Goal: Information Seeking & Learning: Learn about a topic

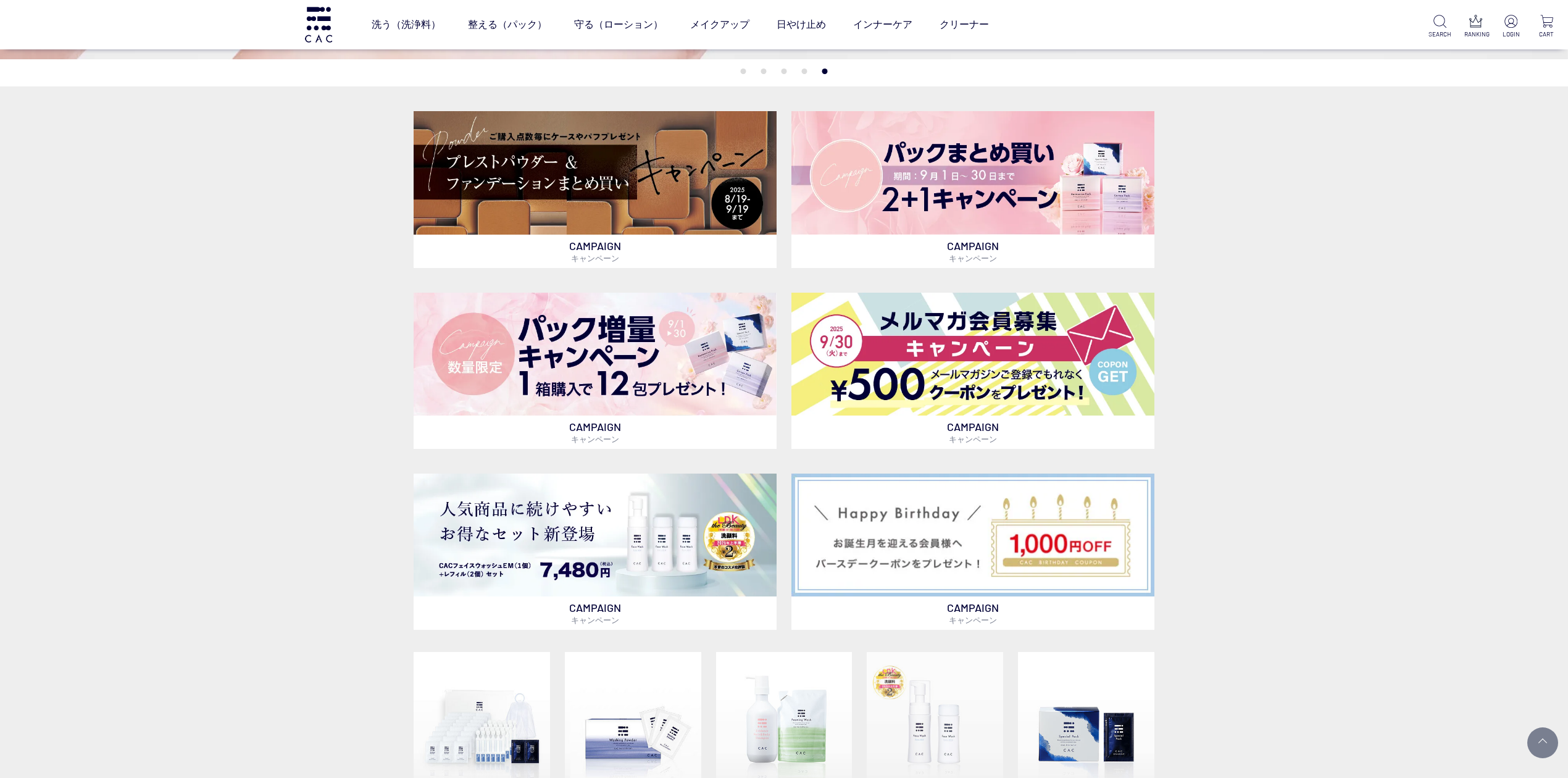
scroll to position [494, 0]
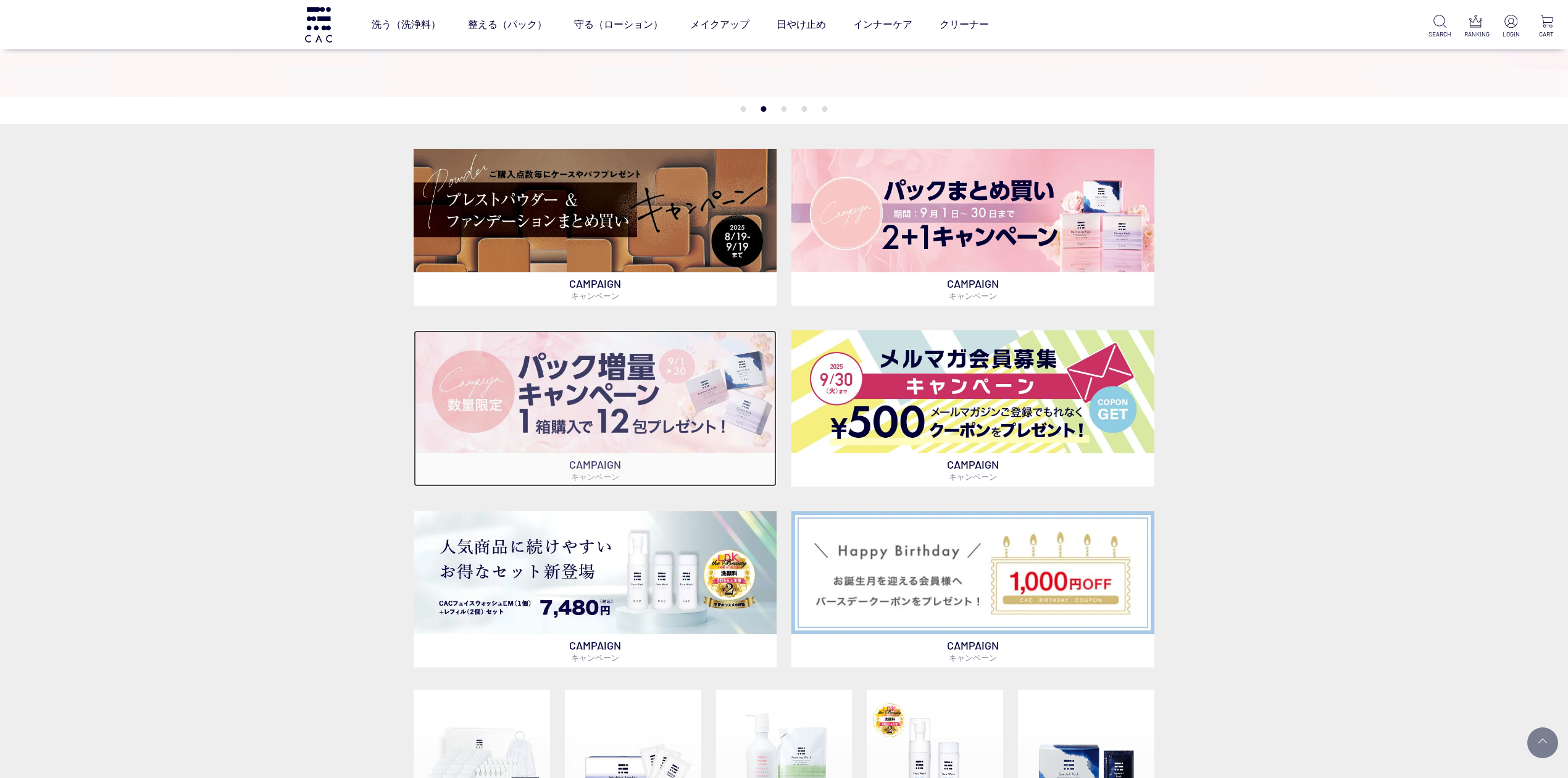
click at [642, 369] on img at bounding box center [595, 392] width 363 height 123
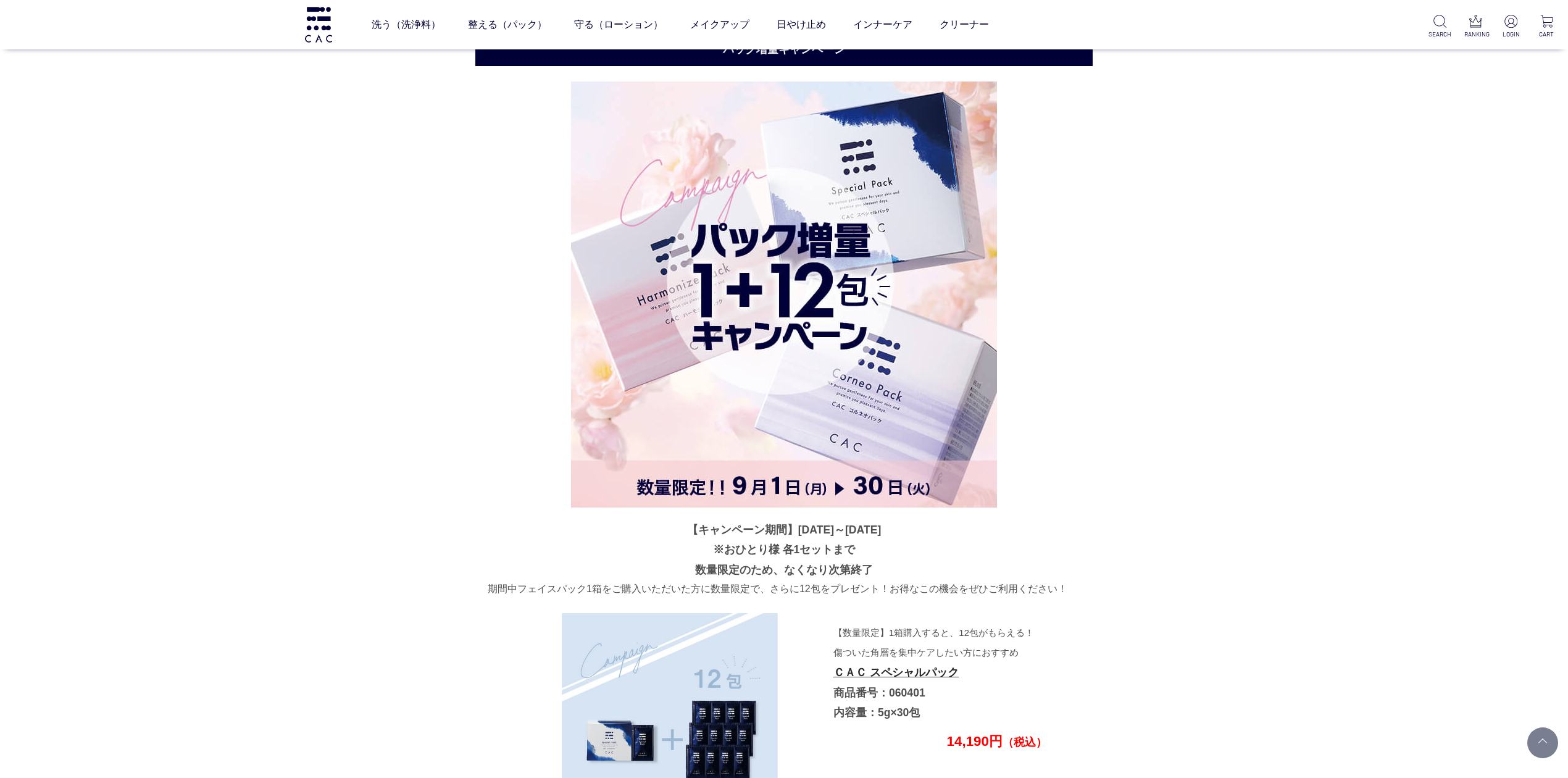
scroll to position [2955, 0]
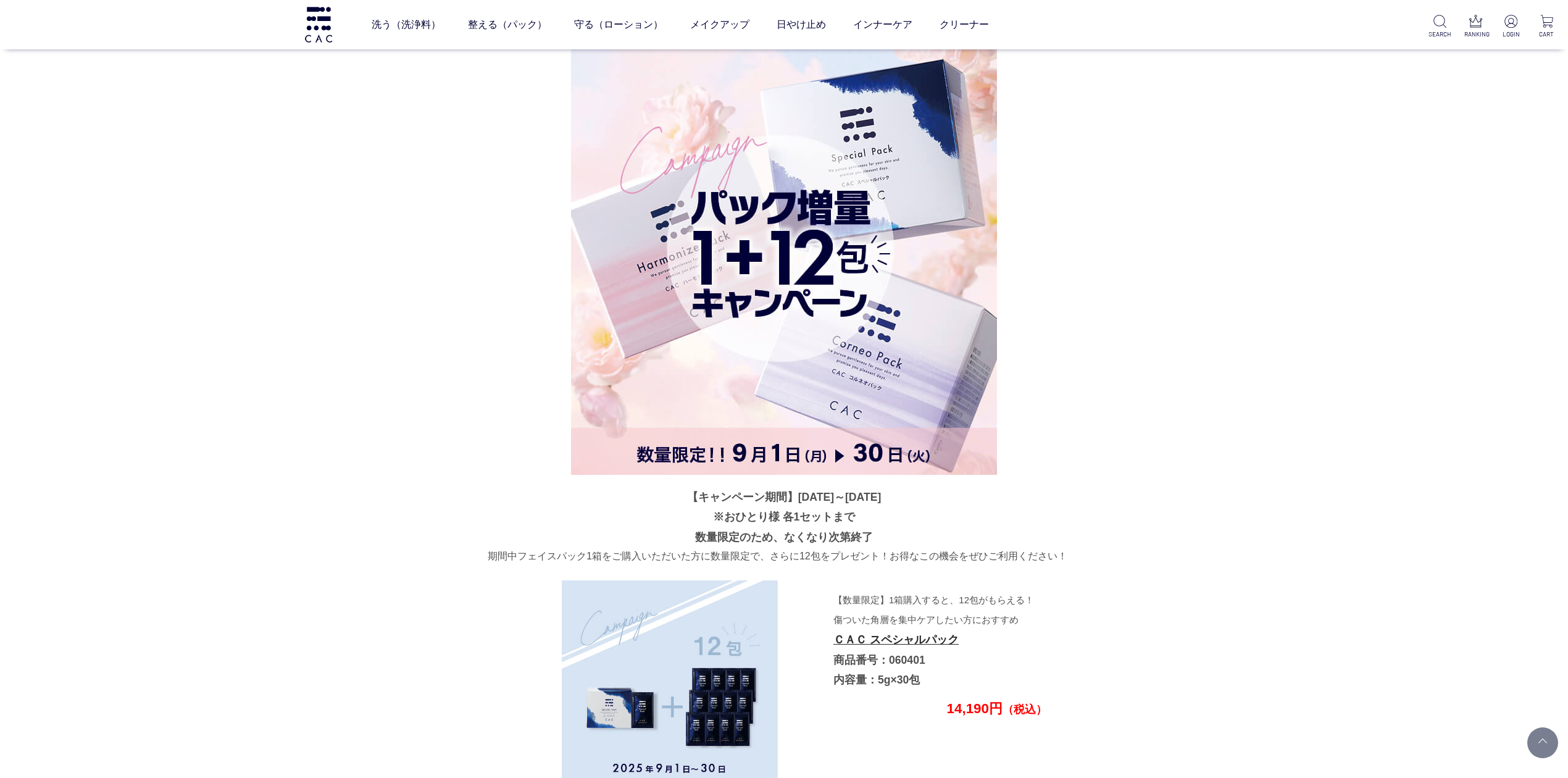
click at [830, 360] on img at bounding box center [784, 262] width 426 height 426
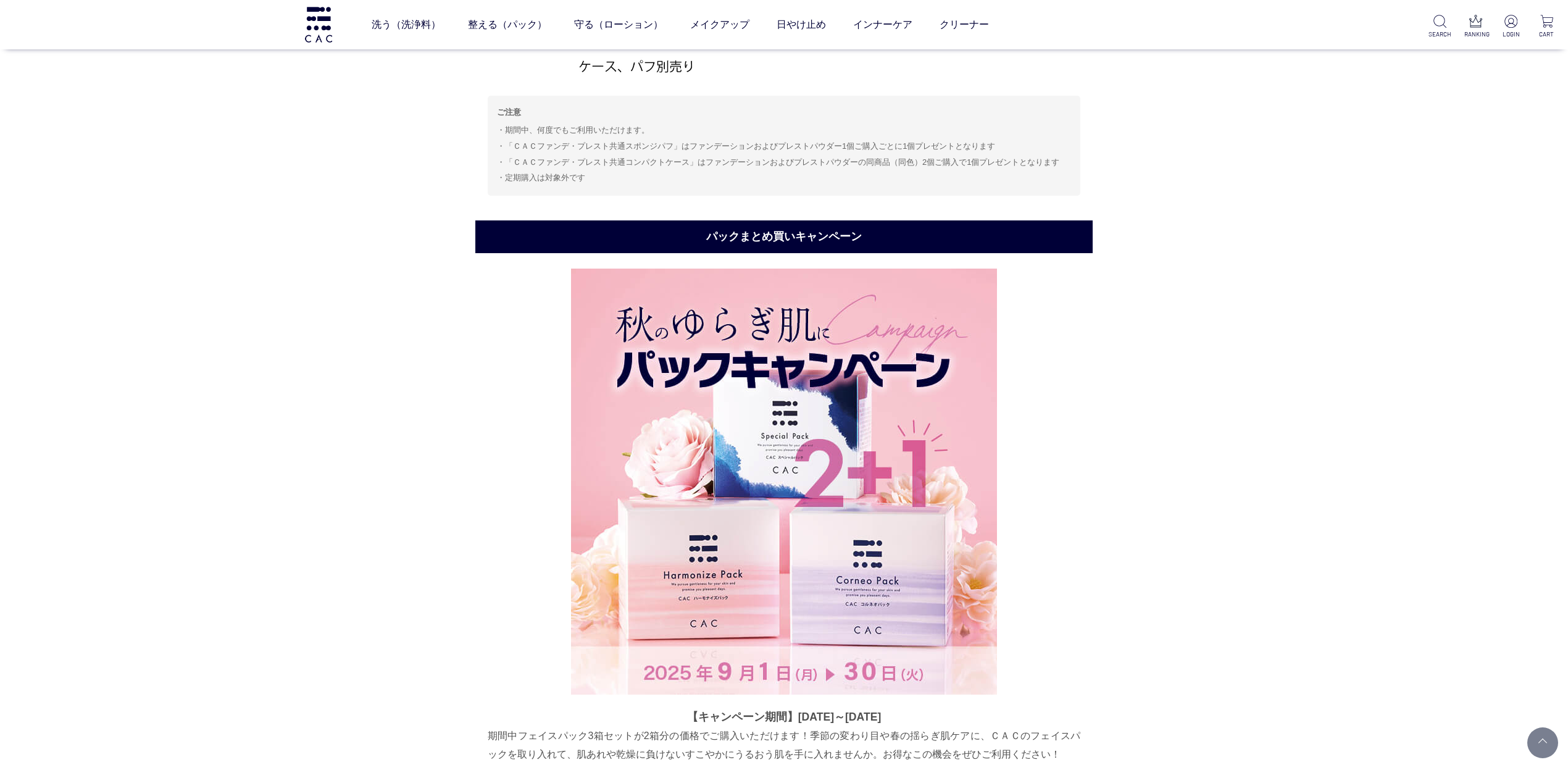
scroll to position [1309, 0]
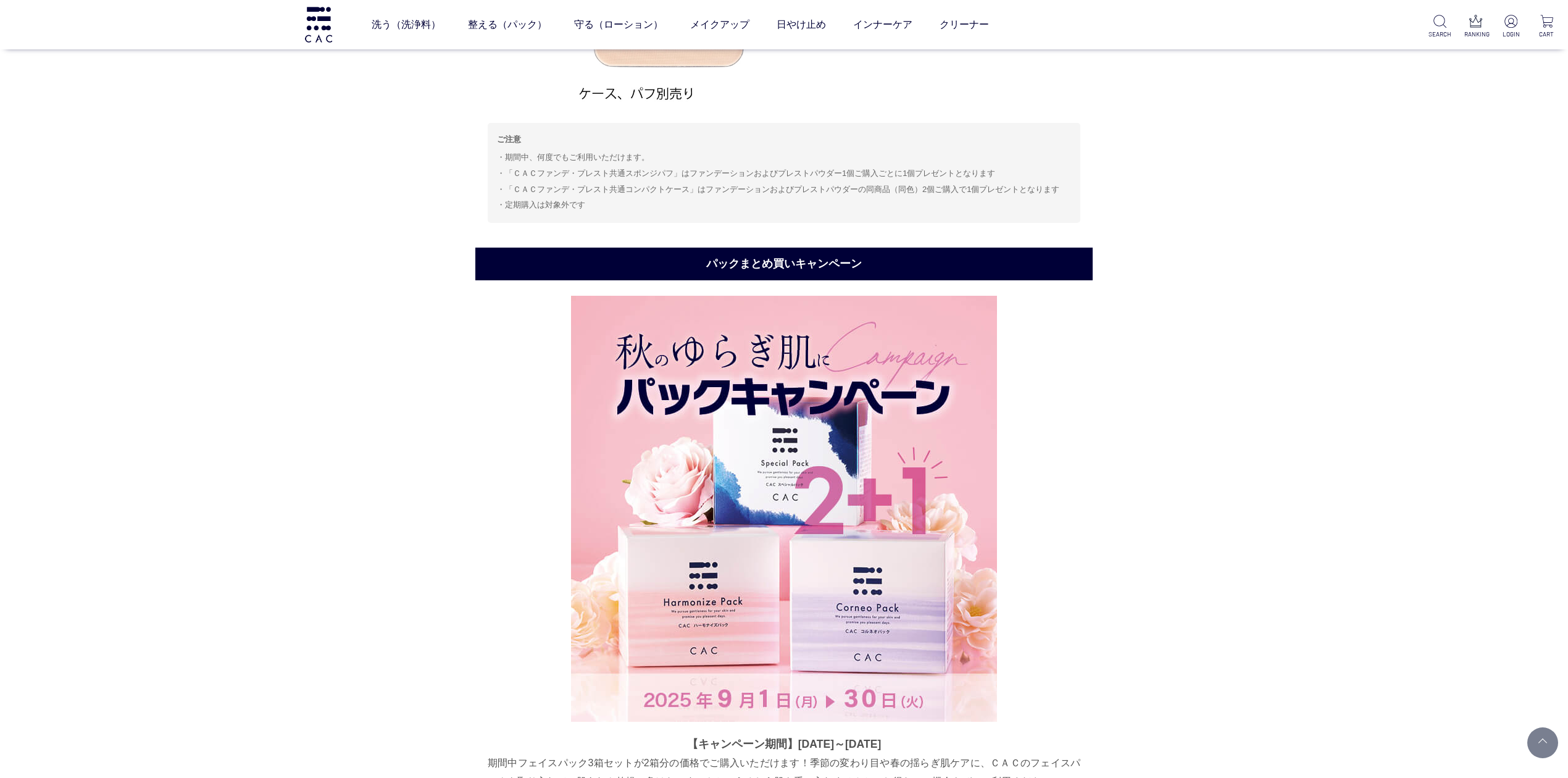
click at [816, 261] on h2 "パックまとめ買いキャンペーン" at bounding box center [784, 264] width 617 height 33
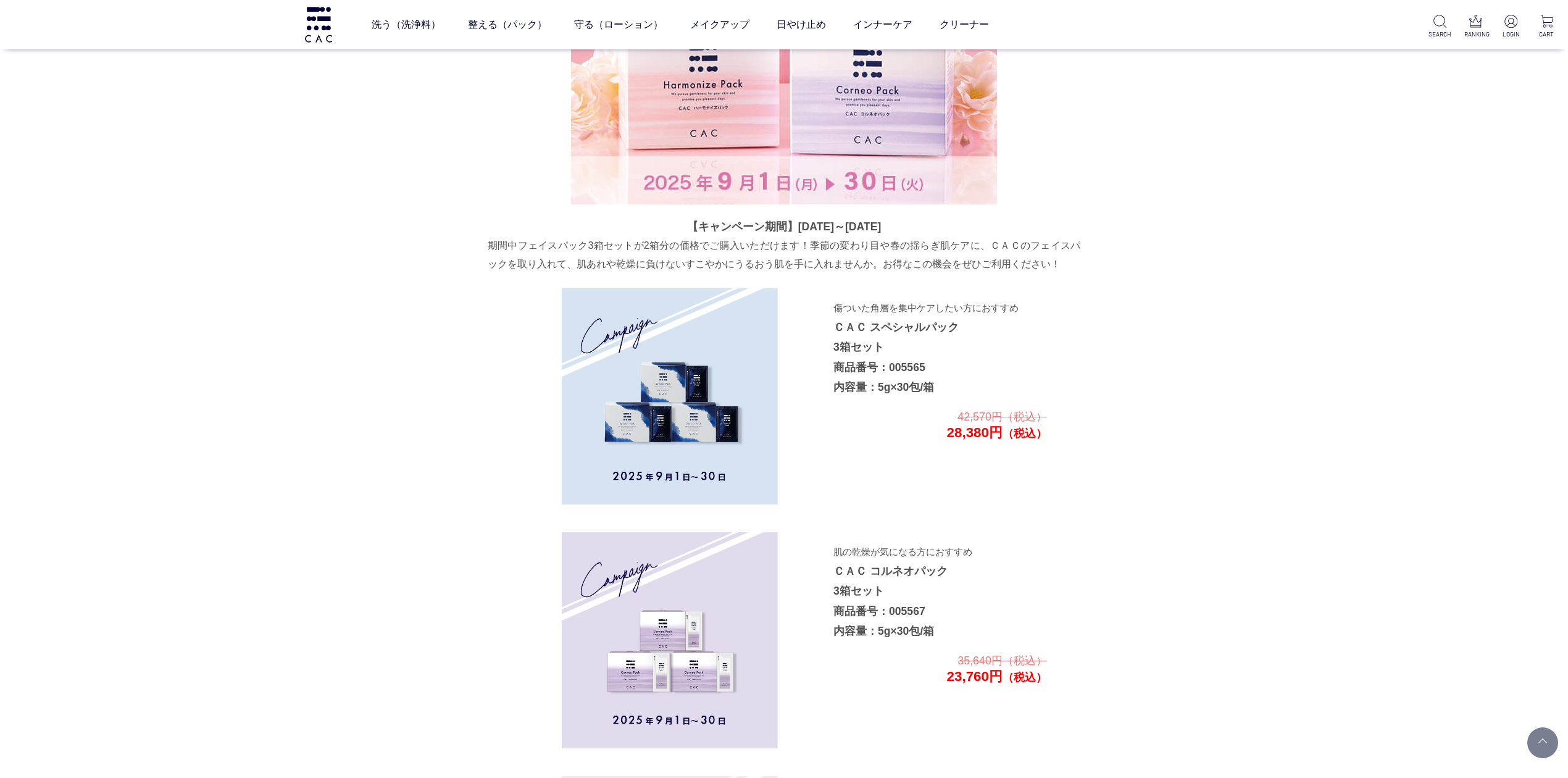
scroll to position [1885, 0]
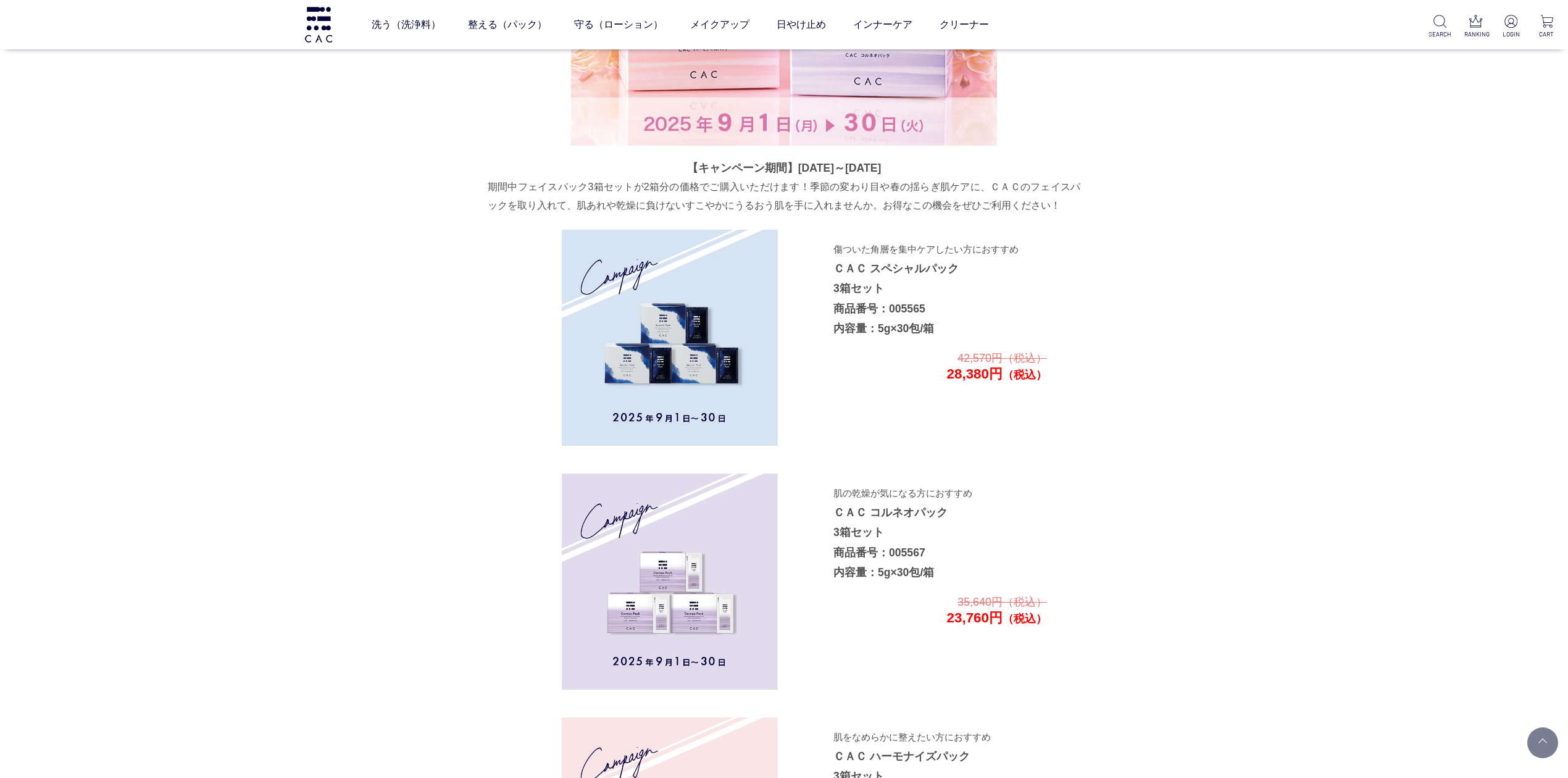
click at [692, 375] on img at bounding box center [669, 337] width 216 height 216
click at [699, 576] on img at bounding box center [669, 581] width 216 height 216
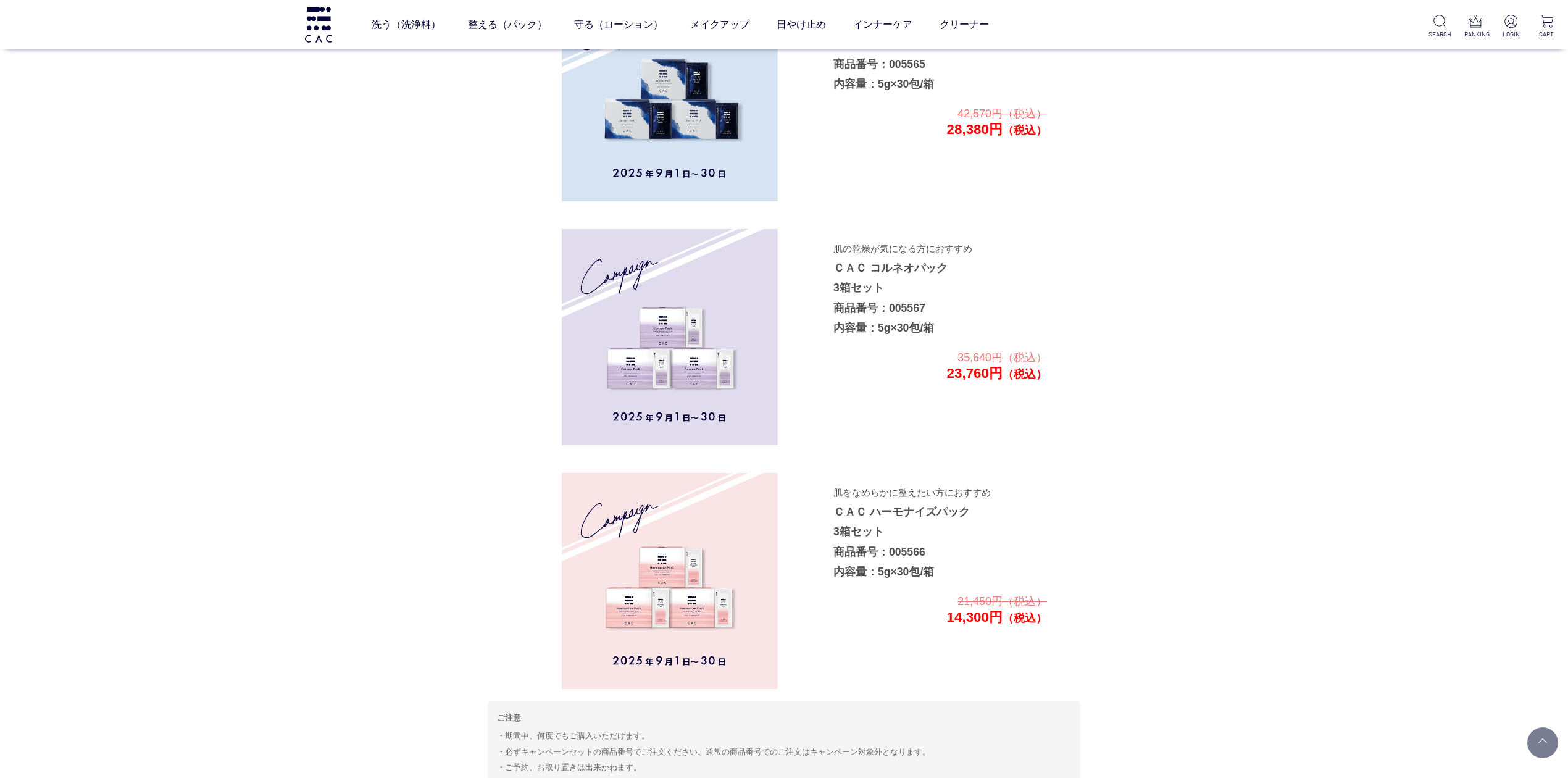
scroll to position [2132, 0]
click at [700, 568] on img at bounding box center [669, 578] width 216 height 216
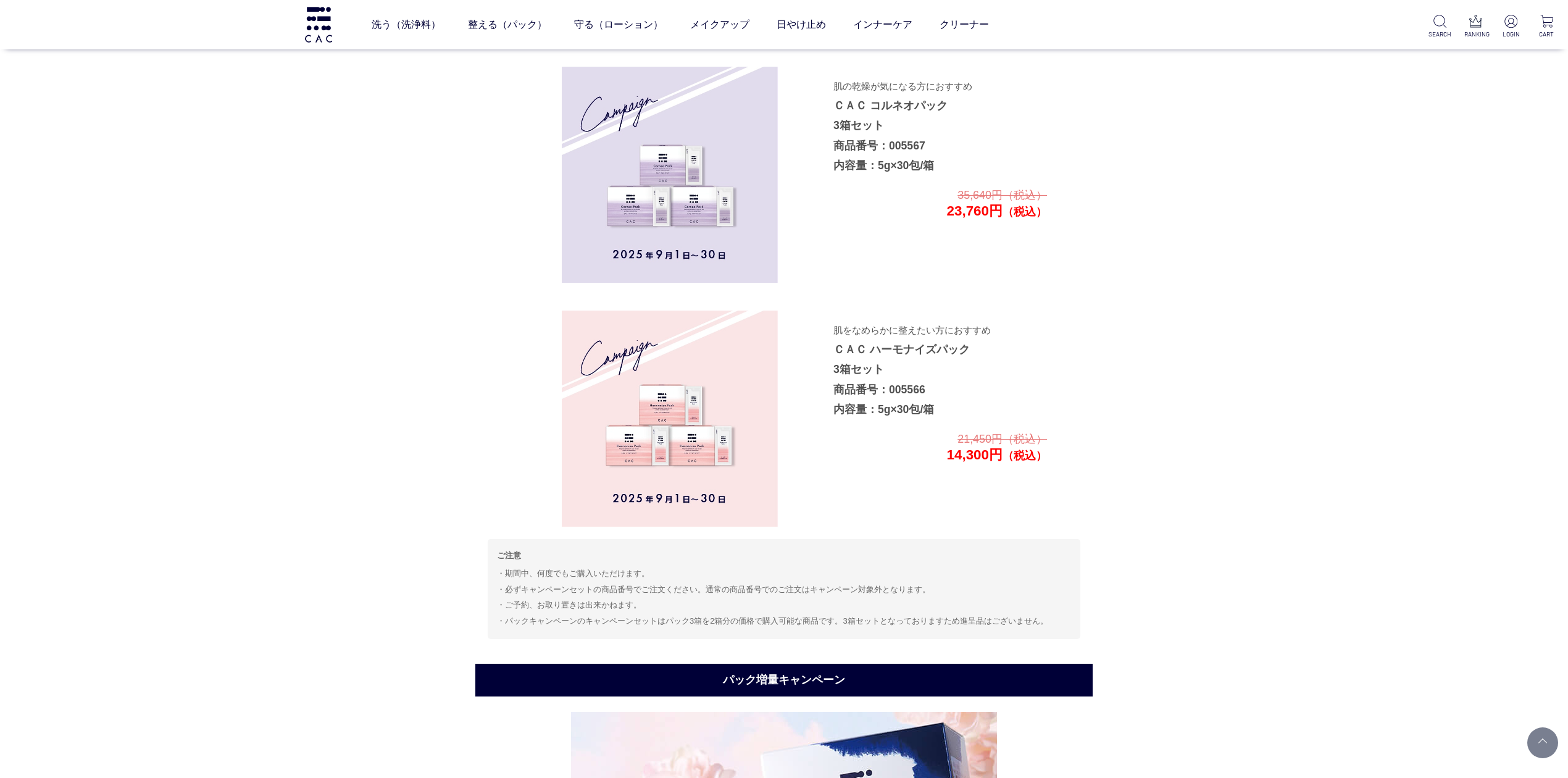
scroll to position [2297, 0]
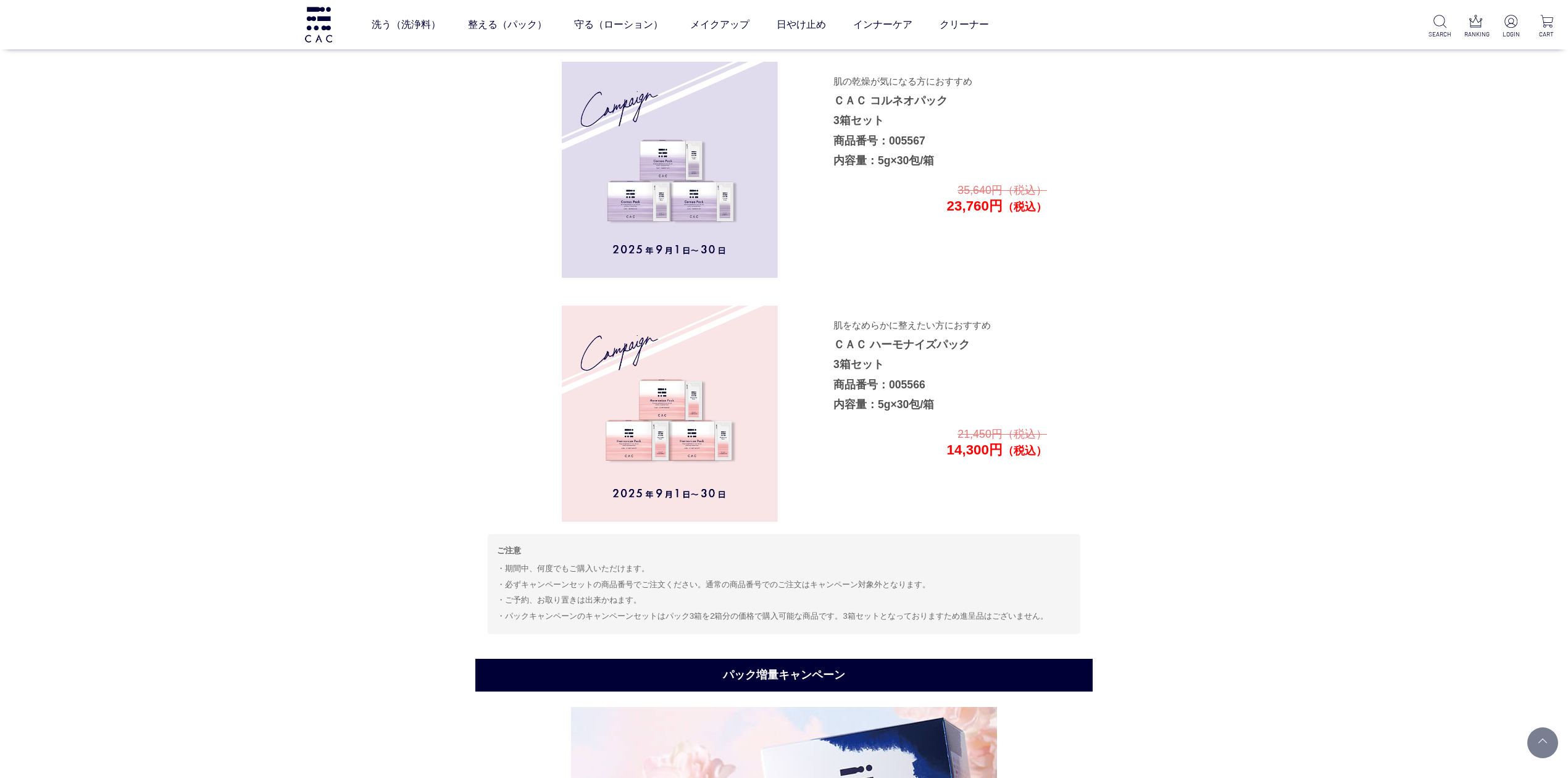
click at [727, 670] on h2 "パック増量キャンペーン" at bounding box center [784, 675] width 617 height 33
click at [640, 421] on img at bounding box center [669, 413] width 216 height 216
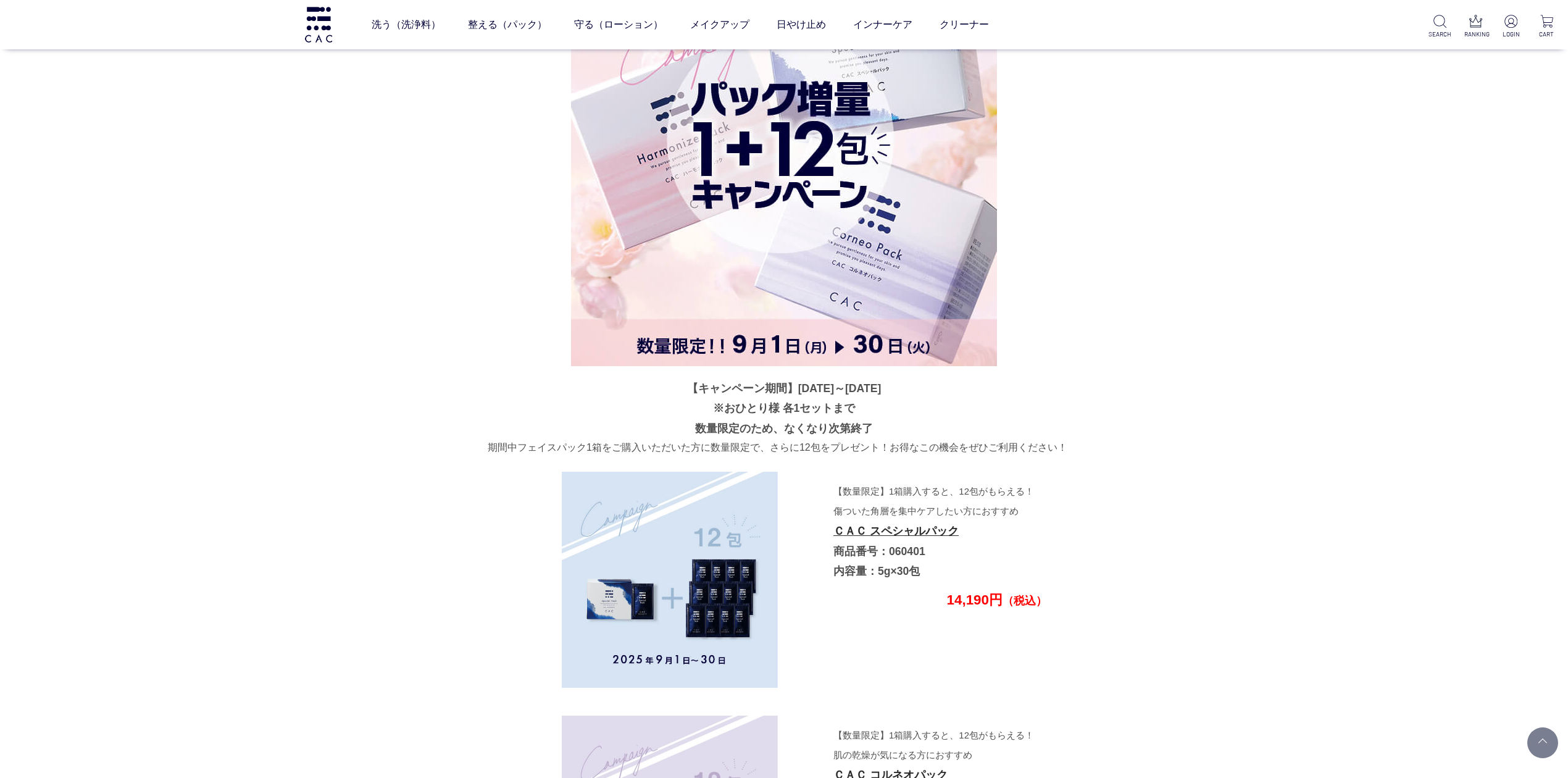
scroll to position [3285, 0]
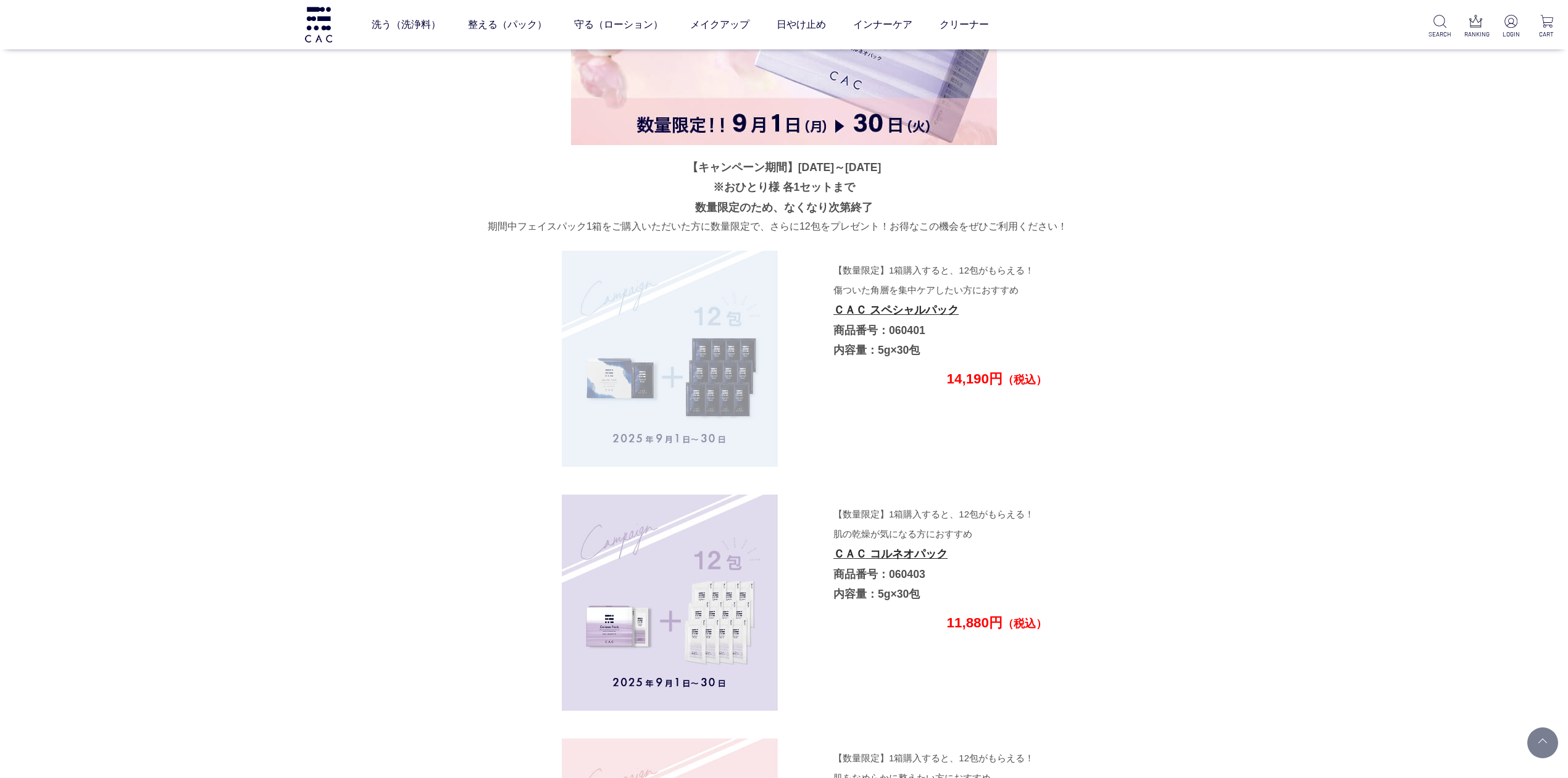
click at [687, 401] on img at bounding box center [669, 358] width 216 height 216
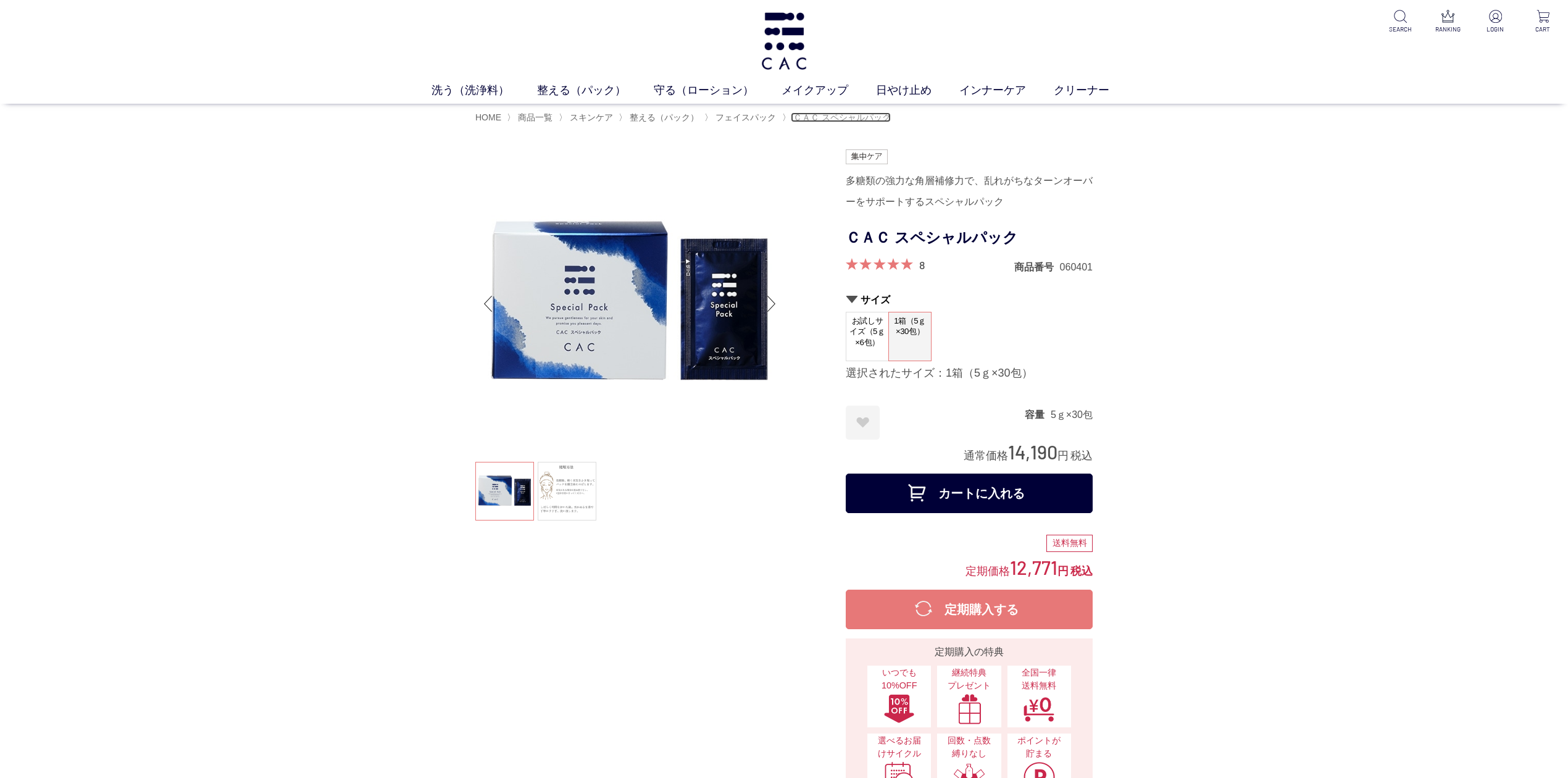
click at [845, 117] on span "ＣＡＣ スペシャルパック" at bounding box center [842, 117] width 97 height 10
click at [748, 114] on span "フェイスパック" at bounding box center [745, 117] width 60 height 10
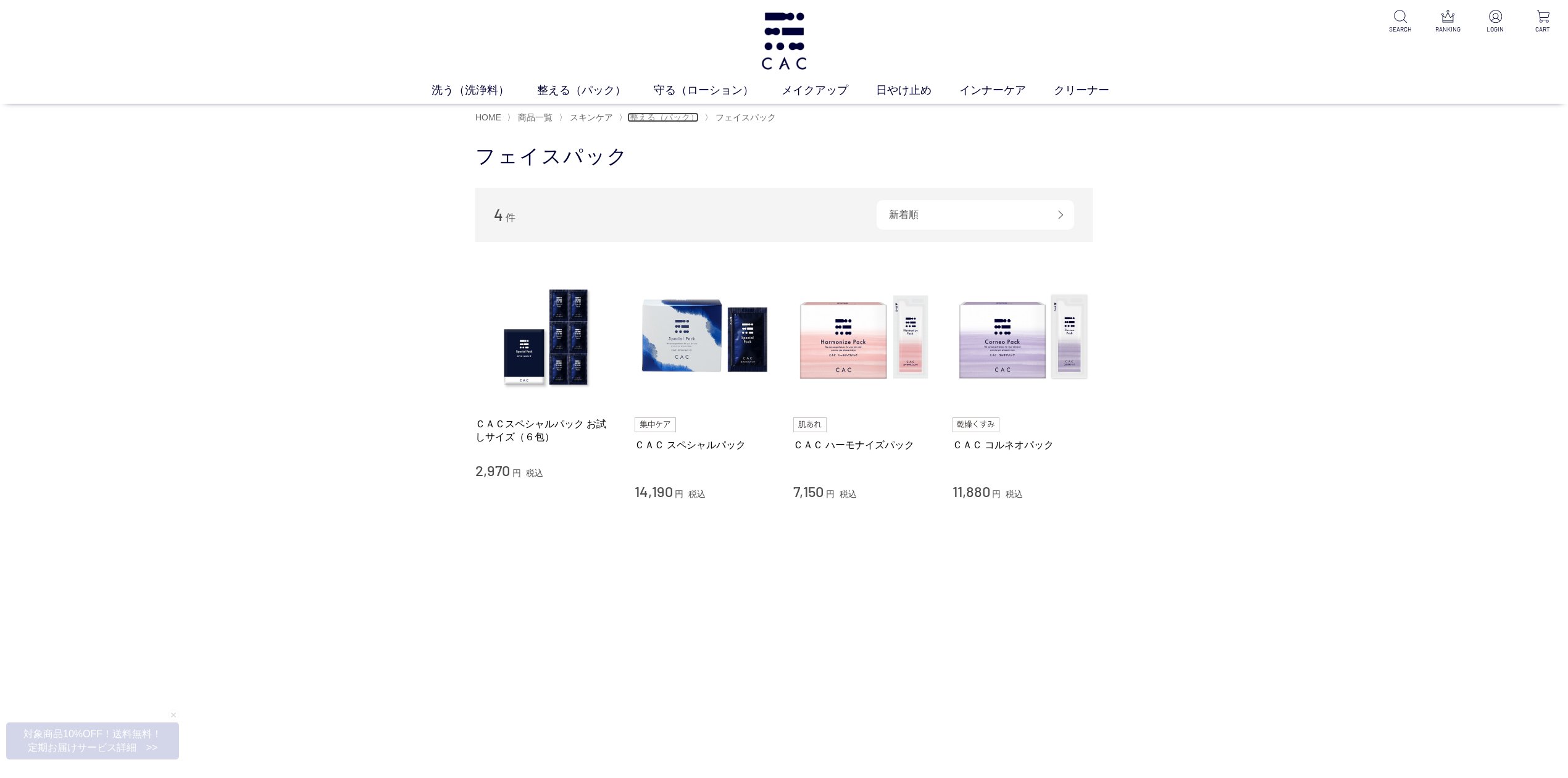
click at [689, 121] on span "整える（パック）" at bounding box center [664, 117] width 69 height 10
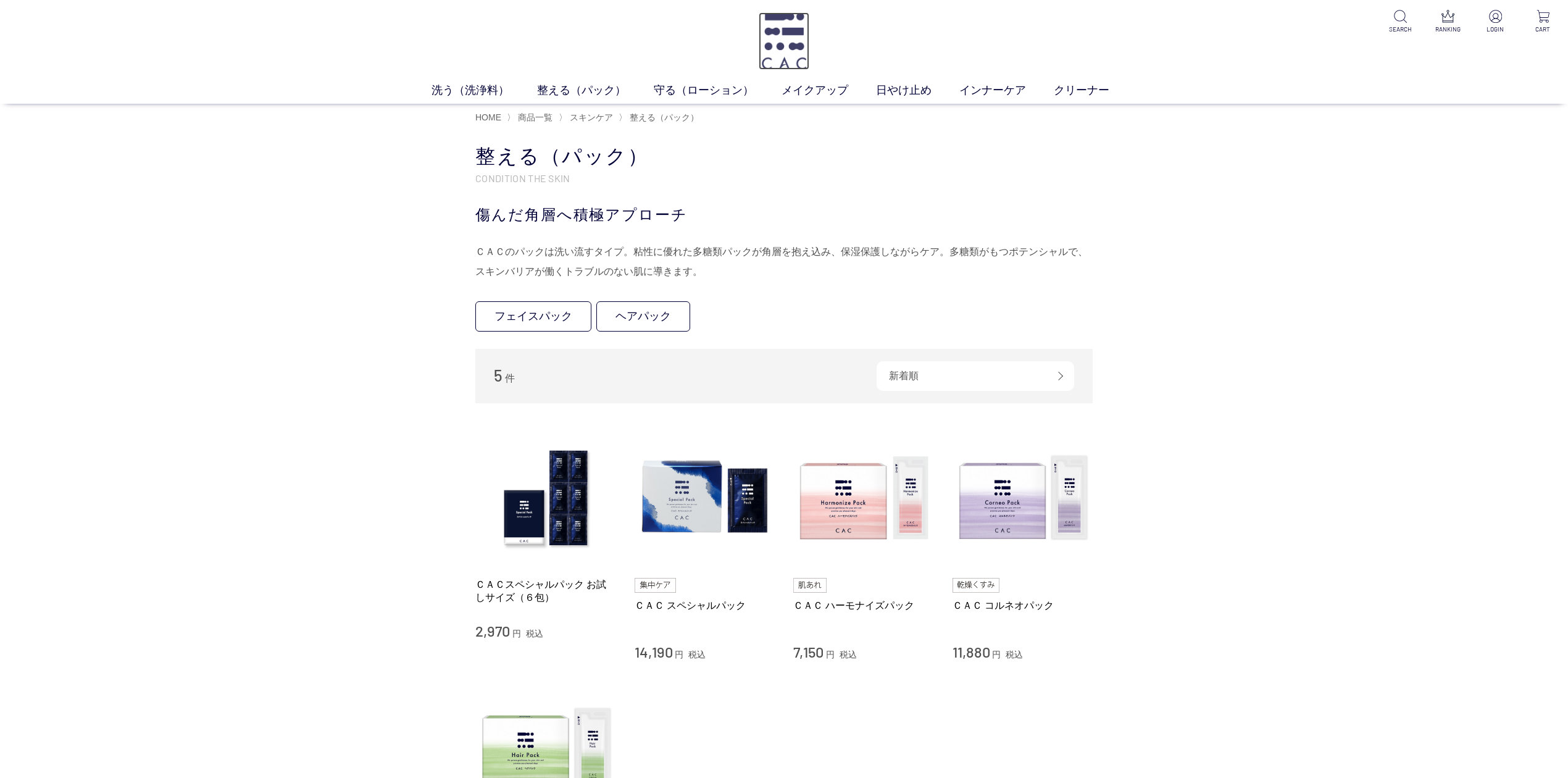
click at [768, 45] on img at bounding box center [783, 41] width 50 height 57
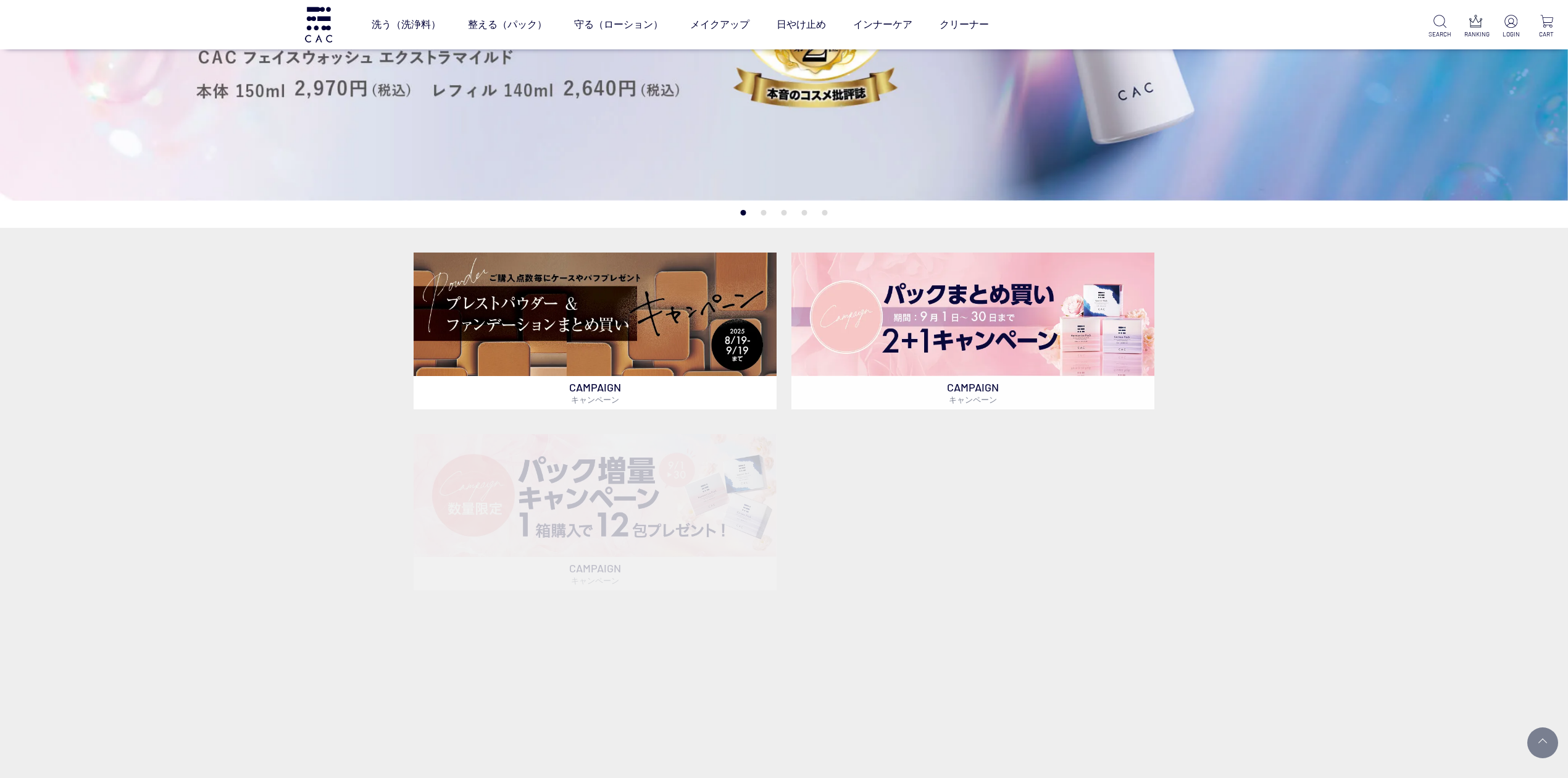
scroll to position [494, 0]
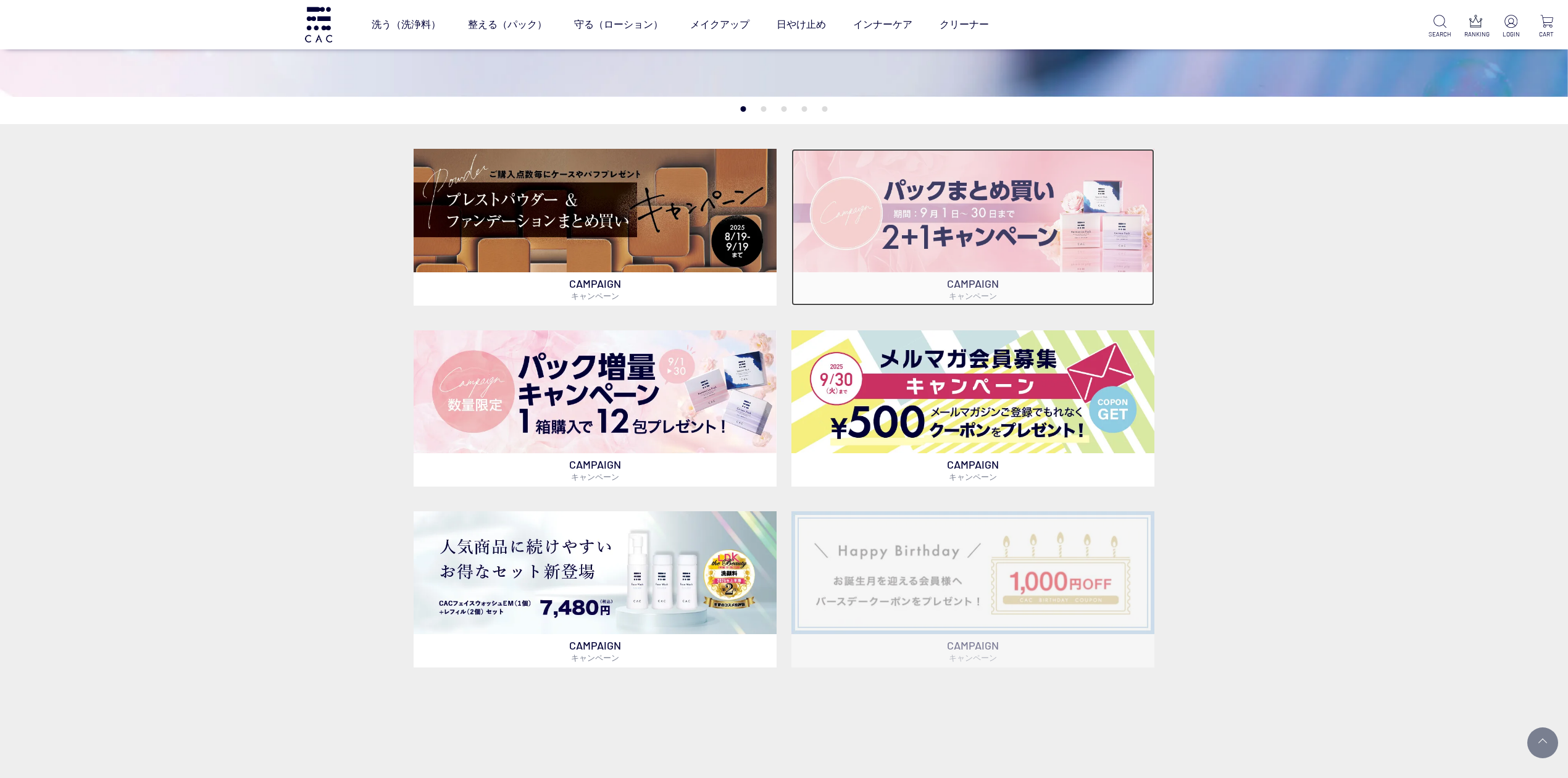
click at [894, 250] on img at bounding box center [972, 210] width 363 height 123
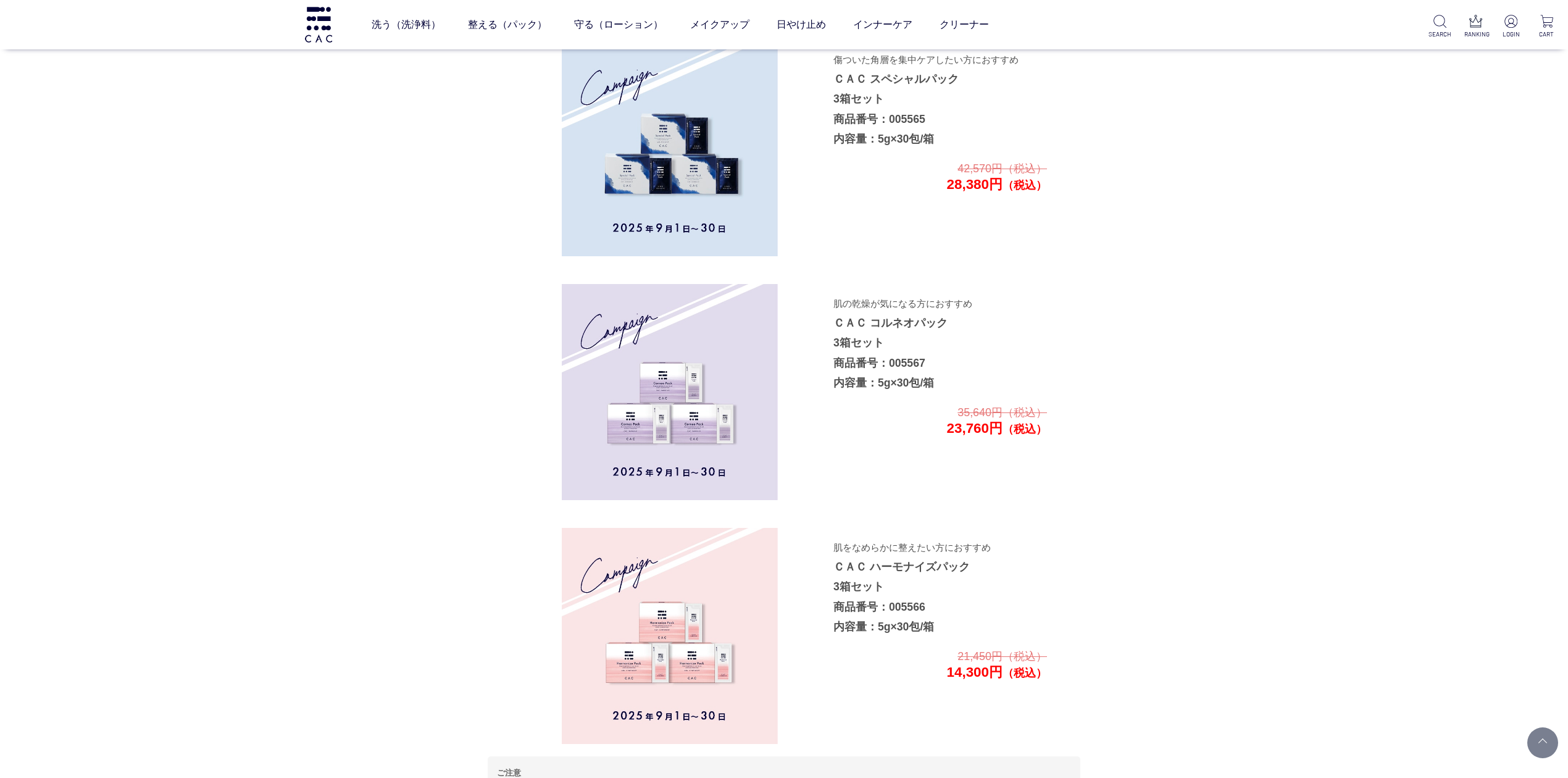
scroll to position [2216, 0]
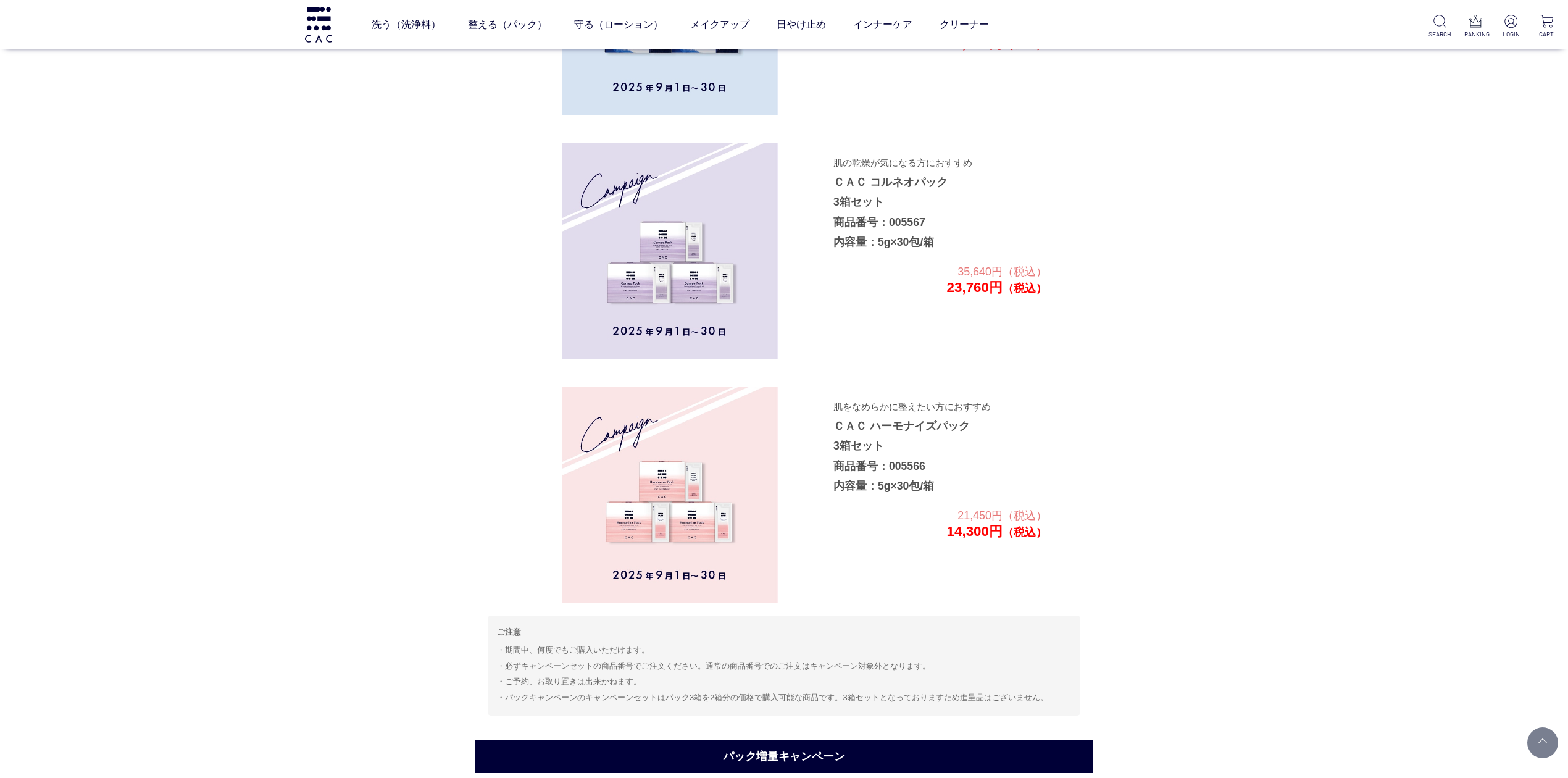
click at [677, 484] on img at bounding box center [669, 495] width 216 height 216
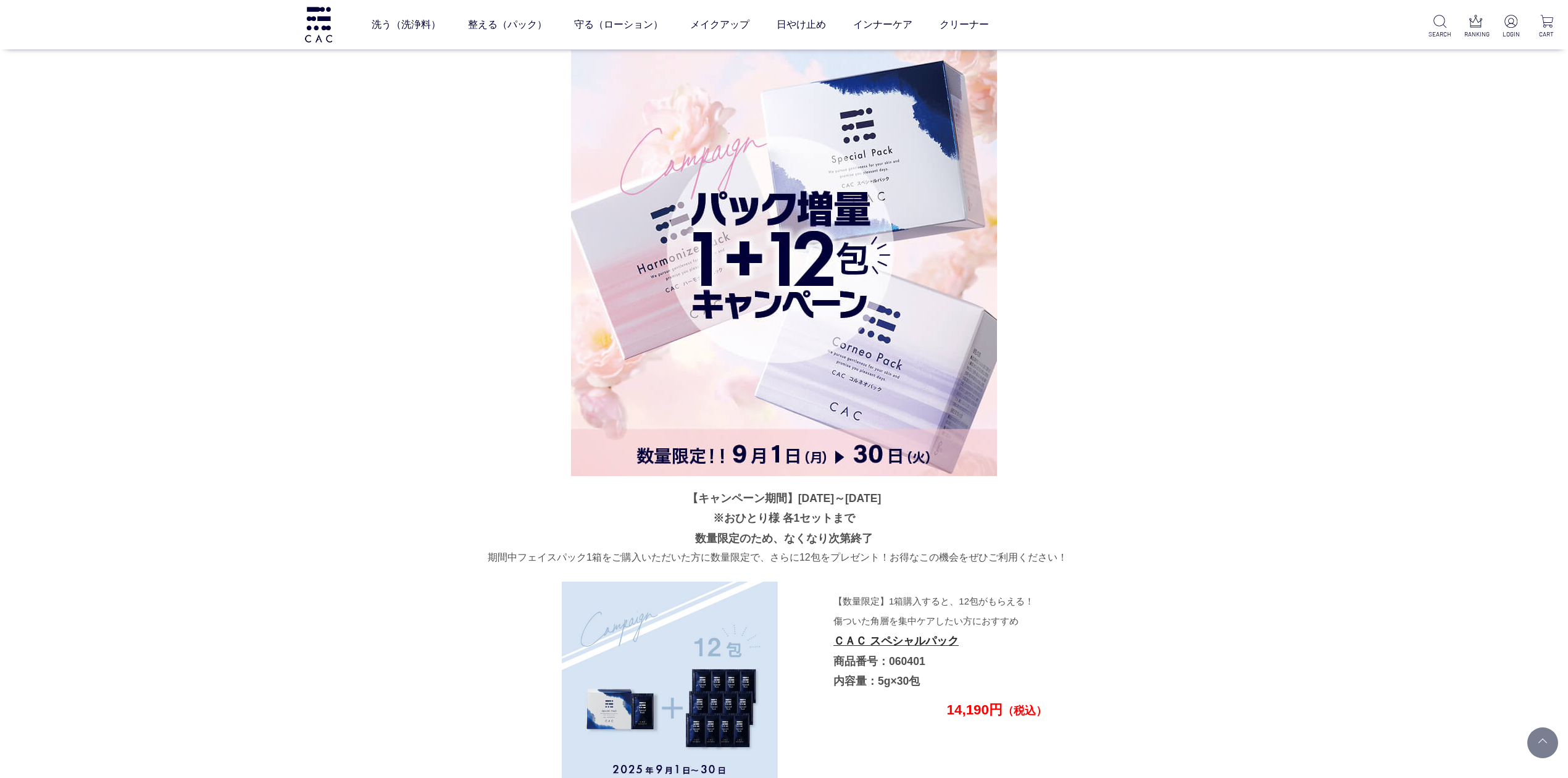
scroll to position [3121, 0]
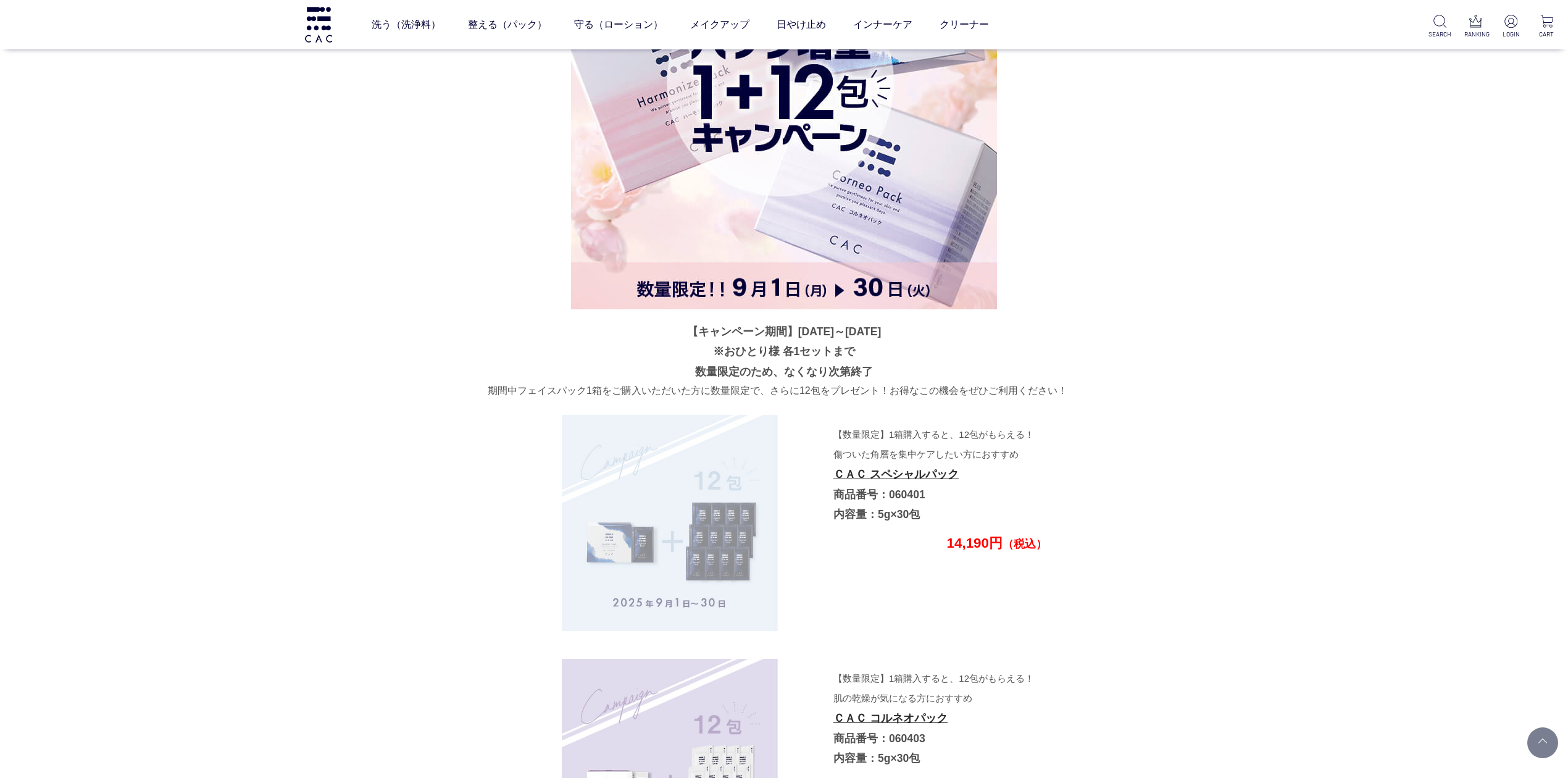
click at [647, 566] on img at bounding box center [669, 522] width 216 height 216
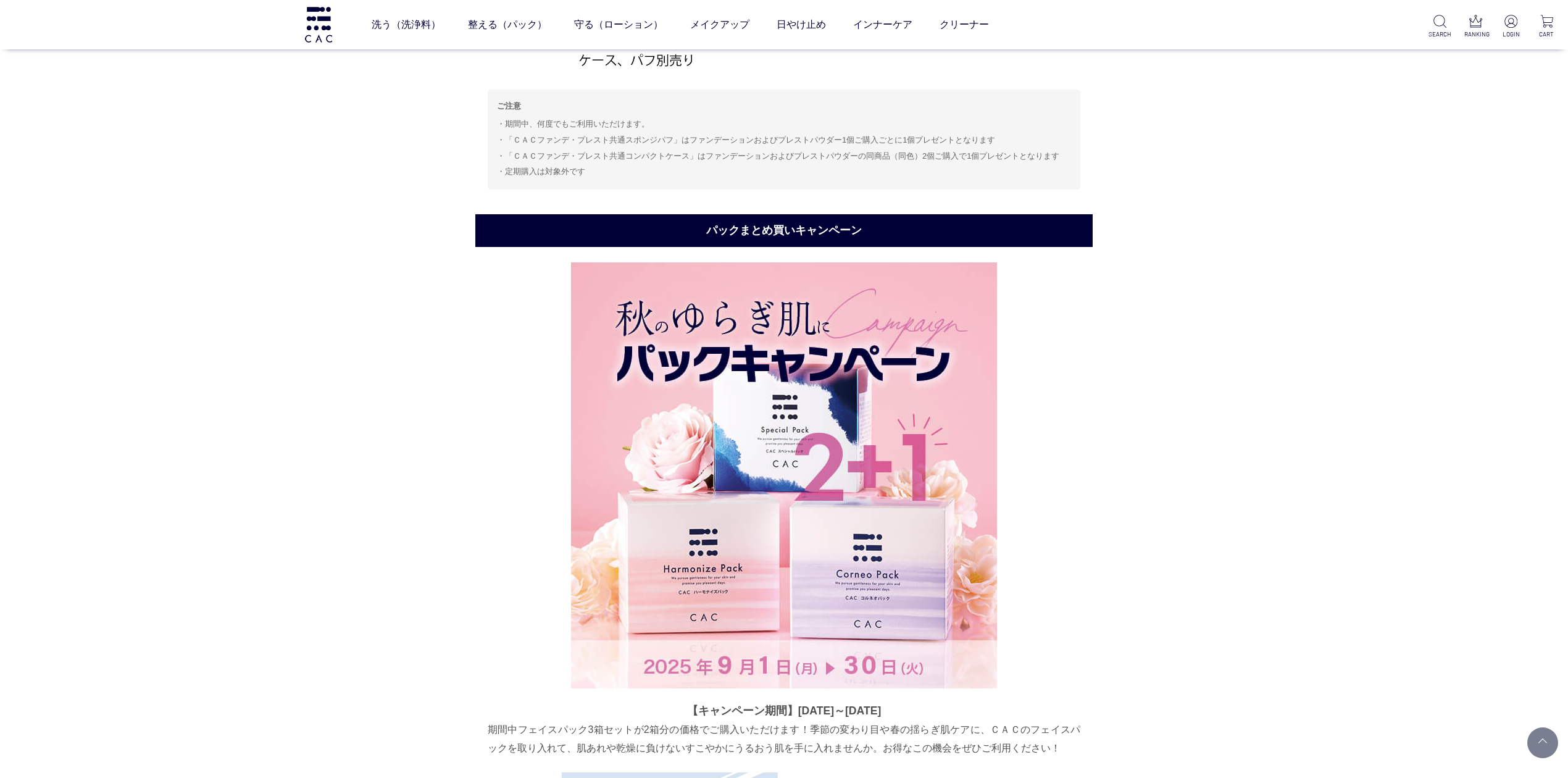
scroll to position [1145, 0]
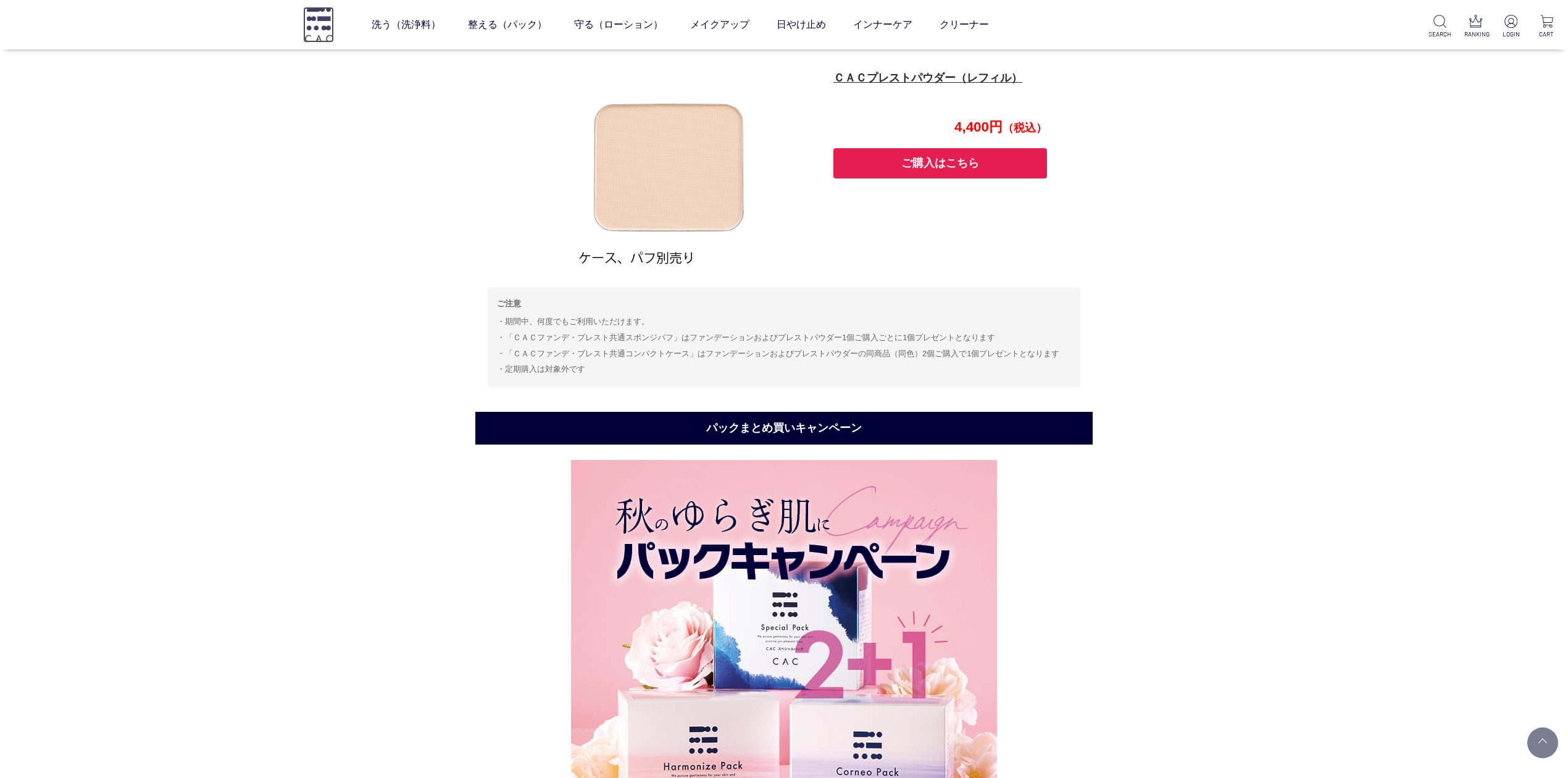
click at [328, 35] on img at bounding box center [319, 24] width 31 height 35
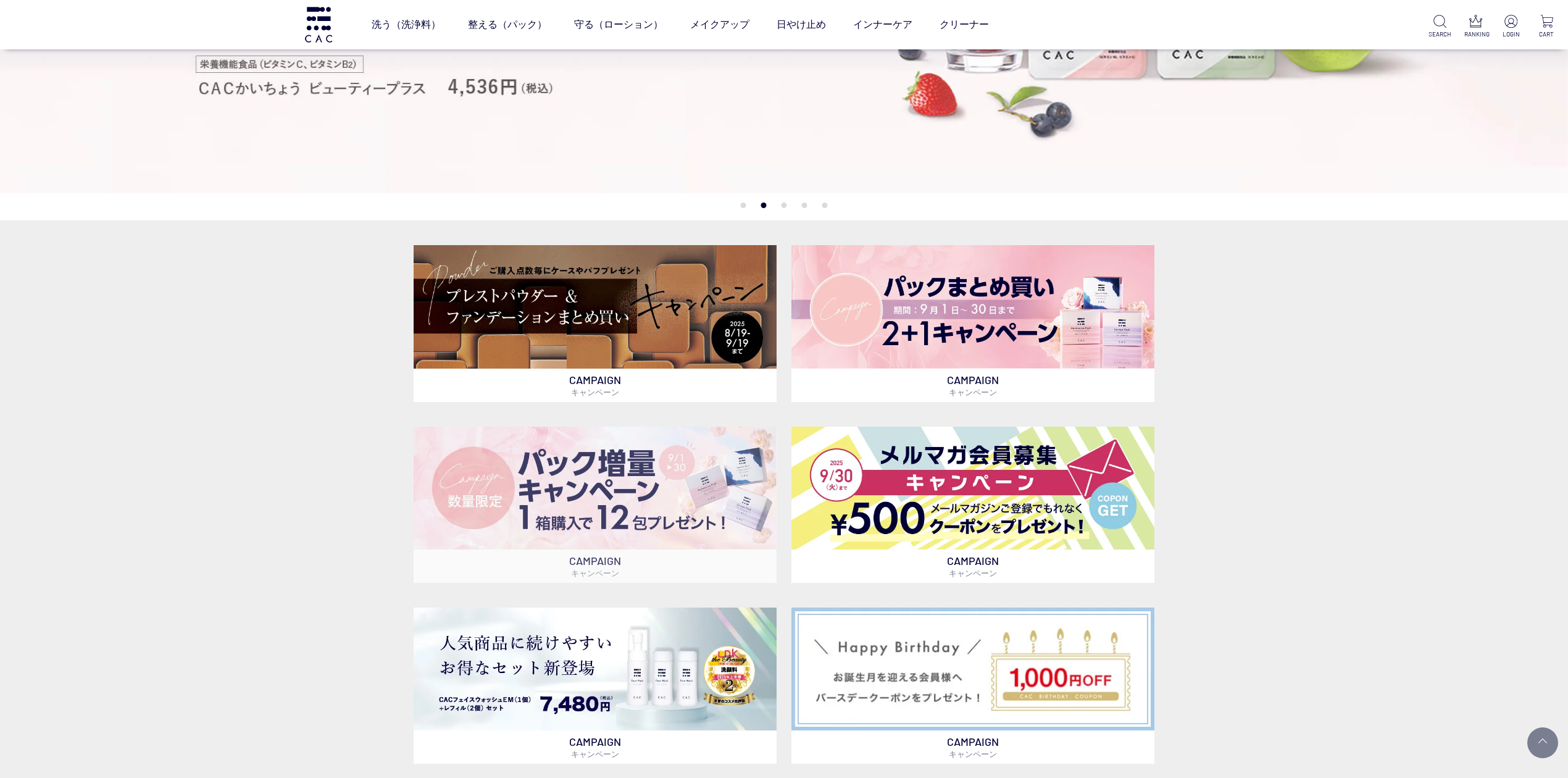
scroll to position [494, 0]
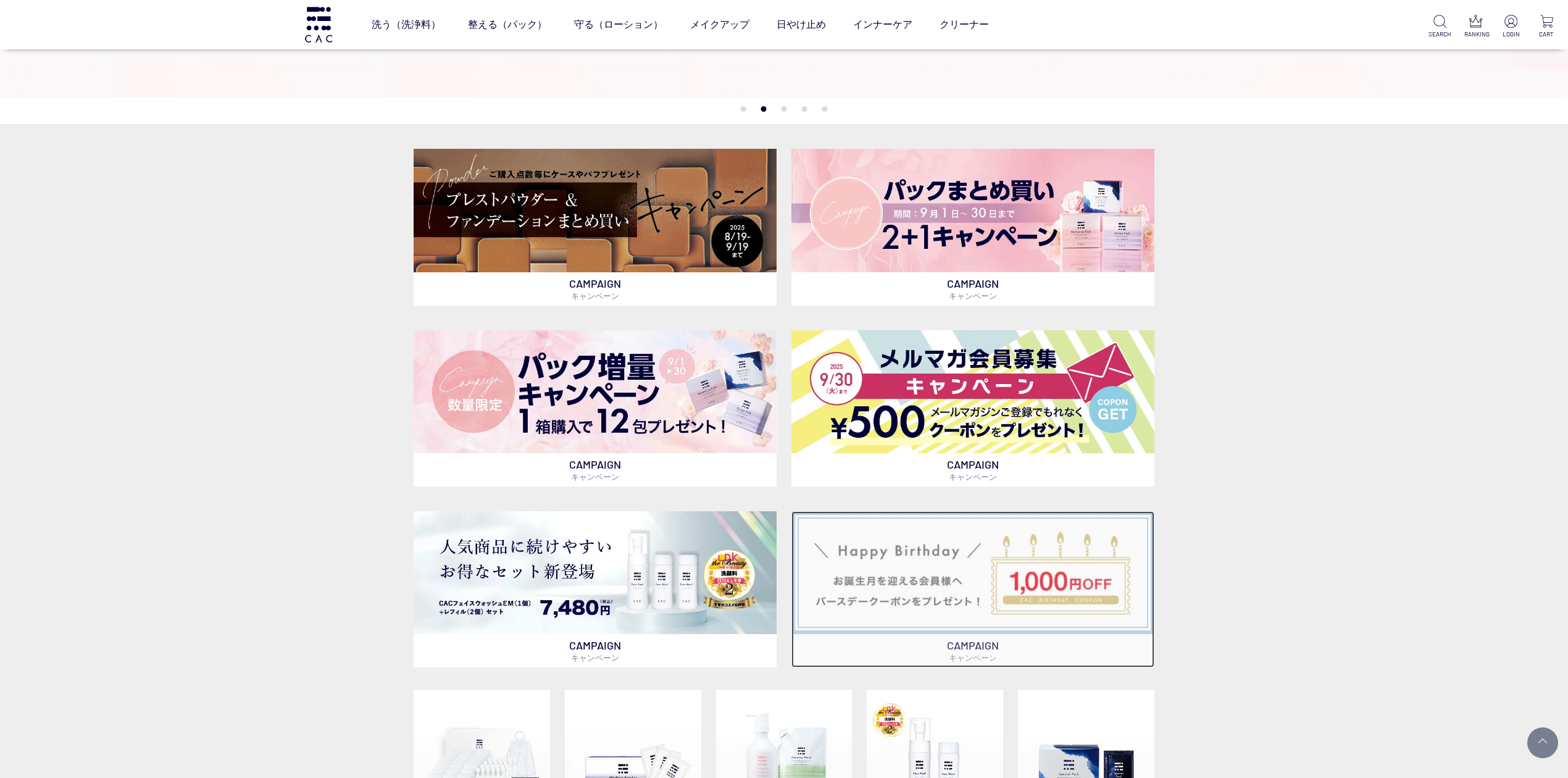
click at [912, 614] on img at bounding box center [972, 572] width 363 height 123
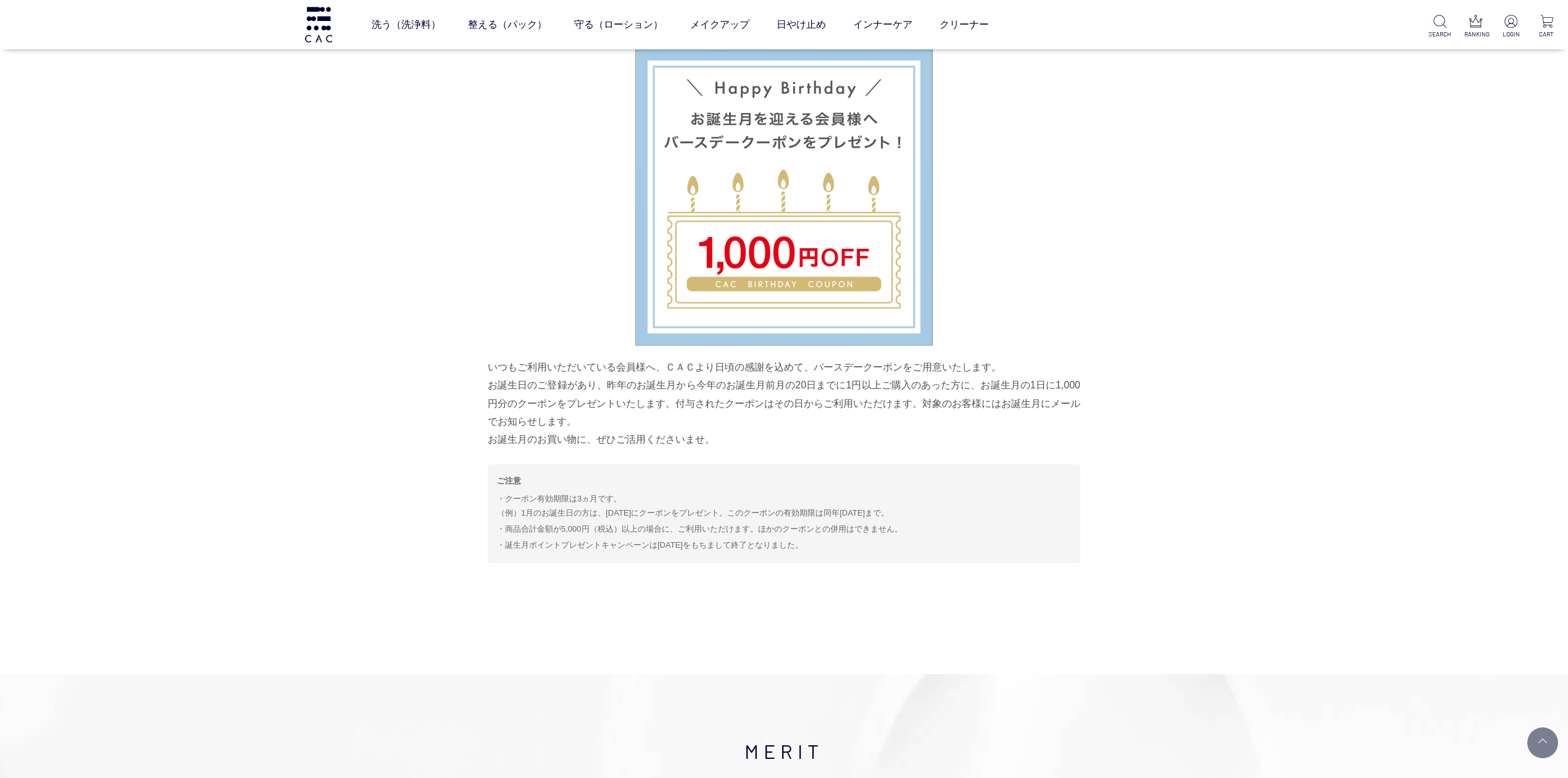
click at [721, 267] on img at bounding box center [784, 197] width 298 height 298
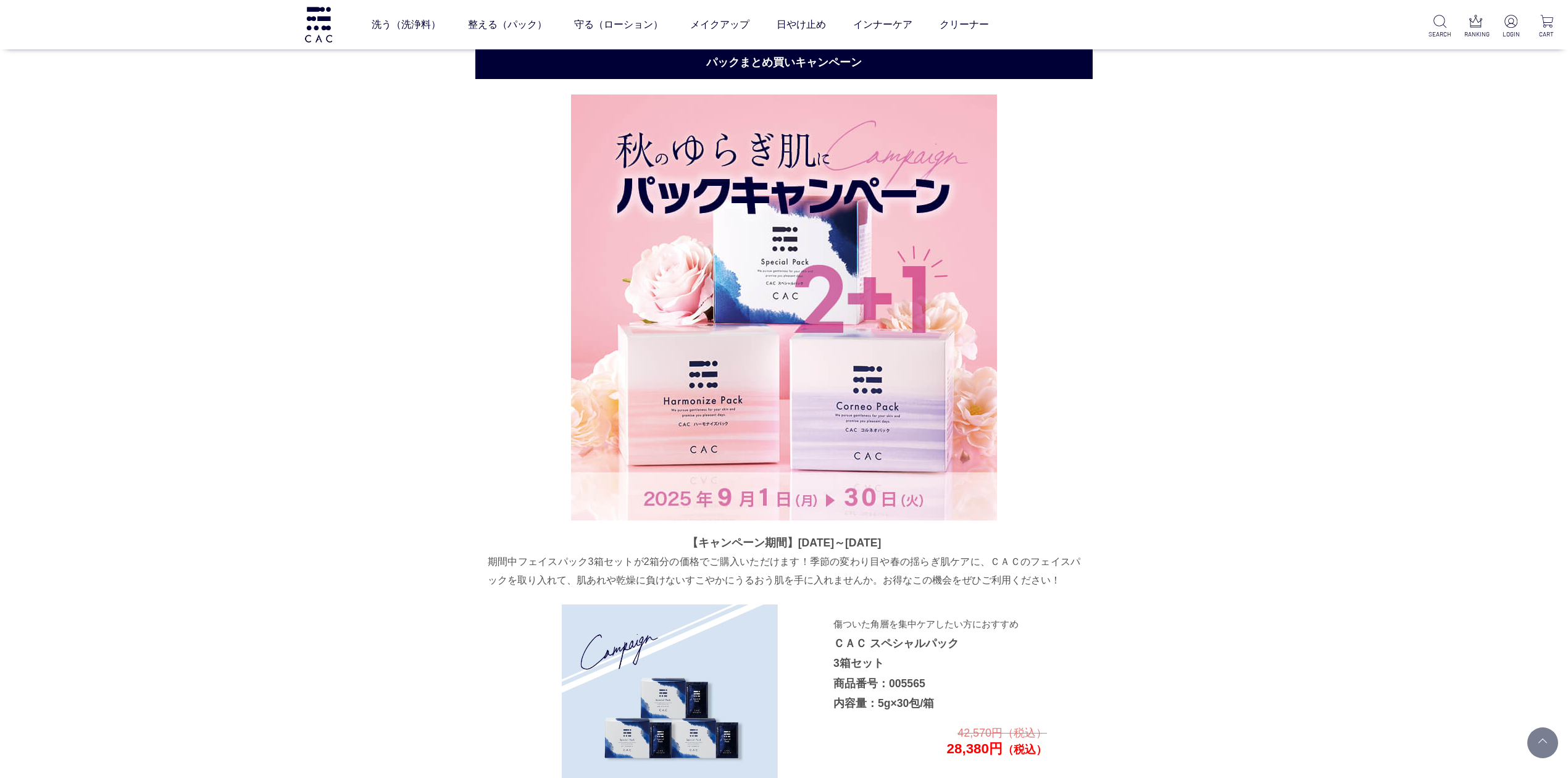
scroll to position [1504, 0]
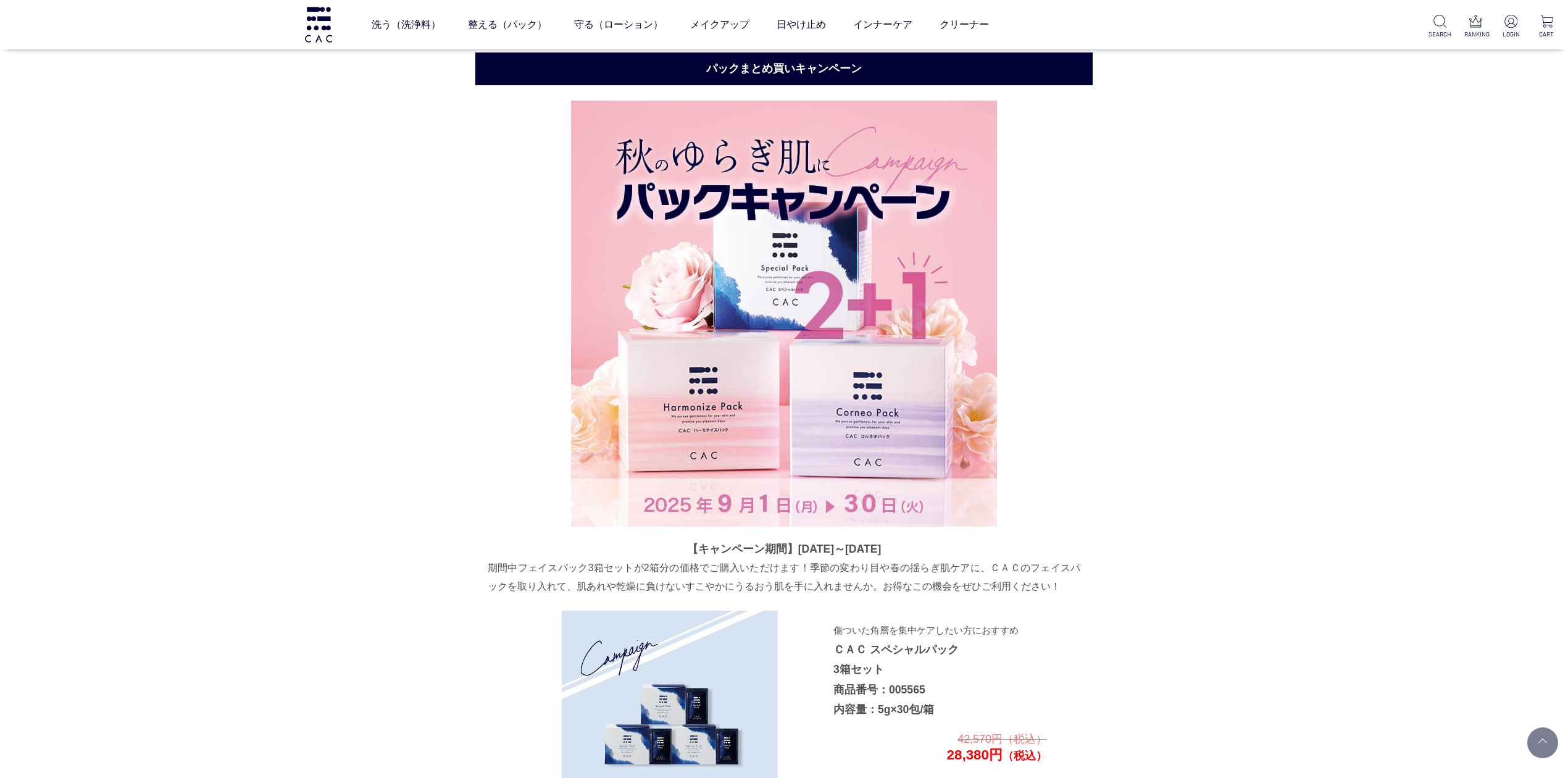
drag, startPoint x: 755, startPoint y: 337, endPoint x: 746, endPoint y: 314, distance: 24.7
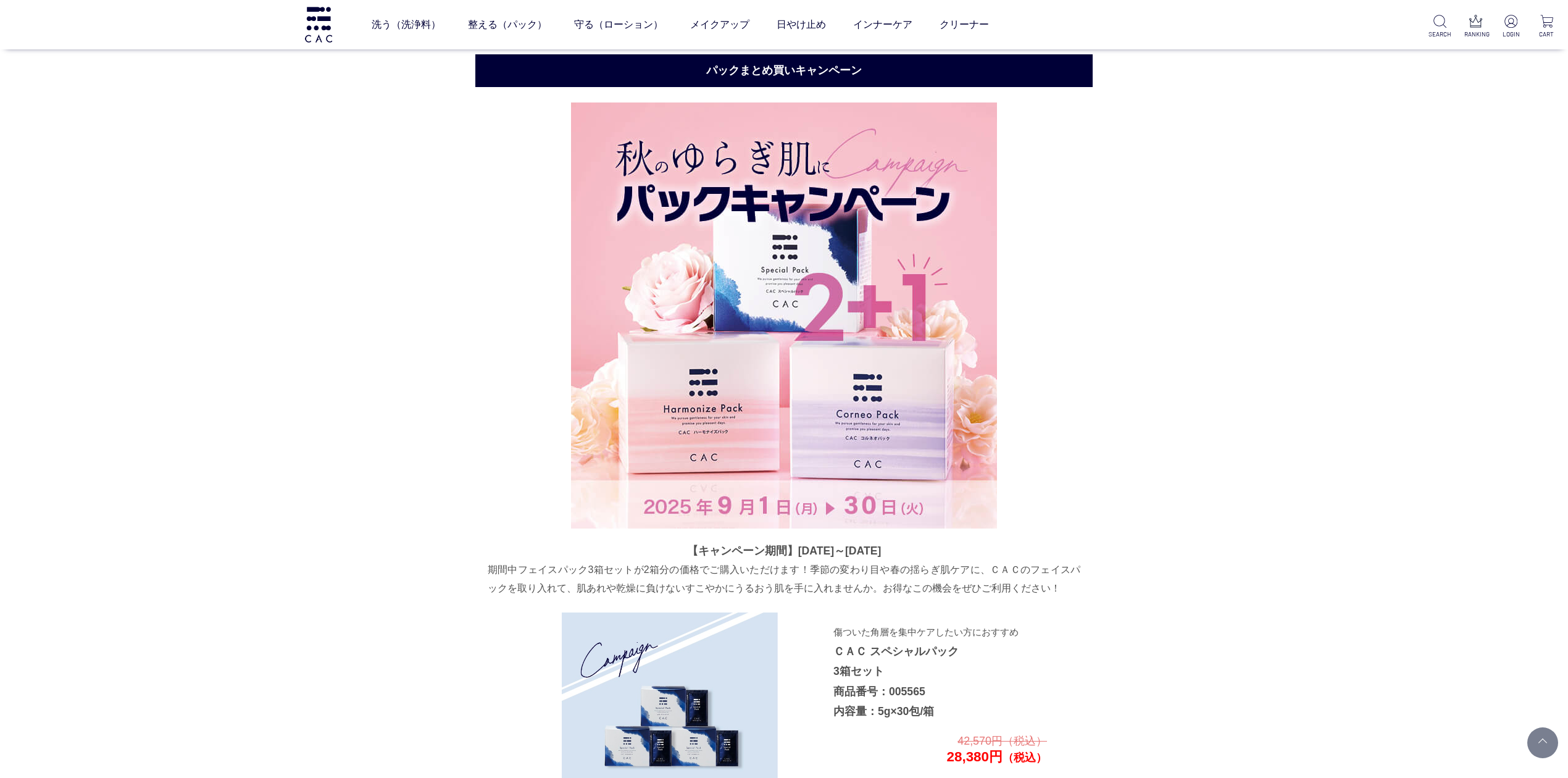
scroll to position [1422, 0]
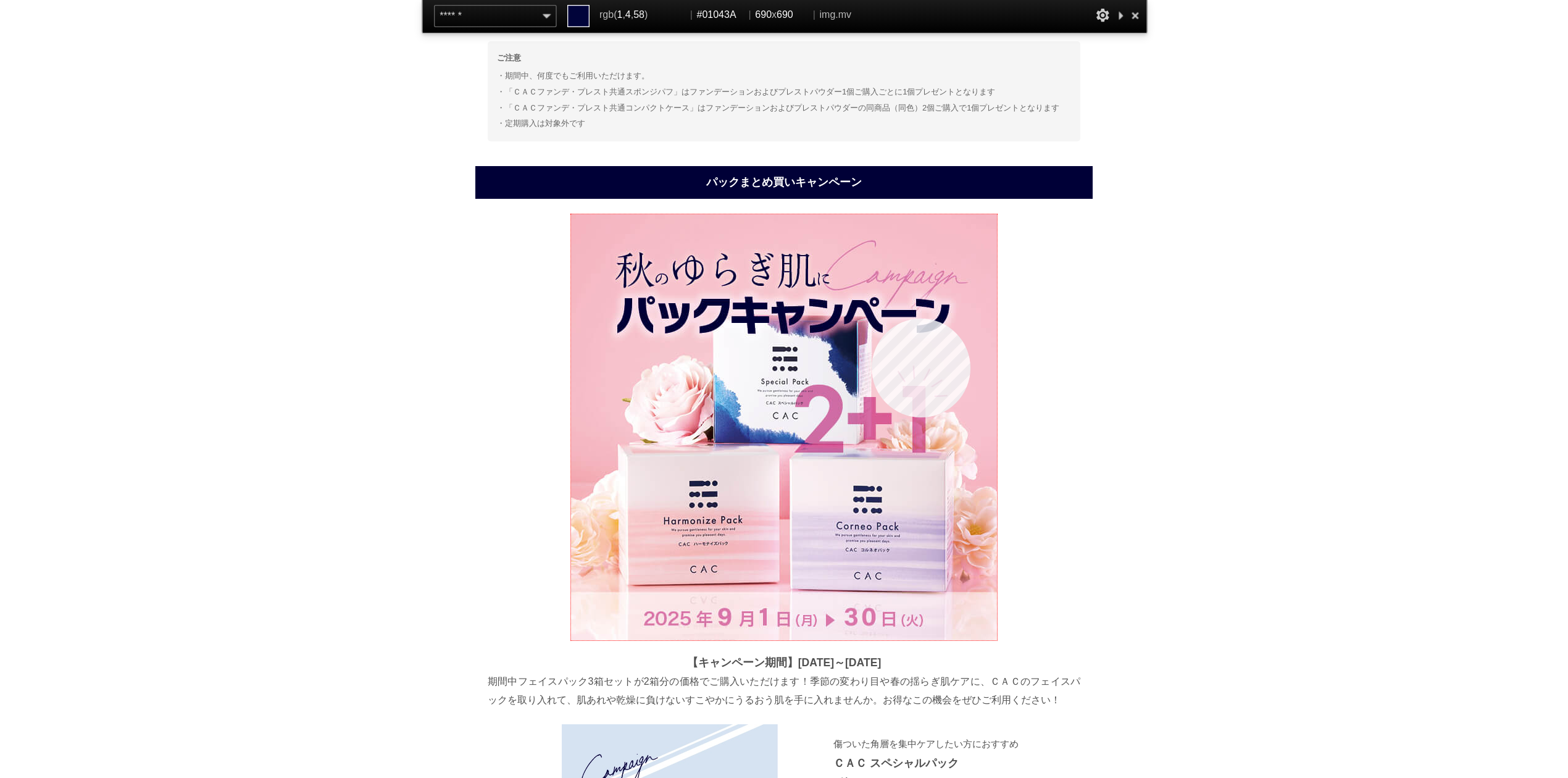
click at [871, 319] on img at bounding box center [784, 427] width 426 height 426
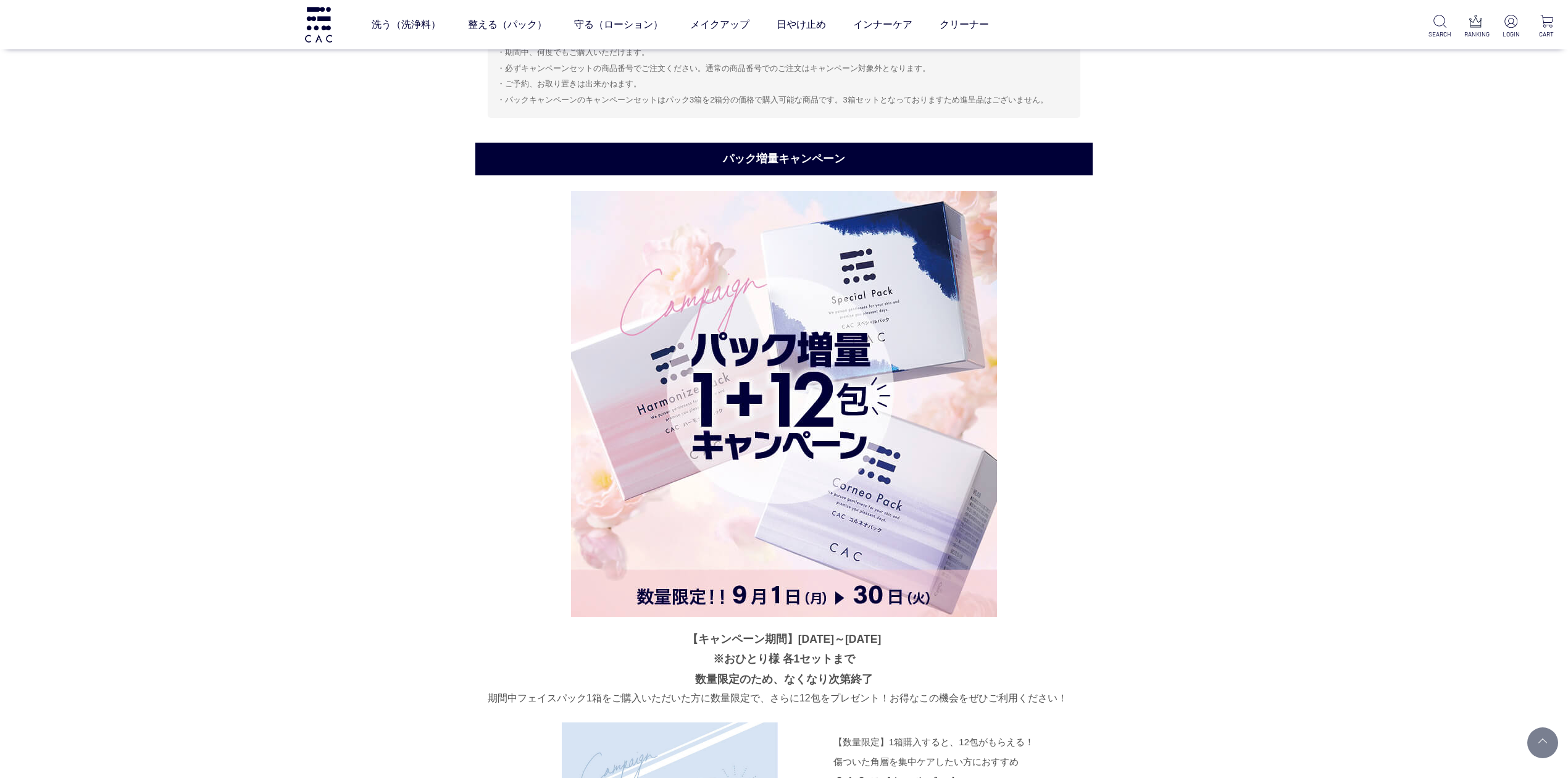
scroll to position [2821, 0]
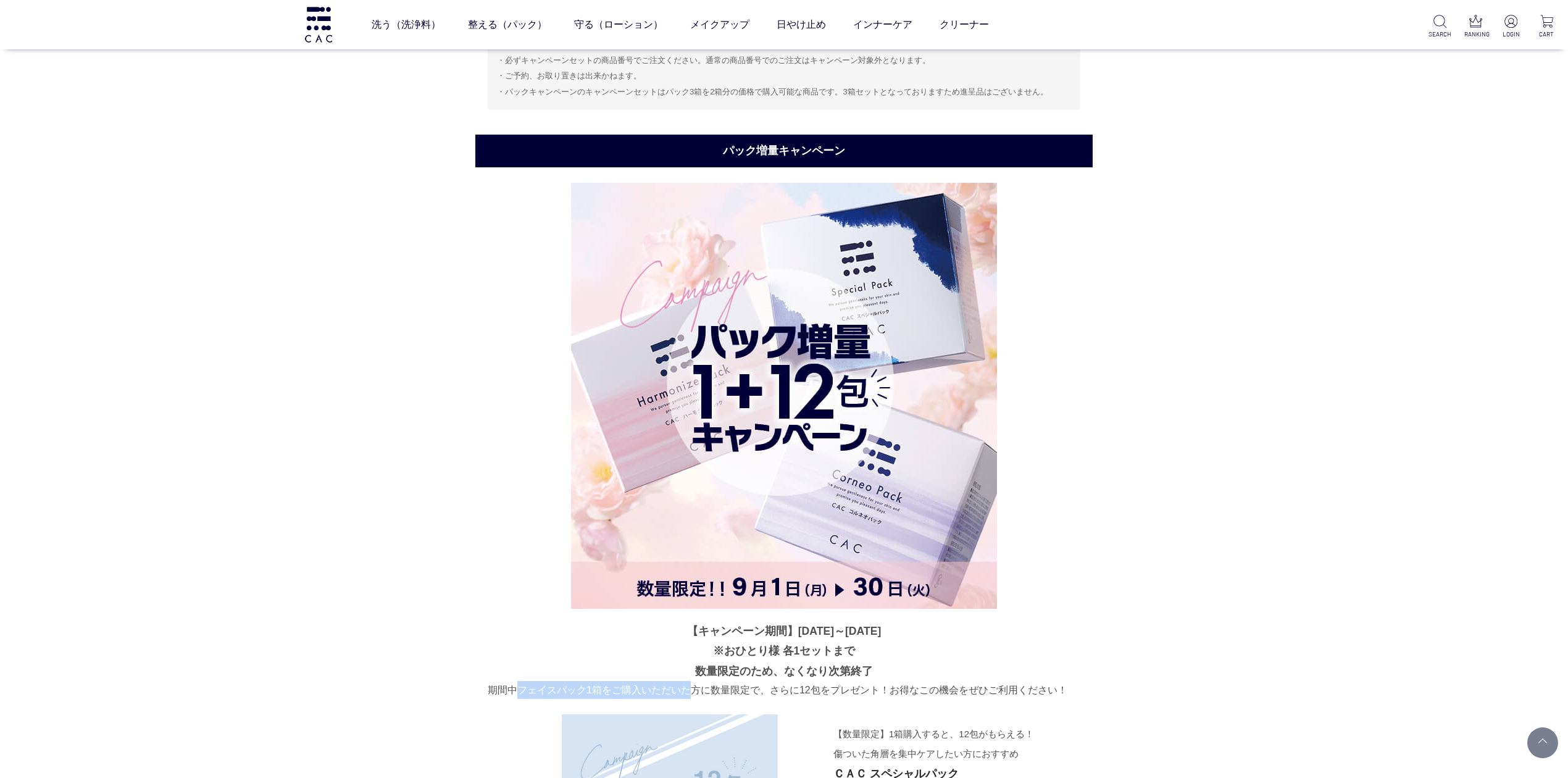
drag, startPoint x: 520, startPoint y: 690, endPoint x: 685, endPoint y: 687, distance: 165.0
click at [685, 687] on p "期間中フェイスパック1箱をご購入いただいた方に数量限定で、さらに12包をプレゼント！お得なこの機会をぜひご利用ください！" at bounding box center [784, 690] width 593 height 18
copy p "フェイスパック1箱をご購入いただいた"
click at [759, 144] on h2 "パック増量キャンペーン" at bounding box center [784, 151] width 617 height 33
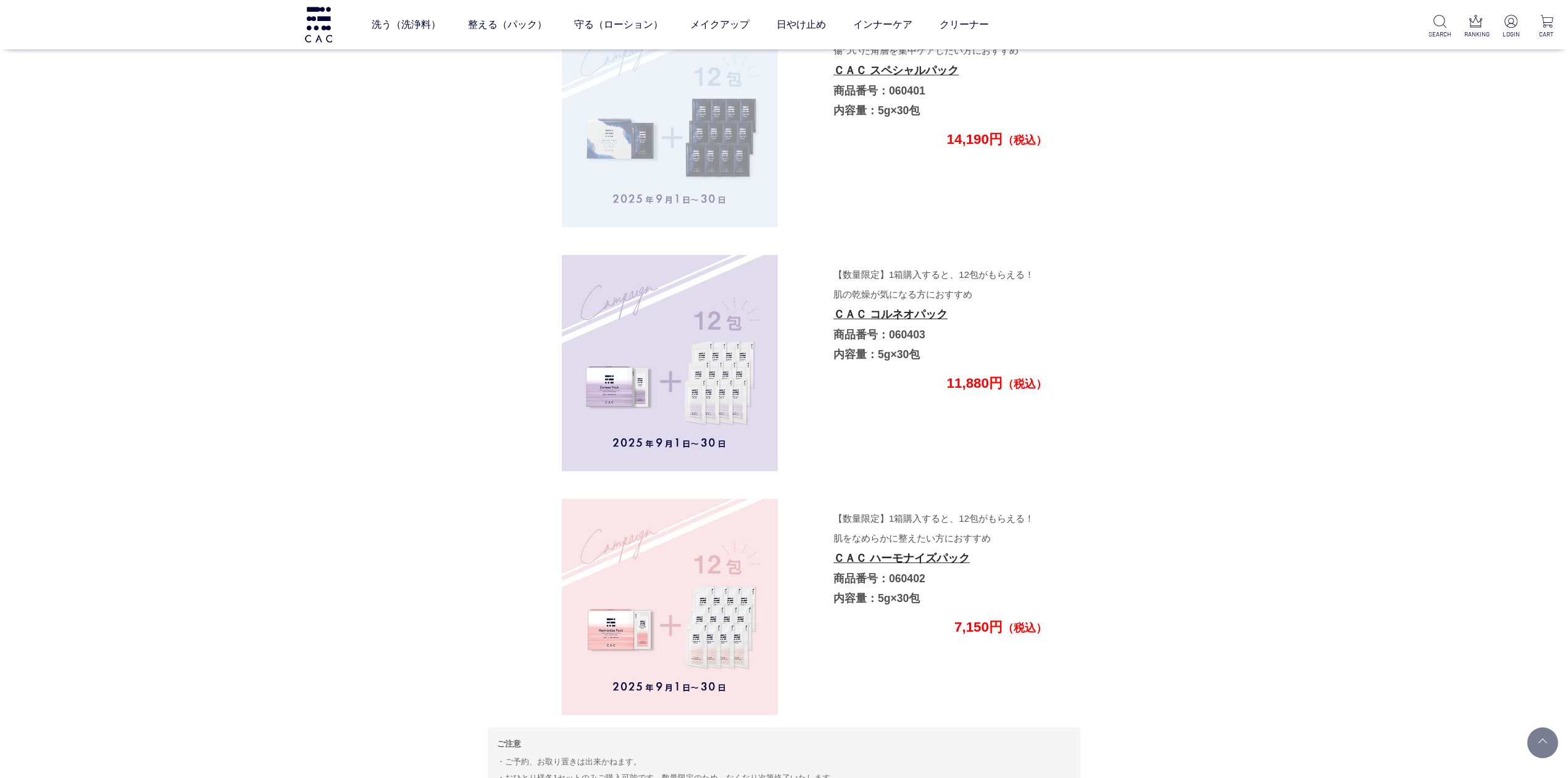
scroll to position [3397, 0]
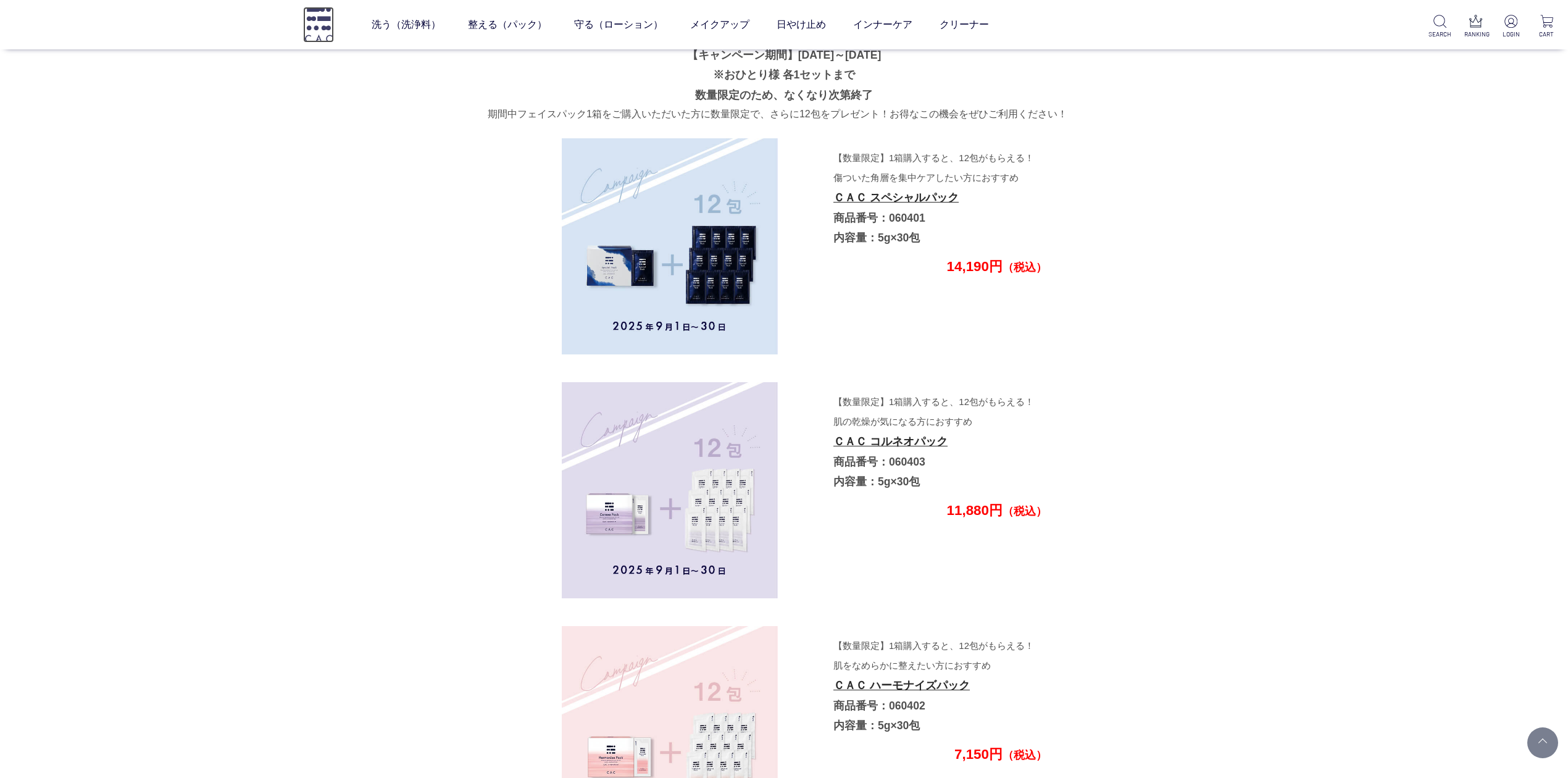
click at [326, 24] on img at bounding box center [319, 24] width 31 height 35
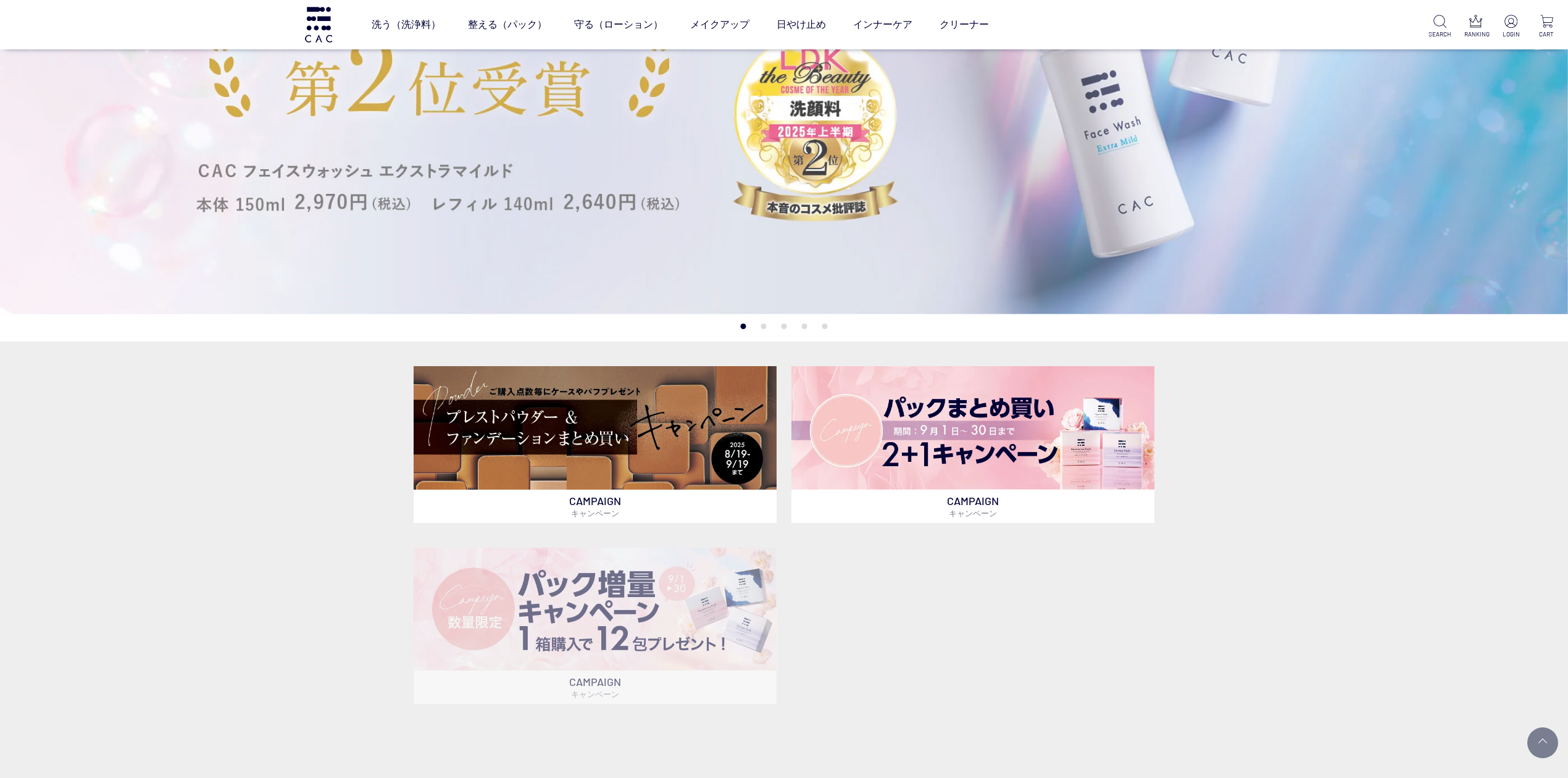
scroll to position [329, 0]
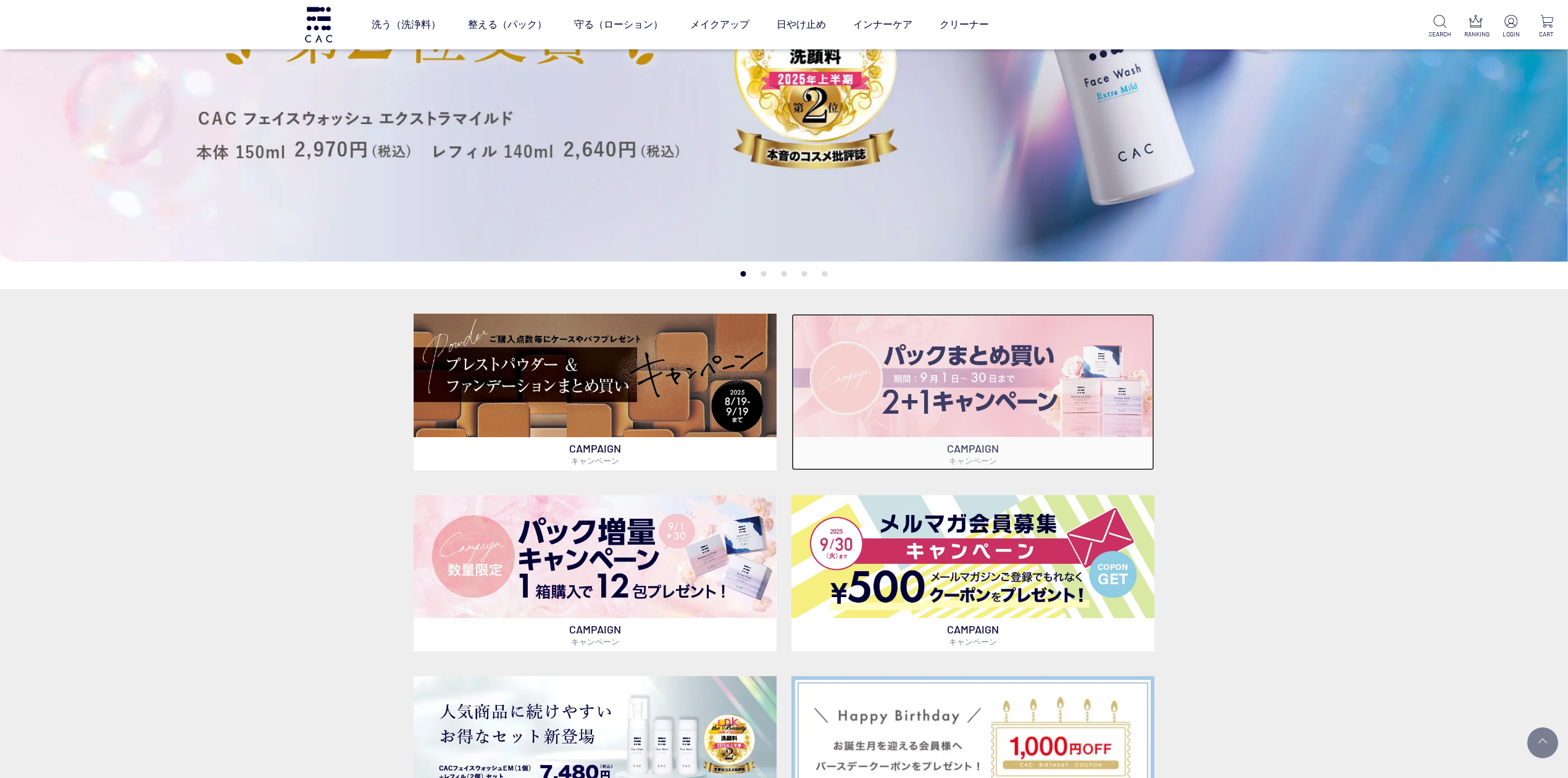
click at [917, 398] on img at bounding box center [972, 375] width 363 height 123
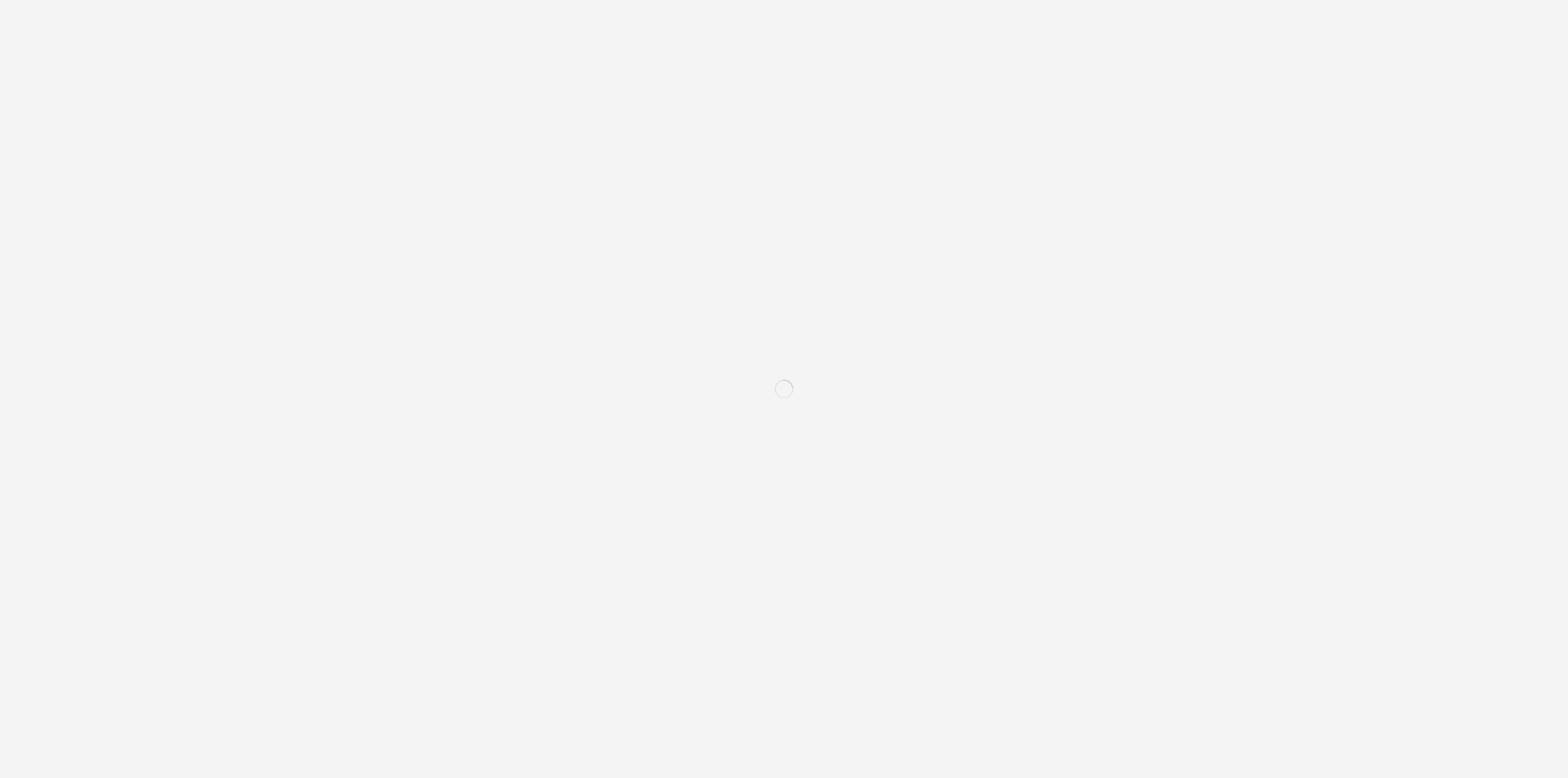
scroll to position [1557, 0]
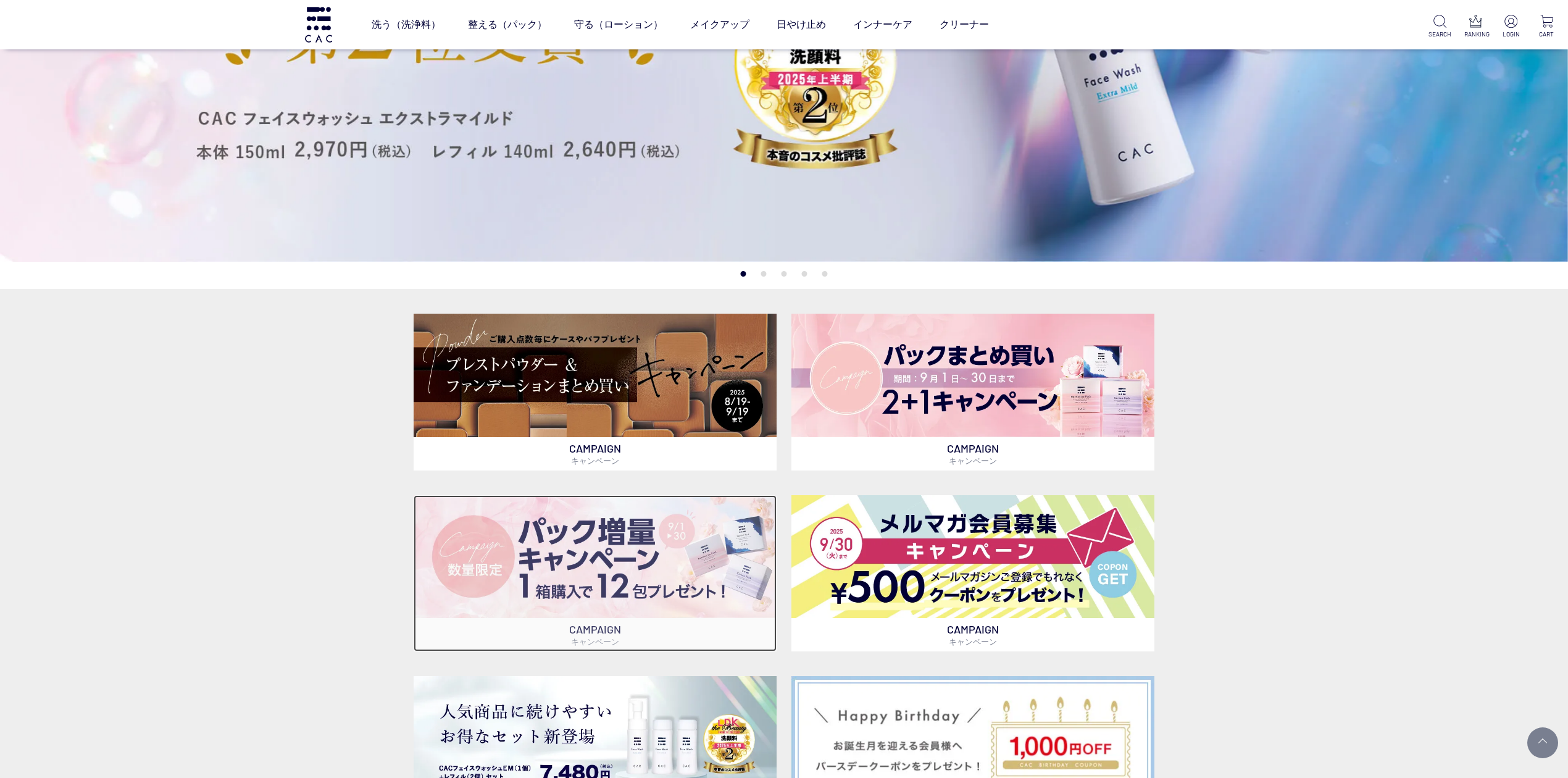
click at [608, 597] on img at bounding box center [595, 556] width 363 height 123
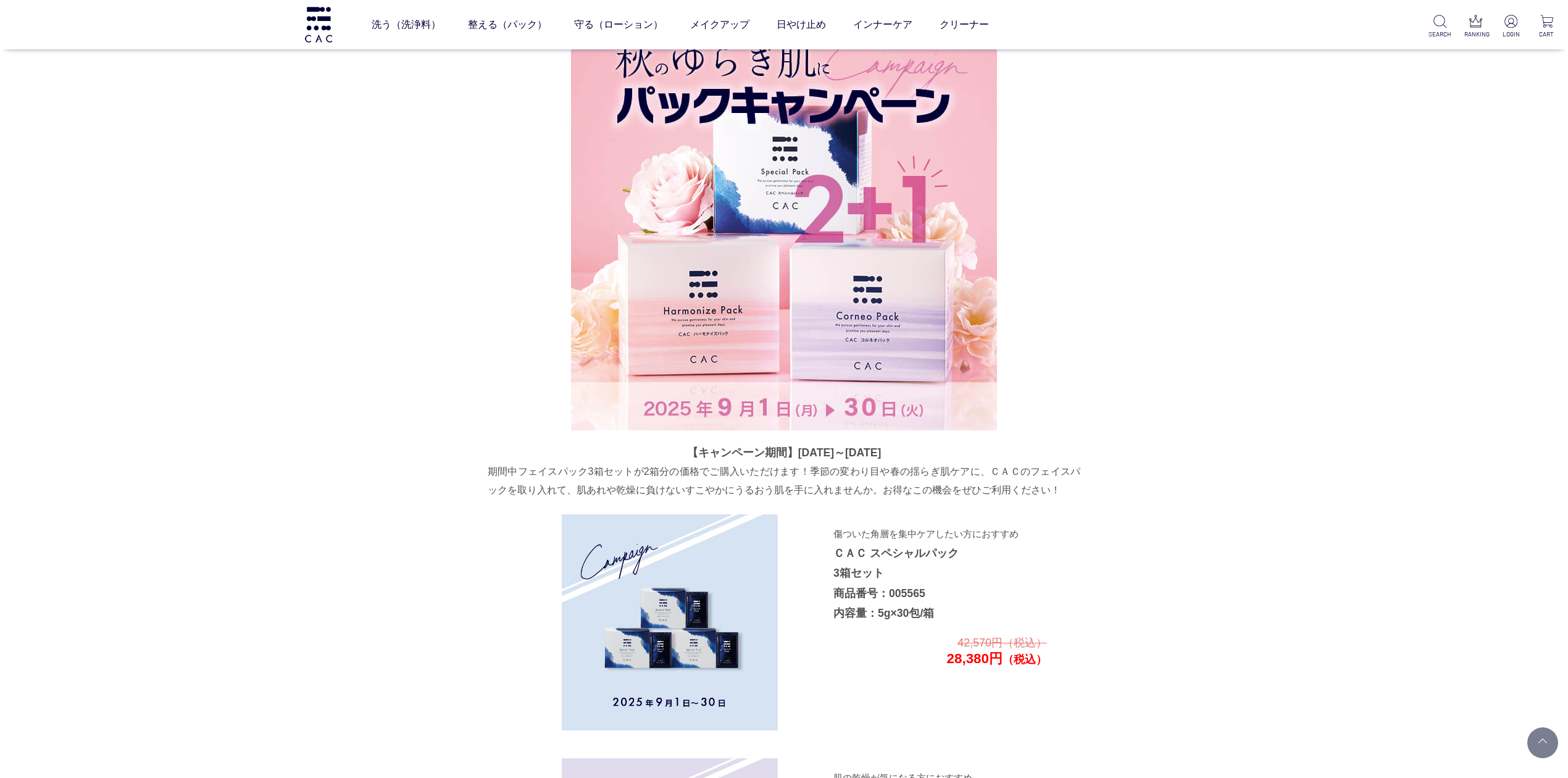
scroll to position [1811, 0]
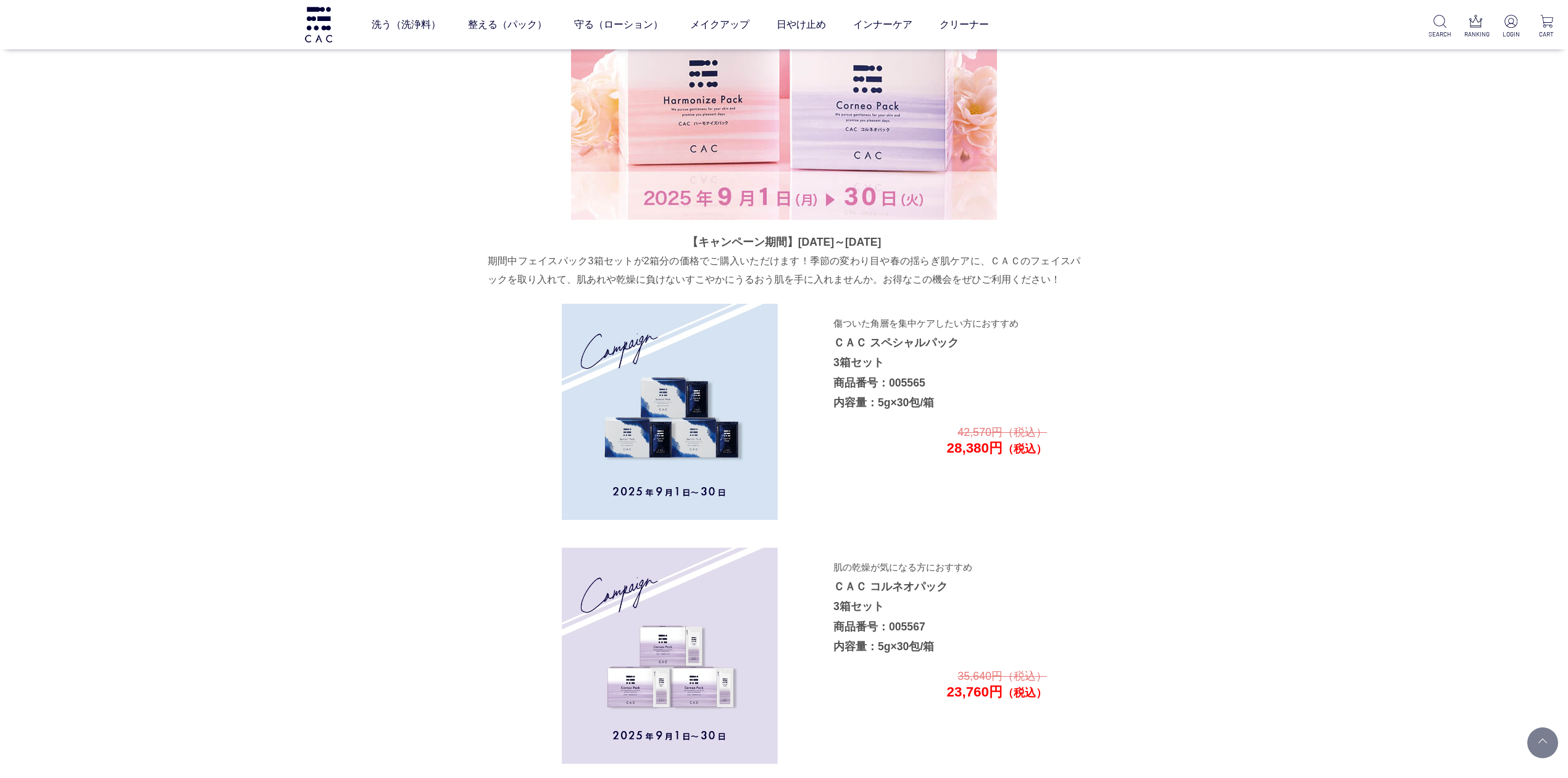
click at [721, 429] on img at bounding box center [669, 412] width 216 height 216
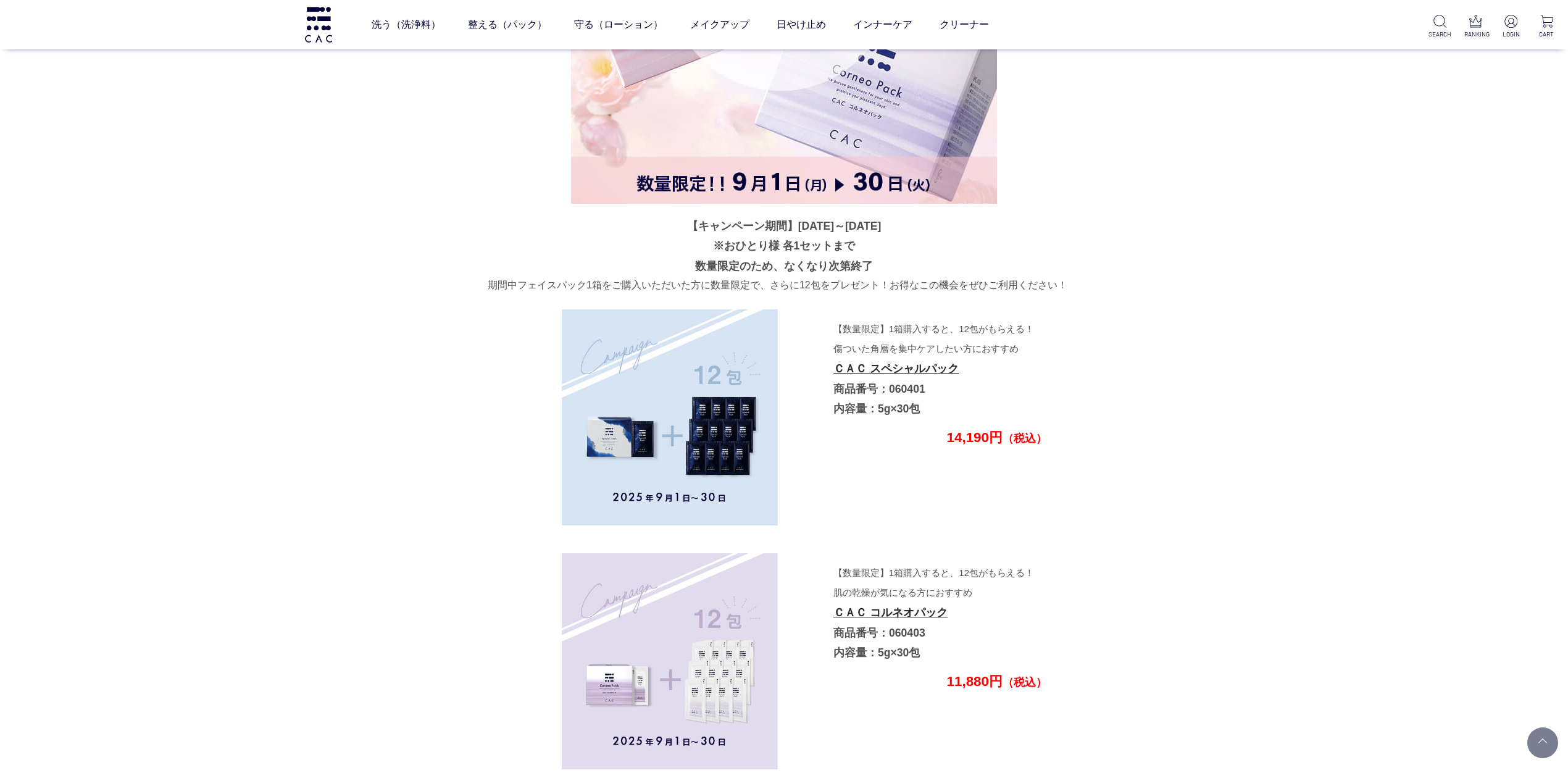
scroll to position [3375, 0]
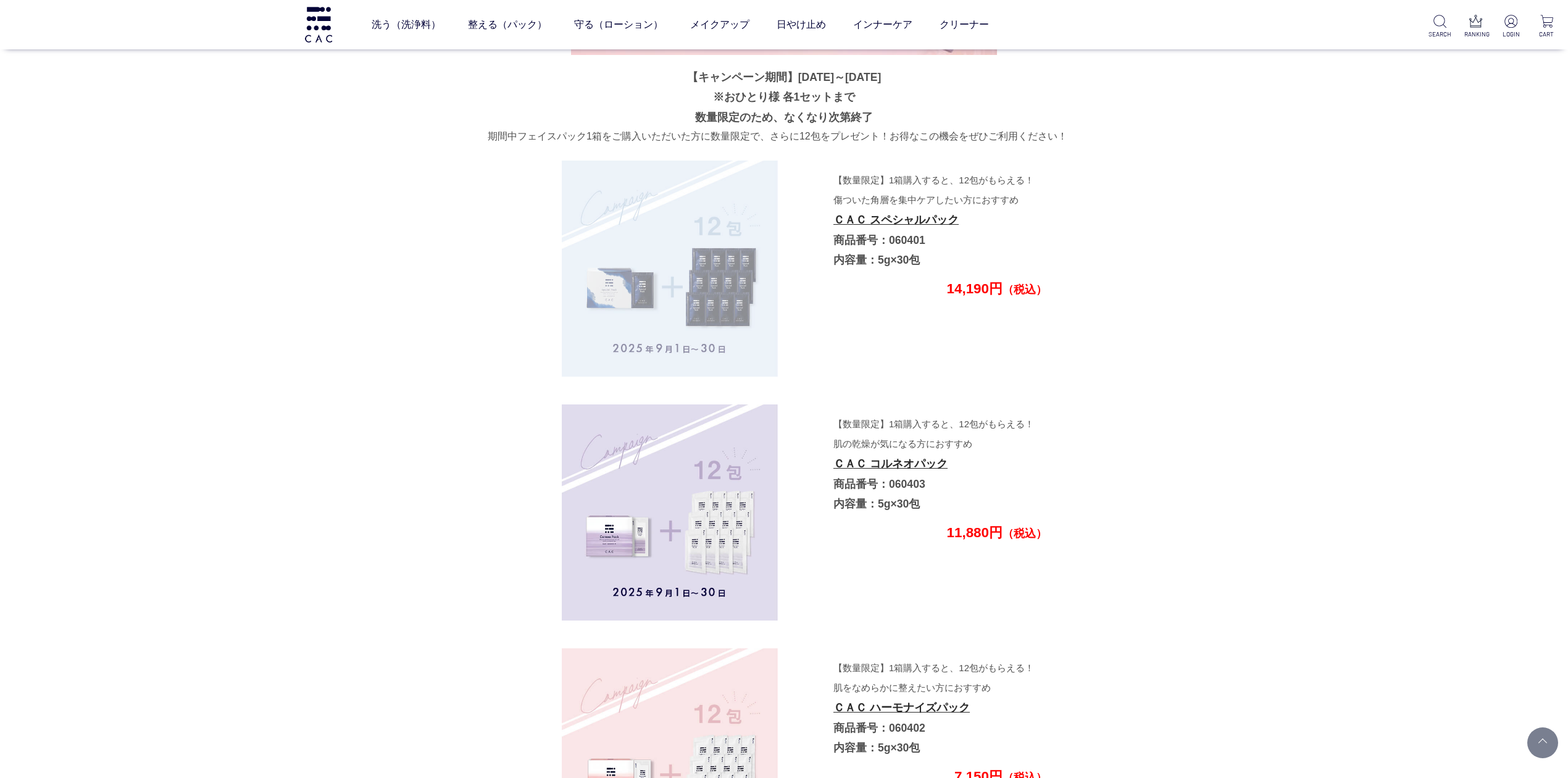
click at [709, 346] on img at bounding box center [669, 268] width 216 height 216
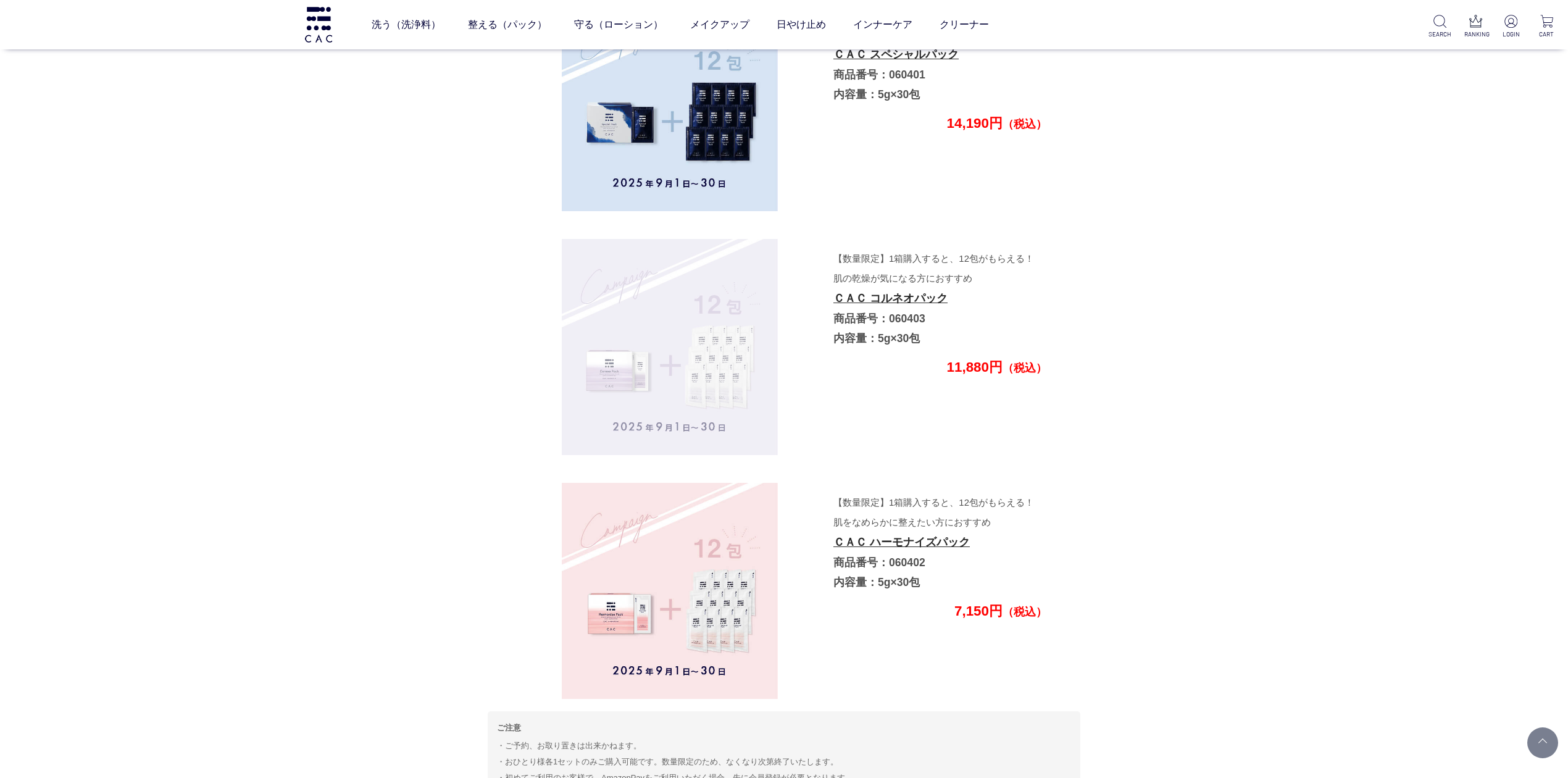
scroll to position [3540, 0]
click at [725, 401] on img at bounding box center [669, 347] width 216 height 216
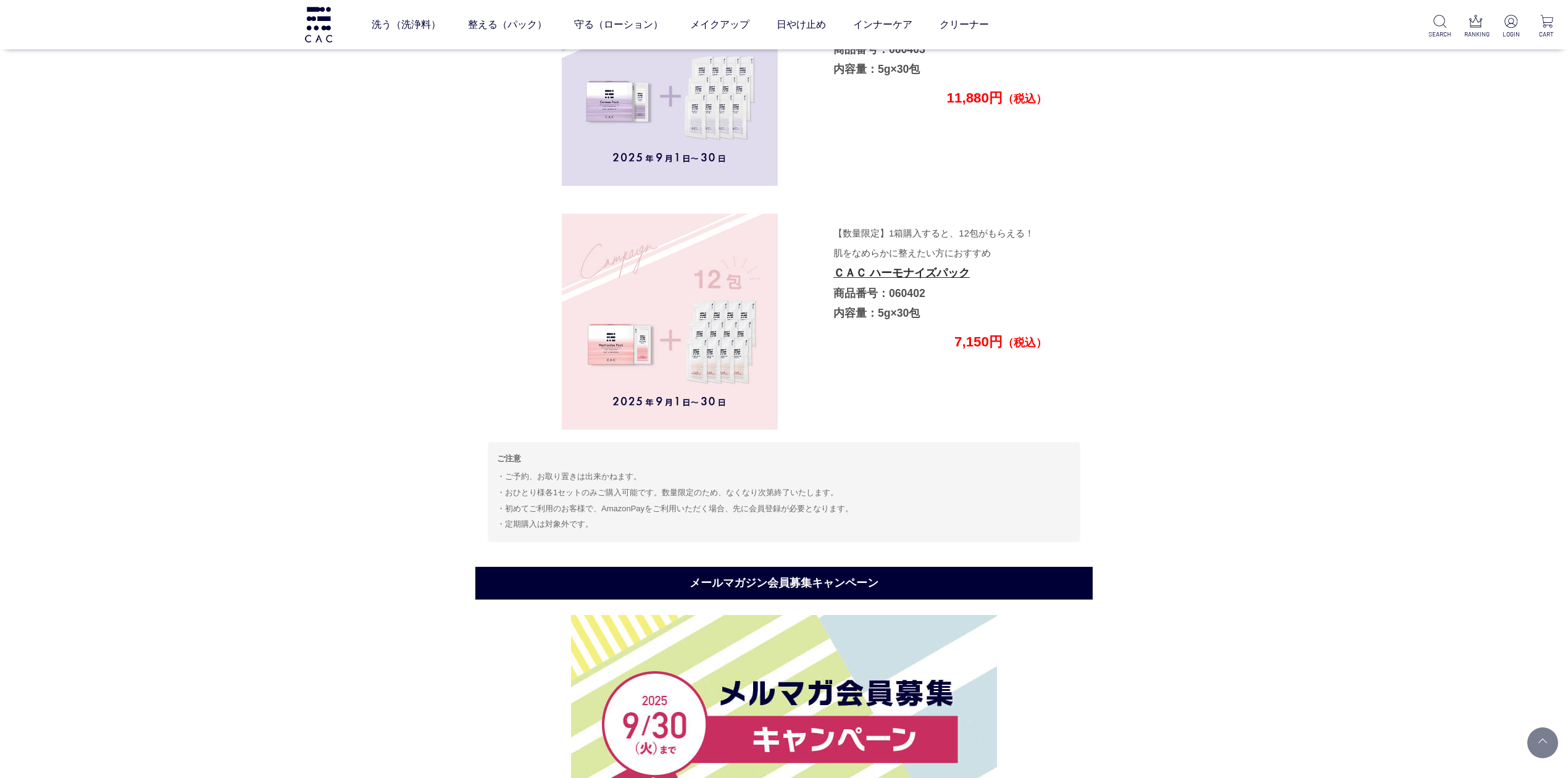
scroll to position [3869, 0]
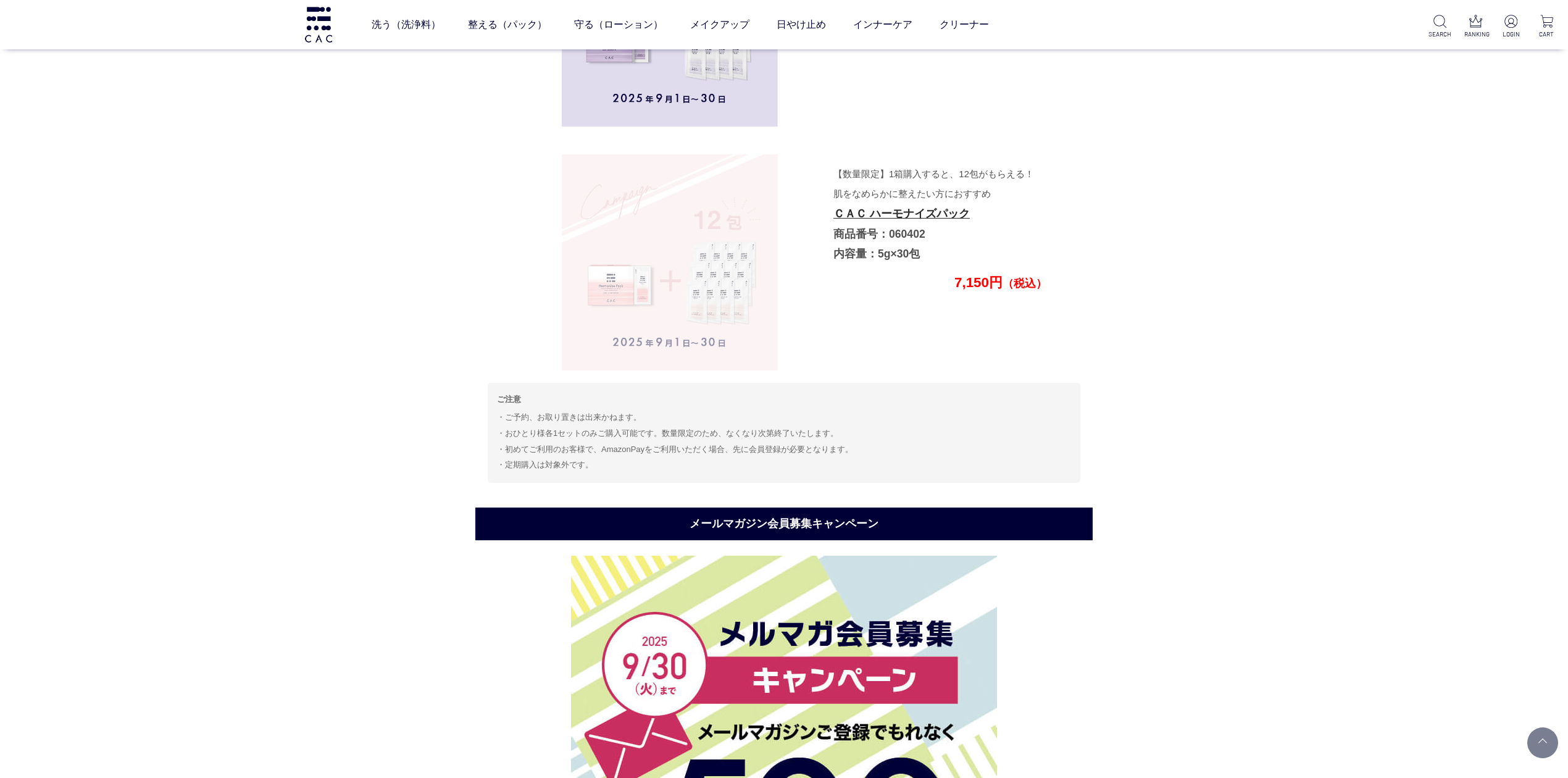
click at [694, 319] on img at bounding box center [669, 262] width 216 height 216
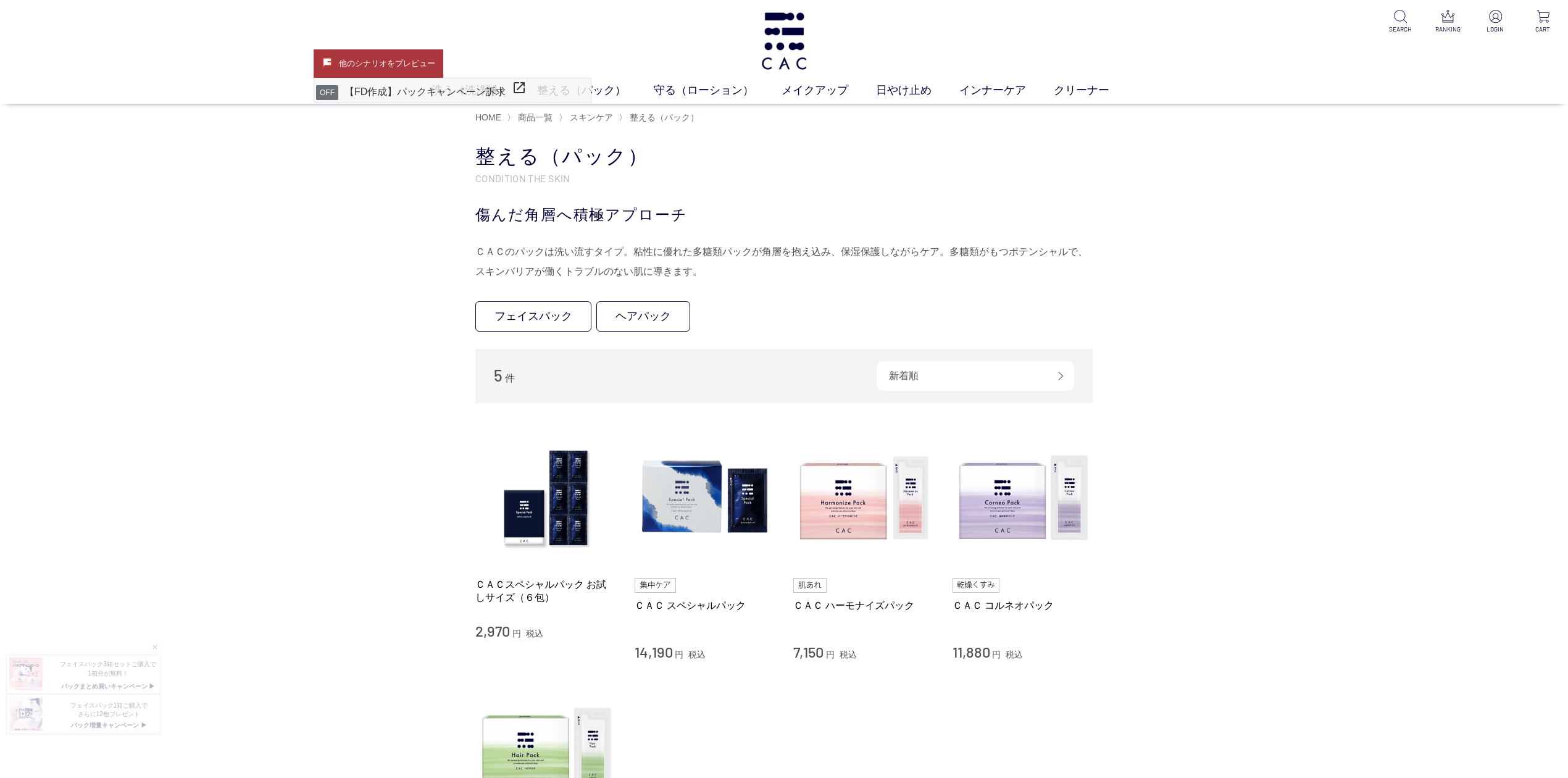
click at [357, 681] on div "買い物かご 買い物かご内の商品 買い物かごは空です... カテゴリから探す 商品一覧 スキンケア 洗う（洗浄料） 整える（パック） フェイスパック ヘアパック…" at bounding box center [784, 568] width 1568 height 874
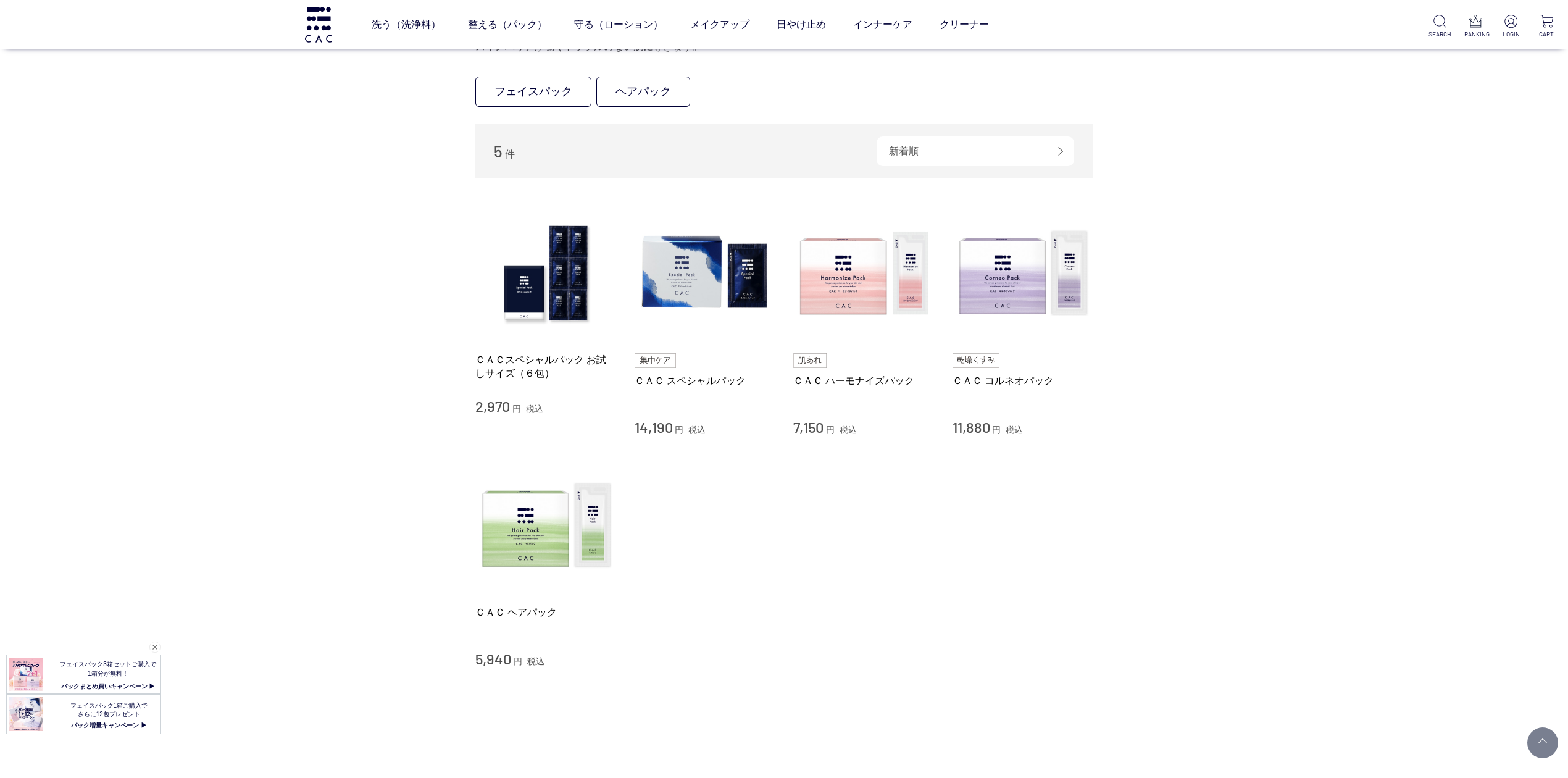
scroll to position [576, 0]
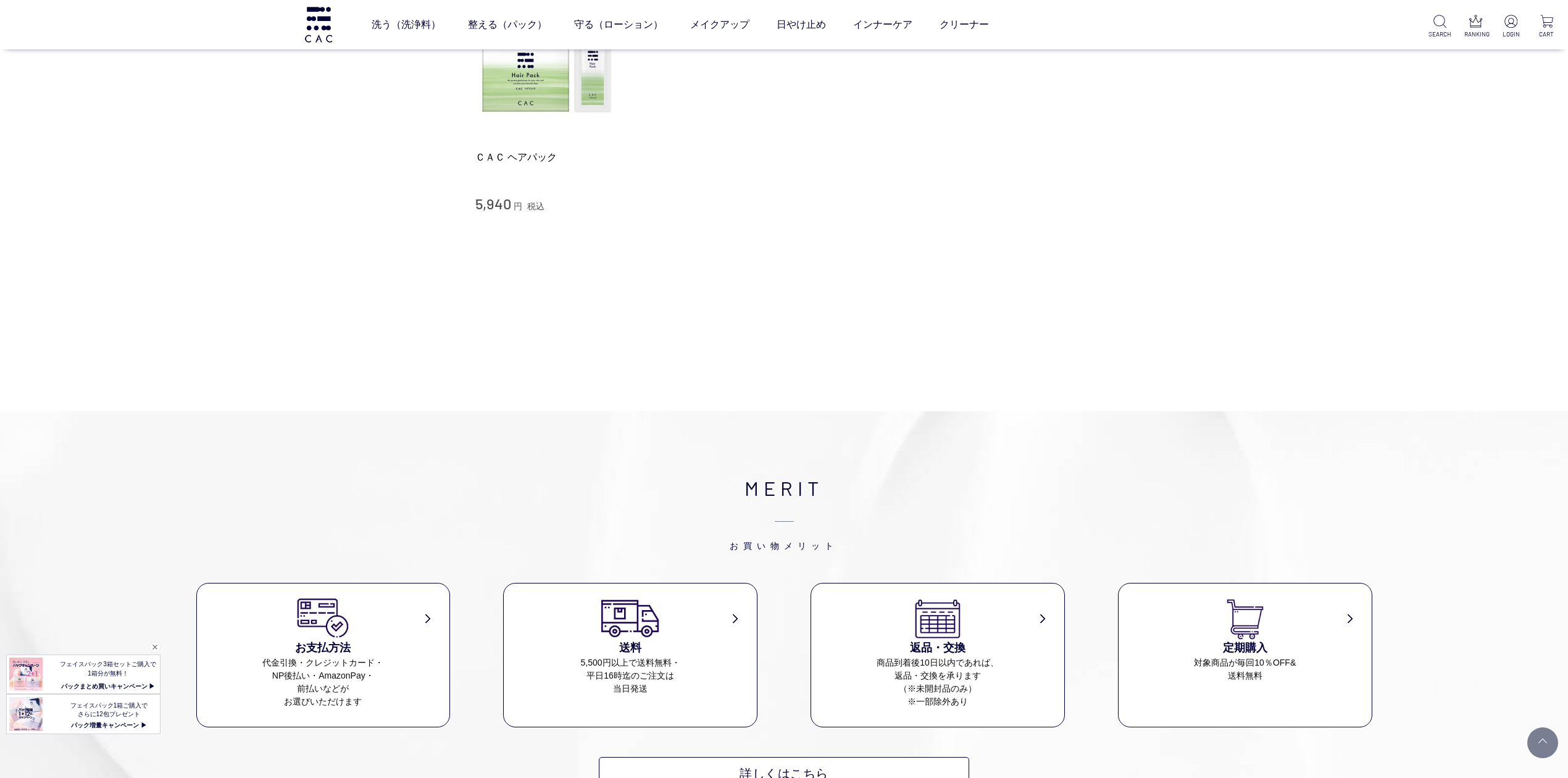
click at [741, 342] on div "洗う（洗浄料） 液体洗浄料 パウダー洗浄料 泡洗顔料 グッズ 整える（パック） フェイスパック ヘアパック 守る（ローション） 保湿化粧水 柔軟化粧水 美容液…" at bounding box center [784, 563] width 1568 height 2278
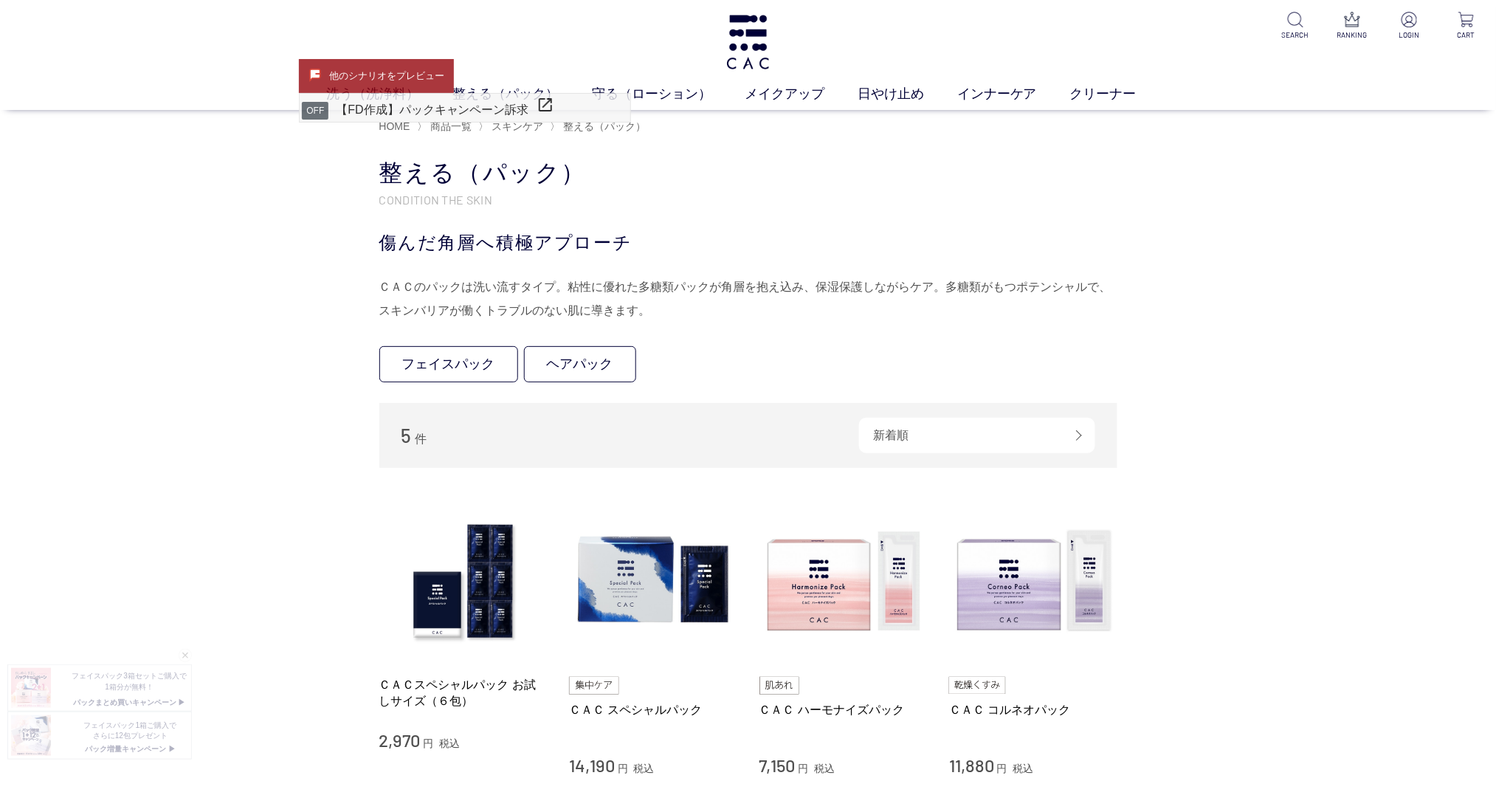
click at [52, 410] on div "買い物かご 買い物かご内の商品 買い物かごは空です... カテゴリから探す 商品一覧 スキンケア 洗う（洗浄料） 整える（パック） フェイスパック ヘアパック…" at bounding box center [748, 665] width 1496 height 1045
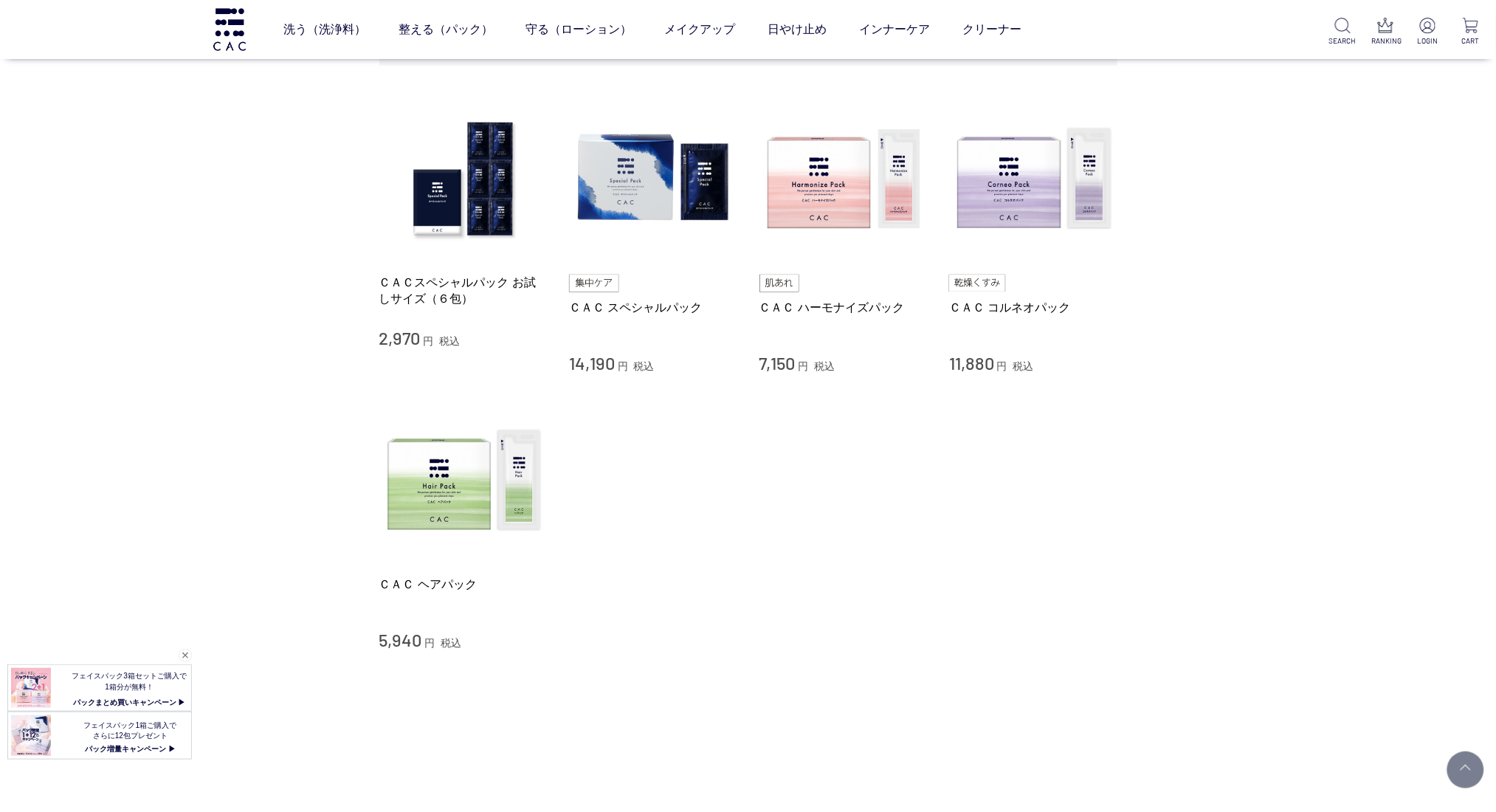
scroll to position [295, 0]
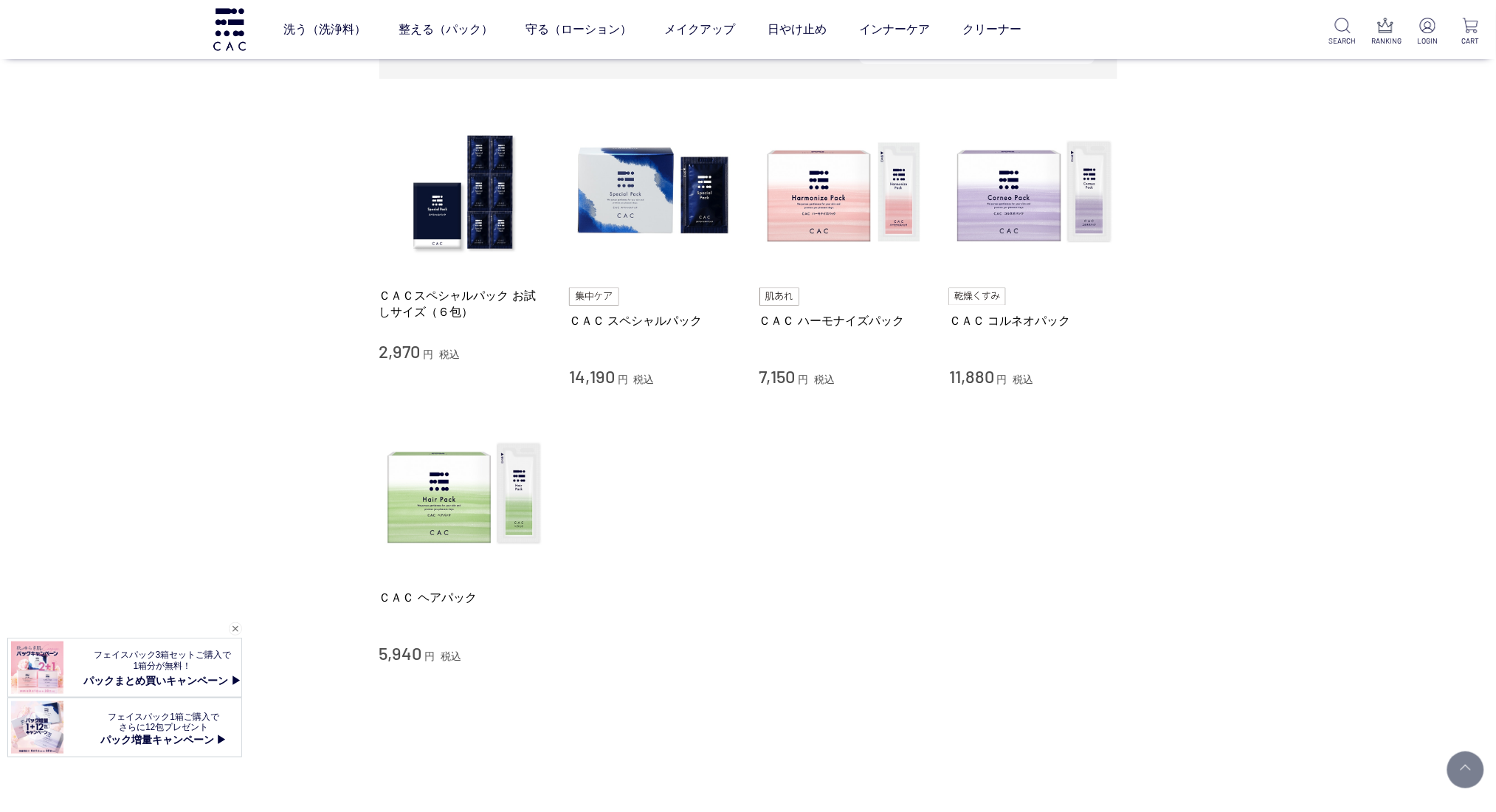
scroll to position [295, 0]
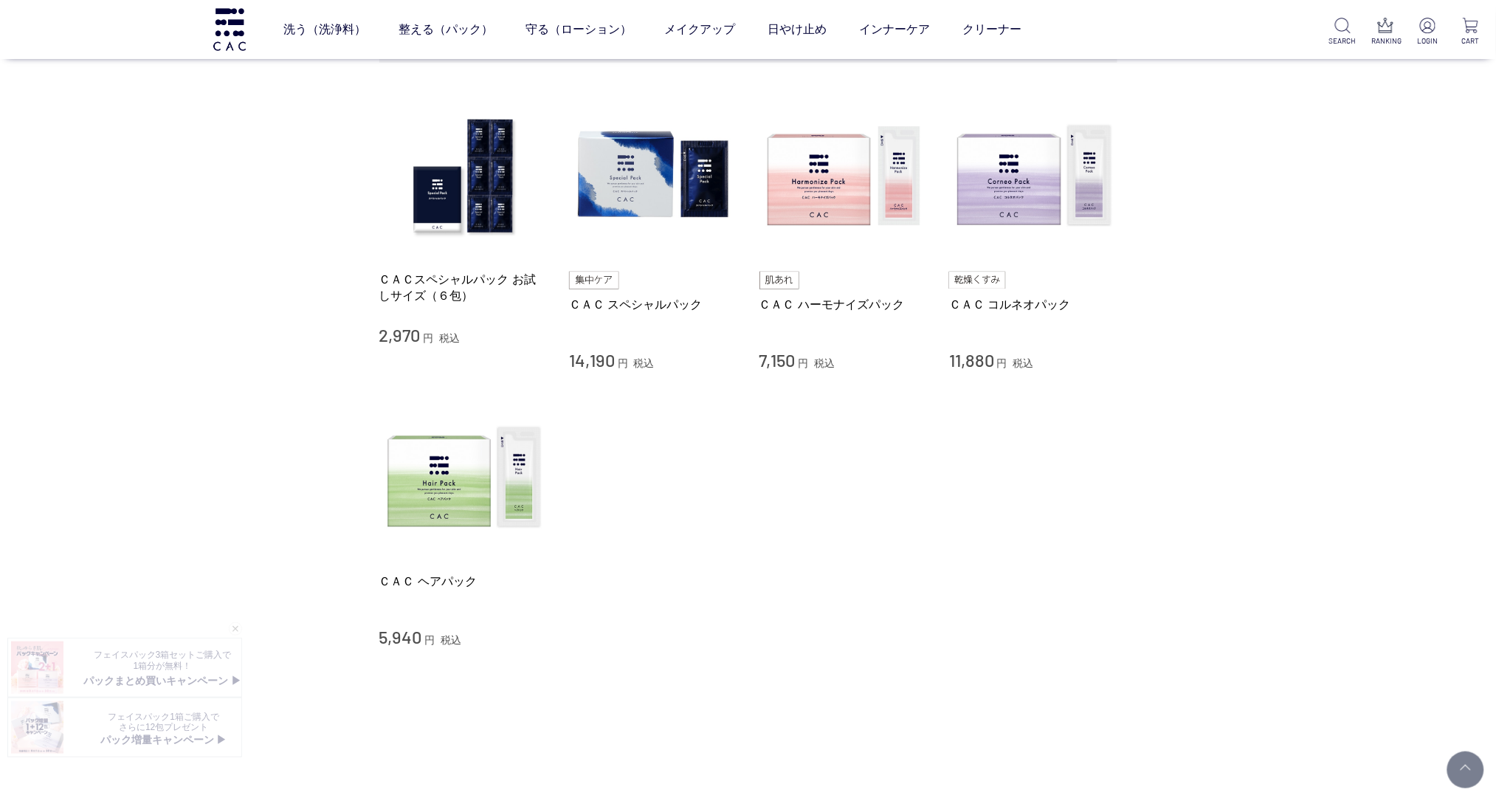
click at [1029, 570] on li "ＣＡＣ ヘアパック 5,940 円 税込" at bounding box center [748, 521] width 738 height 255
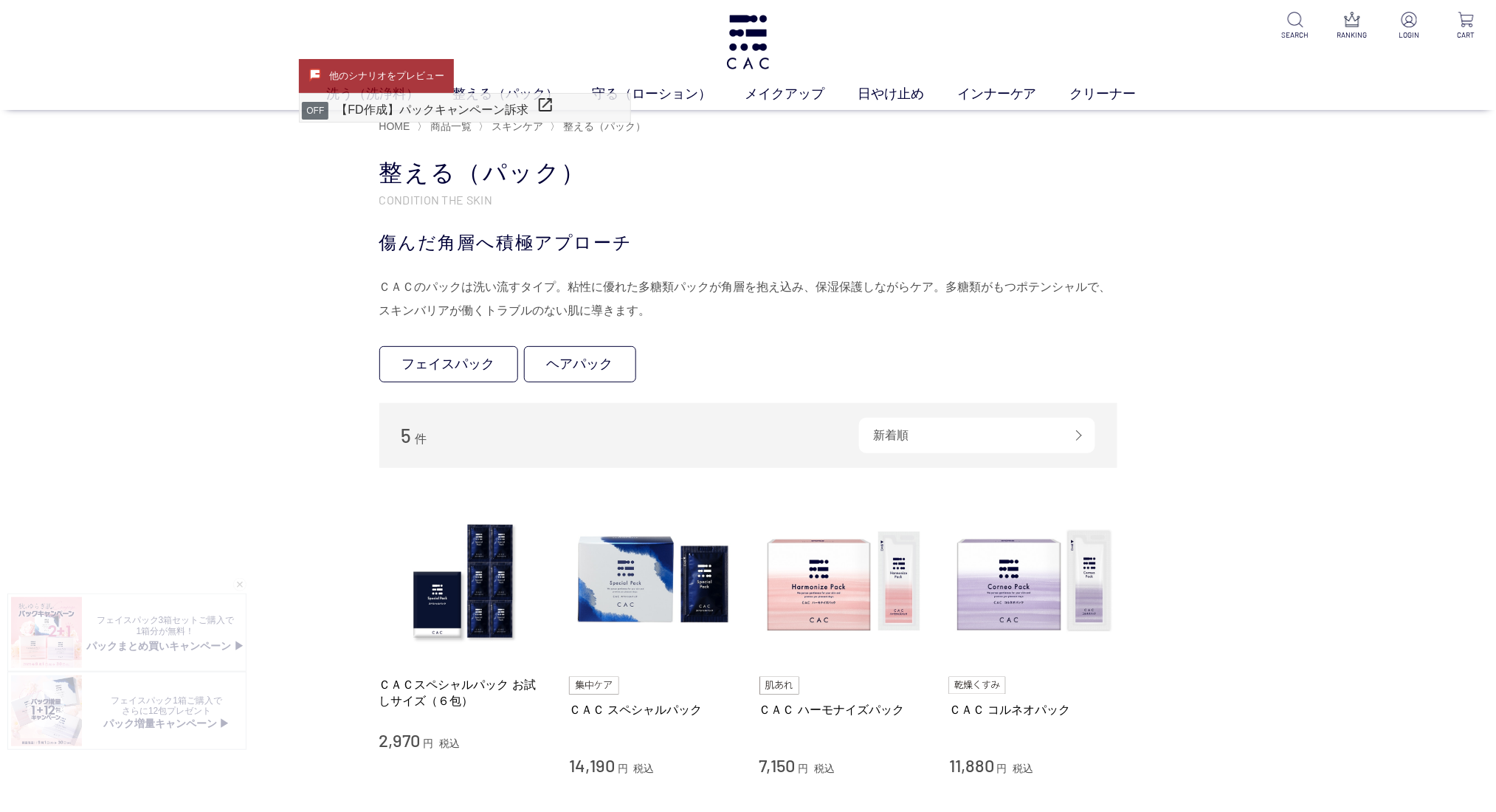
click at [155, 508] on div "買い物かご 買い物かご内の商品 買い物かごは空です... カテゴリから探す 商品一覧 スキンケア 洗う（洗浄料） 整える（パック） フェイスパック ヘアパック…" at bounding box center [748, 665] width 1496 height 1045
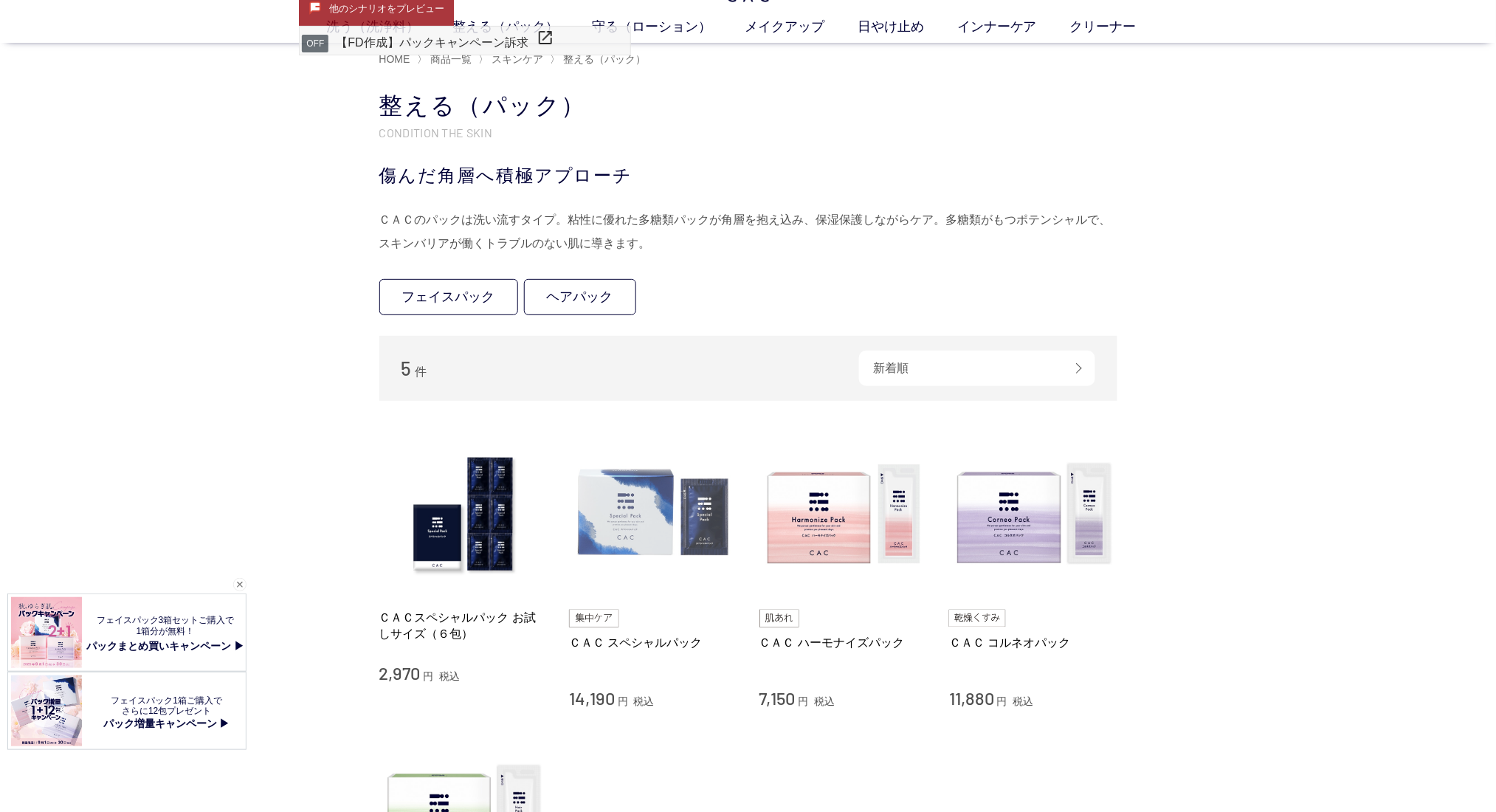
scroll to position [99, 0]
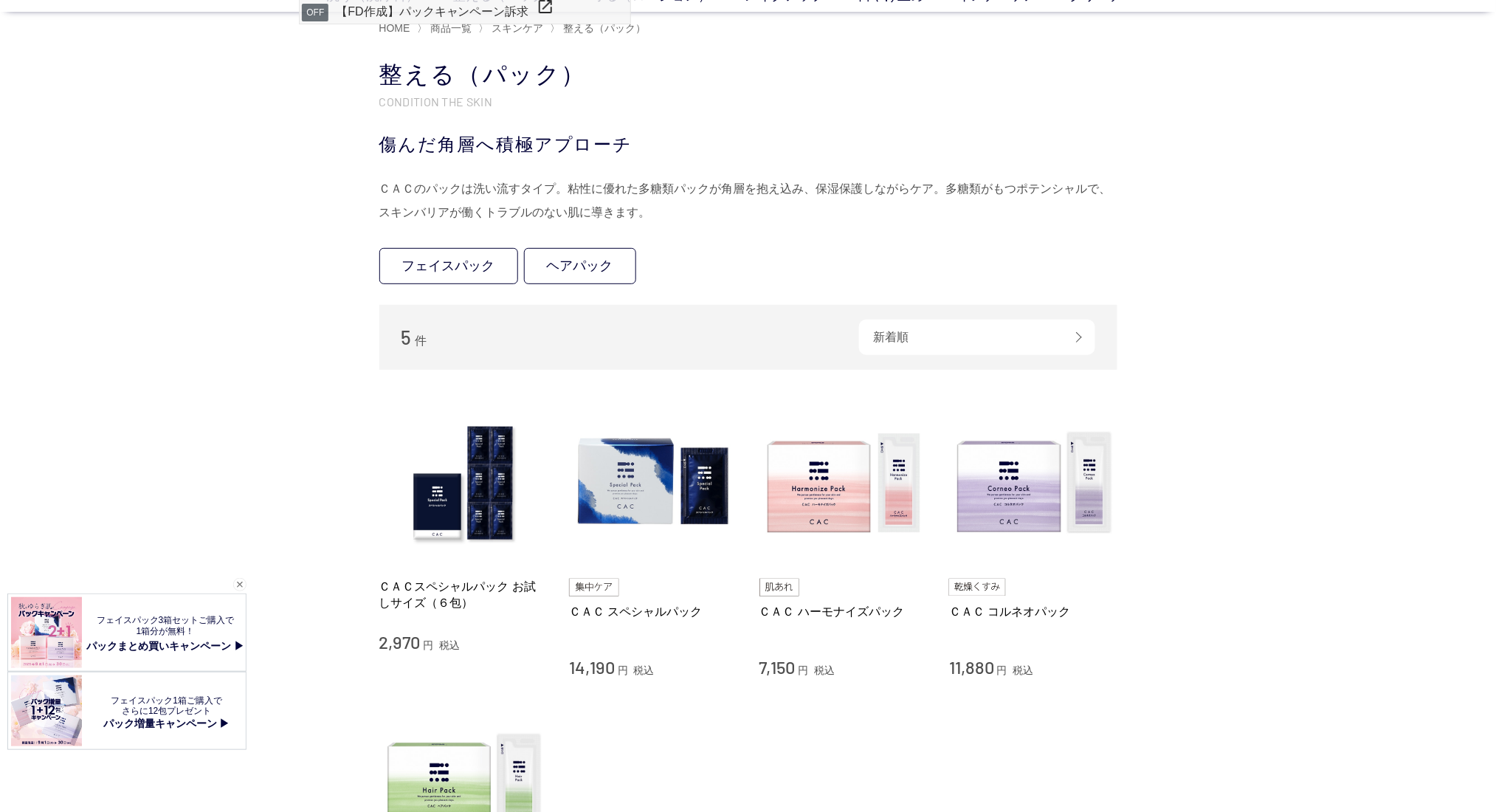
click at [203, 513] on div "買い物かご 買い物かご内の商品 買い物かごは空です... カテゴリから探す 商品一覧 スキンケア 洗う（洗浄料） 整える（パック） フェイスパック ヘアパック…" at bounding box center [748, 567] width 1496 height 1045
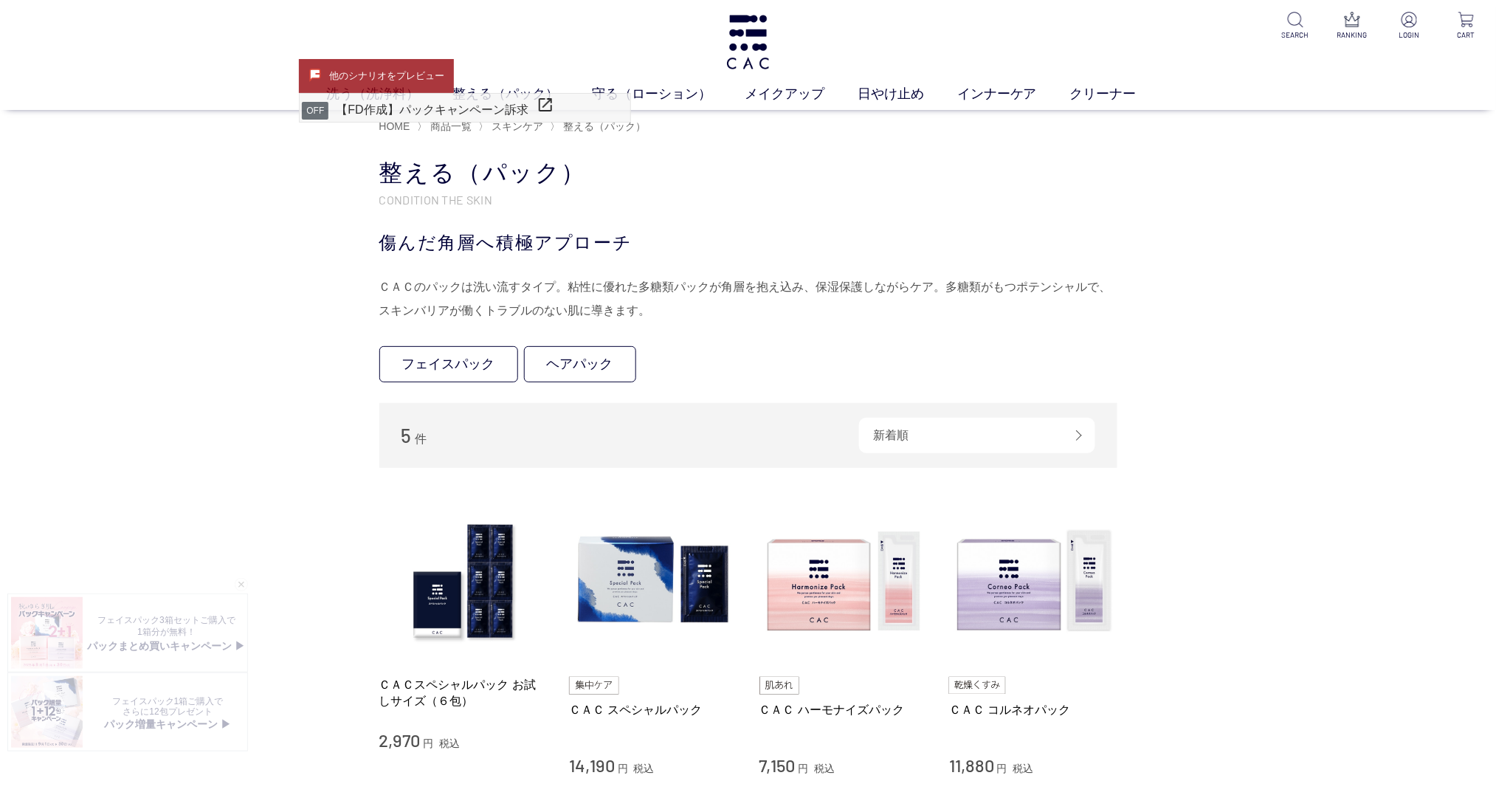
click at [1333, 428] on div "買い物かご 買い物かご内の商品 買い物かごは空です... カテゴリから探す 商品一覧 スキンケア 洗う（洗浄料） 整える（パック） フェイスパック ヘアパック…" at bounding box center [748, 665] width 1496 height 1045
click at [1333, 420] on div "買い物かご 買い物かご内の商品 買い物かごは空です... カテゴリから探す 商品一覧 スキンケア 洗う（洗浄料） 整える（パック） フェイスパック ヘアパック…" at bounding box center [748, 665] width 1496 height 1045
click at [81, 474] on div "買い物かご 買い物かご内の商品 買い物かごは空です... カテゴリから探す 商品一覧 スキンケア 洗う（洗浄料） 整える（パック） フェイスパック ヘアパック…" at bounding box center [748, 665] width 1496 height 1045
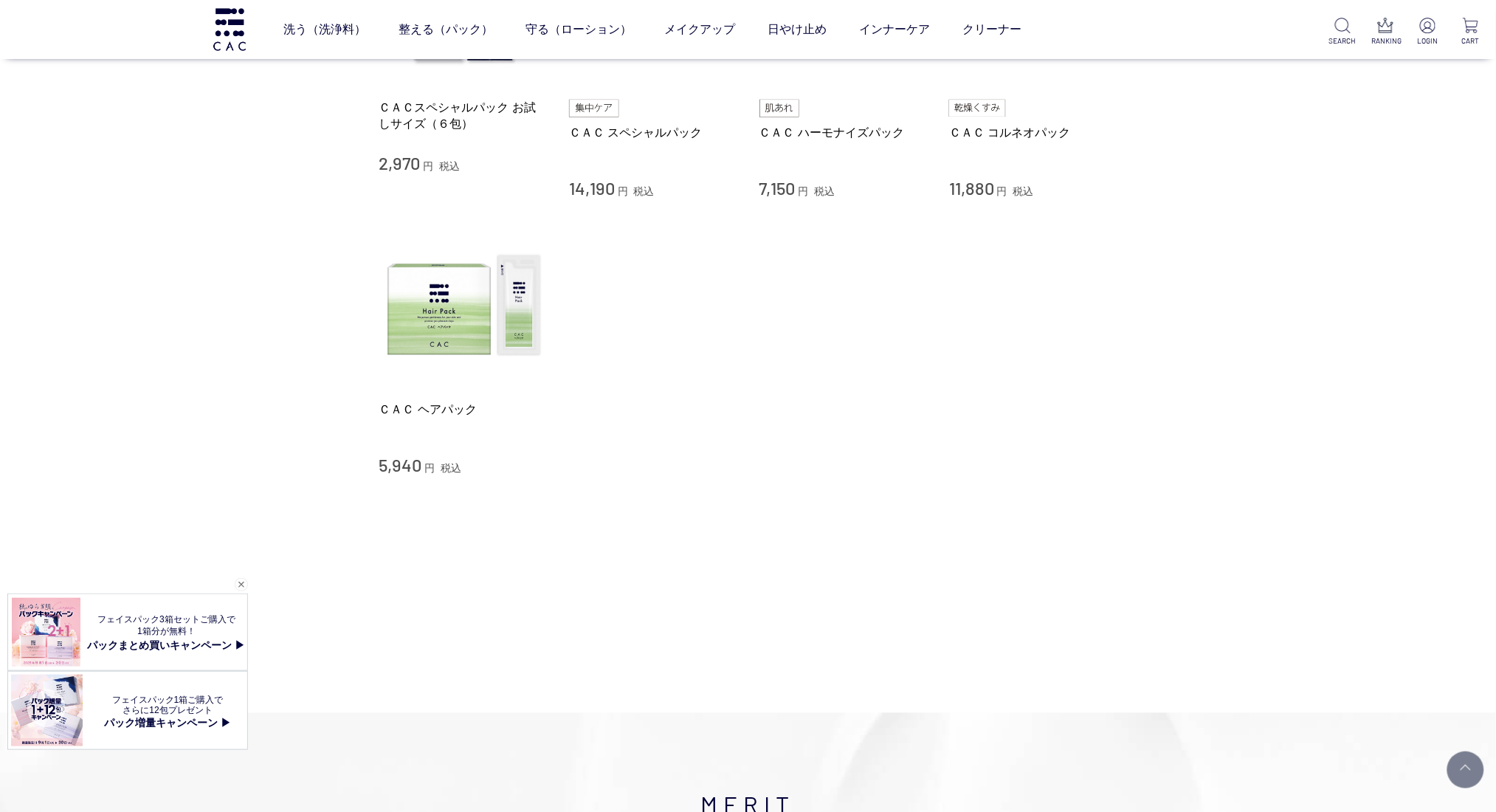
scroll to position [491, 0]
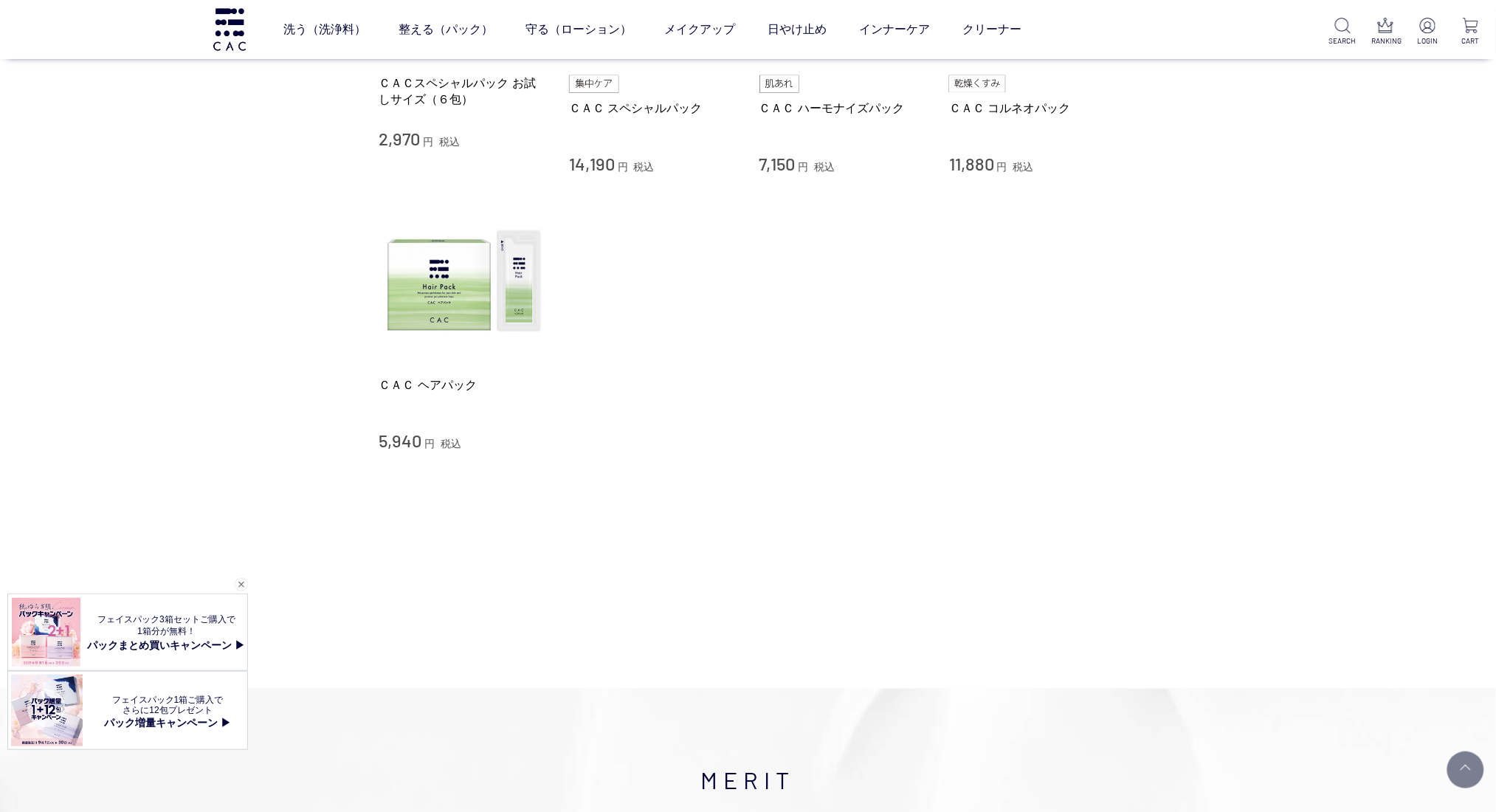
click at [653, 558] on main "整える（パック） CONDITION THE SKIN 傷んだ角層へ積極アプローチ ＣＡＣのパックは洗い流すタイプ。粘性に優れた多糖類パックが角層を抱え込み、…" at bounding box center [748, 70] width 738 height 1030
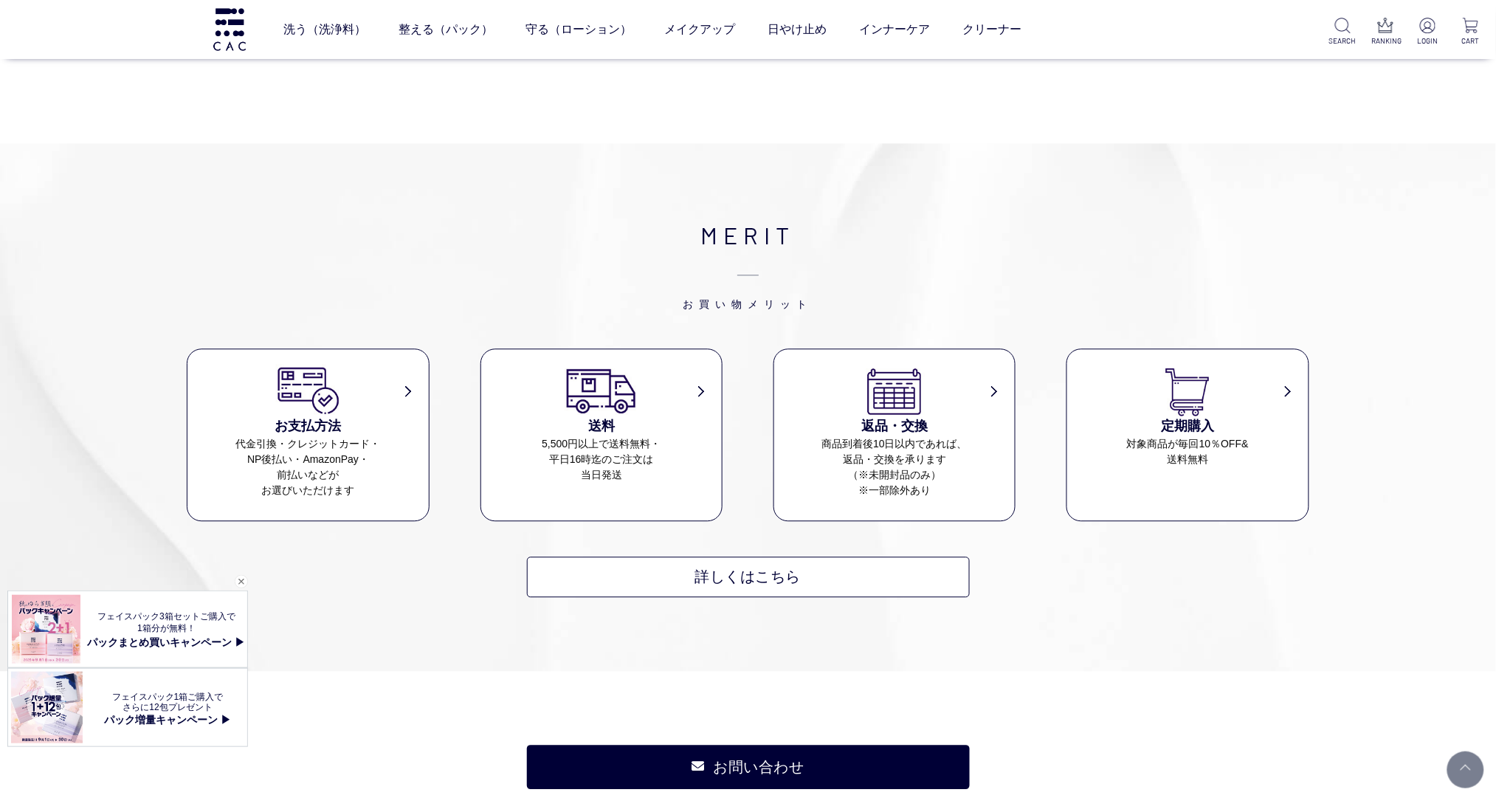
scroll to position [1082, 0]
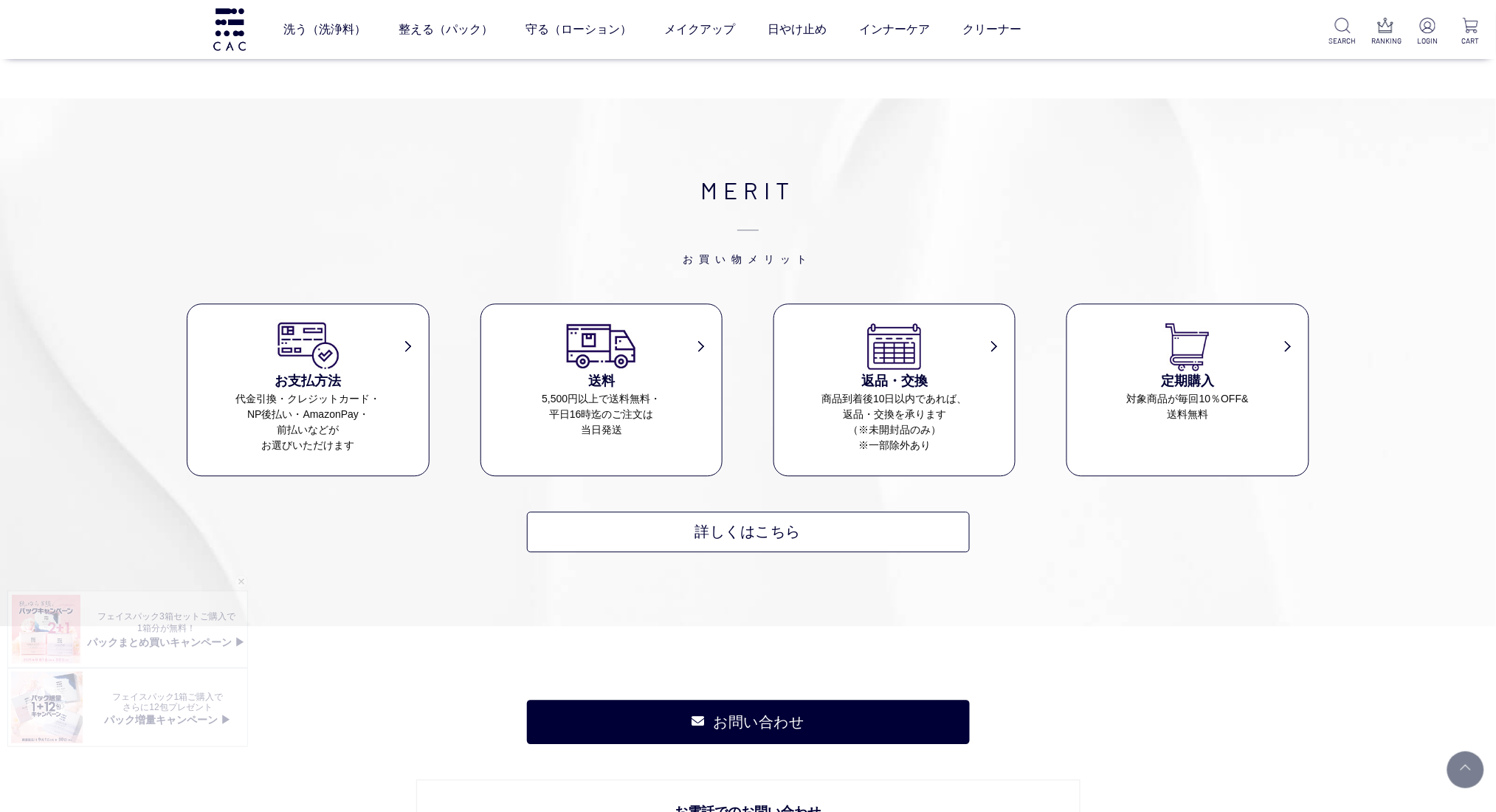
click at [1046, 590] on div "MERIT お買い物メリット お支払方法 代金引換・クレジットカード・ NP後払い・AmazonPay・ 前払いなどが お選びいただけます 送料 5,500円…" at bounding box center [748, 362] width 1496 height 528
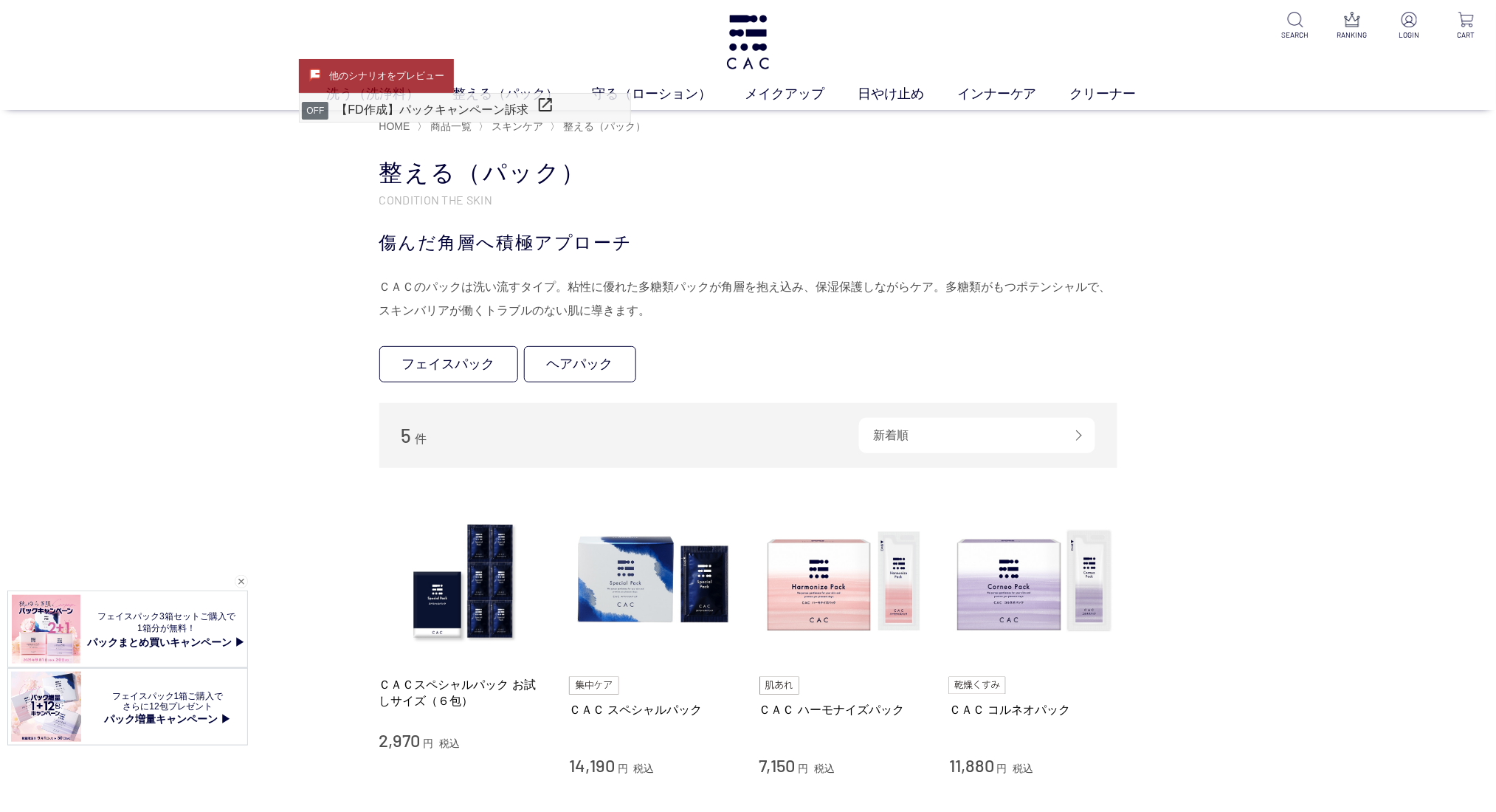
click at [210, 649] on p "パックまとめ買いキャンペーン ▶" at bounding box center [166, 643] width 162 height 15
click at [209, 647] on span "パックまとめ買いキャンペーン ▶" at bounding box center [166, 641] width 158 height 12
click at [65, 636] on img at bounding box center [45, 629] width 68 height 68
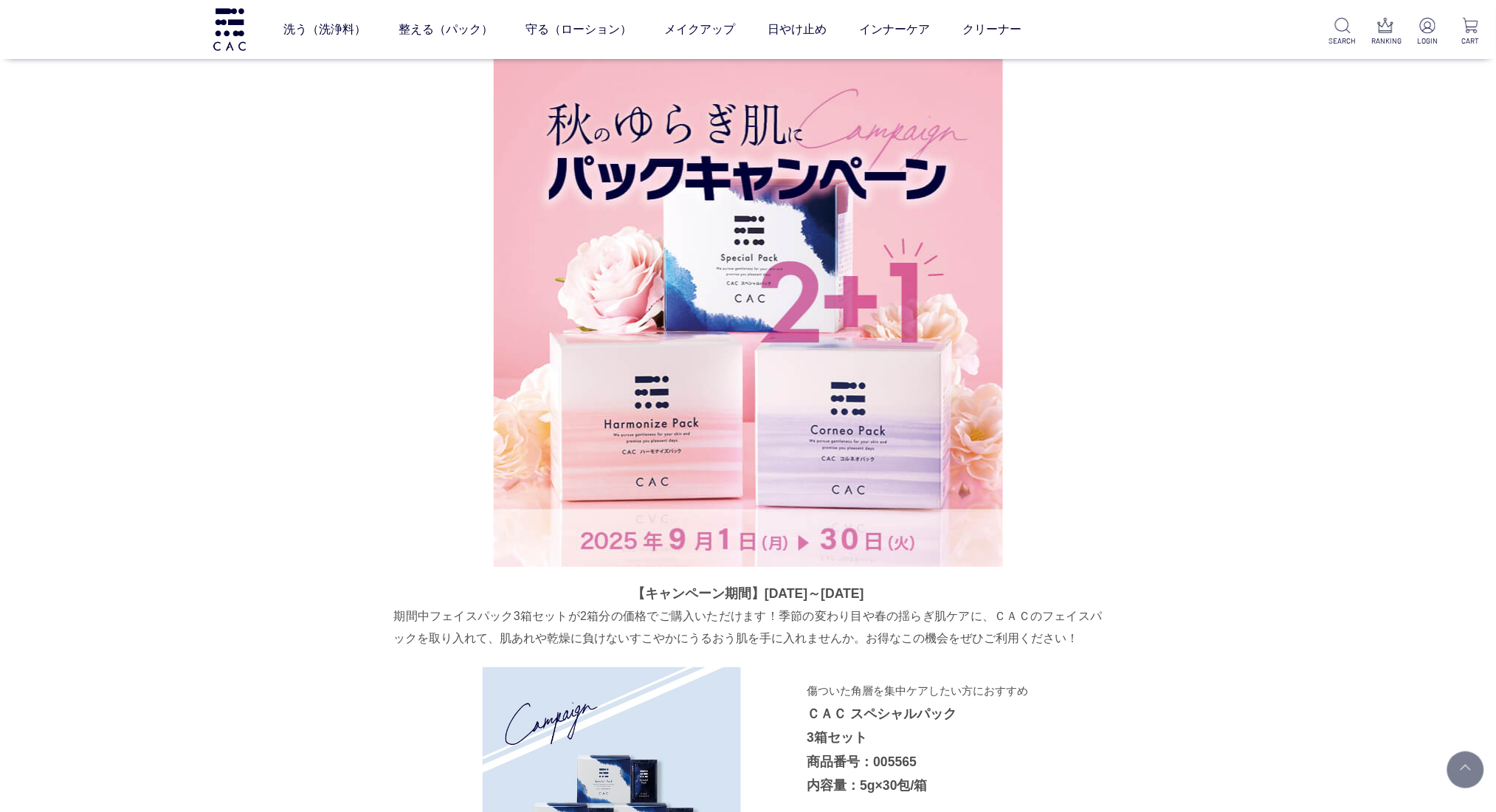
drag, startPoint x: 0, startPoint y: 0, endPoint x: 392, endPoint y: 606, distance: 721.7
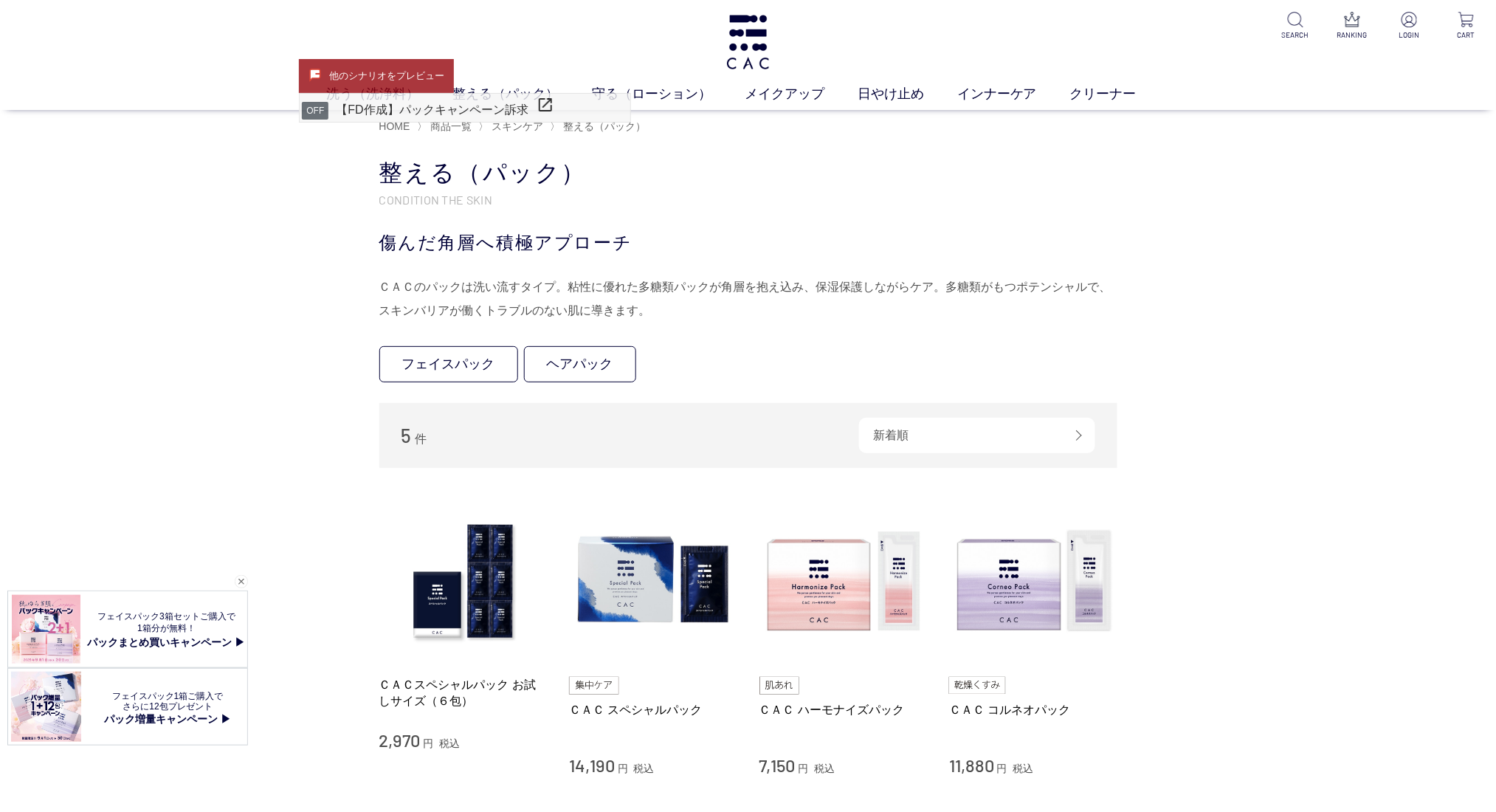
click at [187, 710] on span "さらに12包プレゼント" at bounding box center [167, 706] width 90 height 11
click at [60, 720] on img at bounding box center [45, 706] width 70 height 70
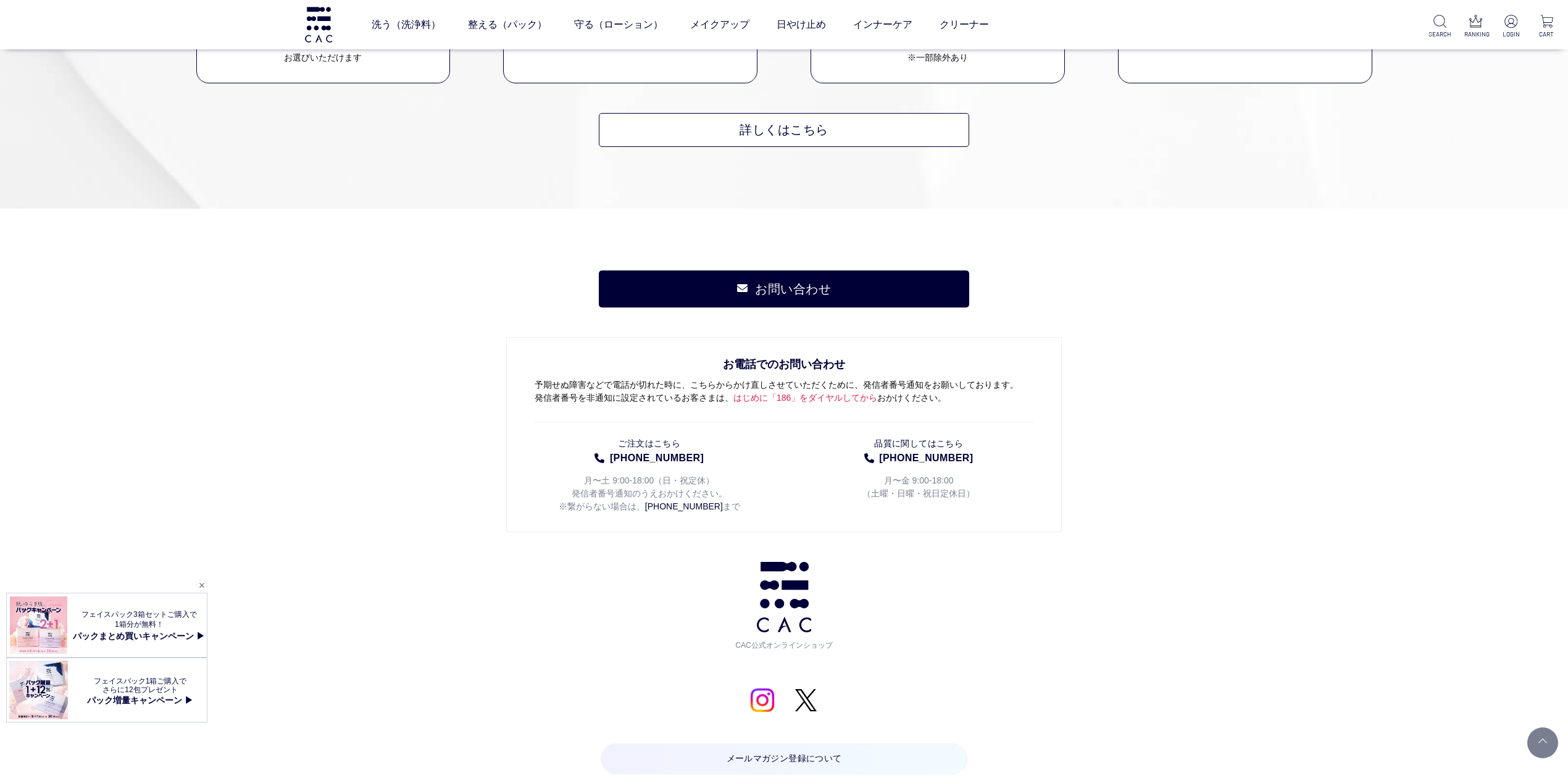
scroll to position [1235, 0]
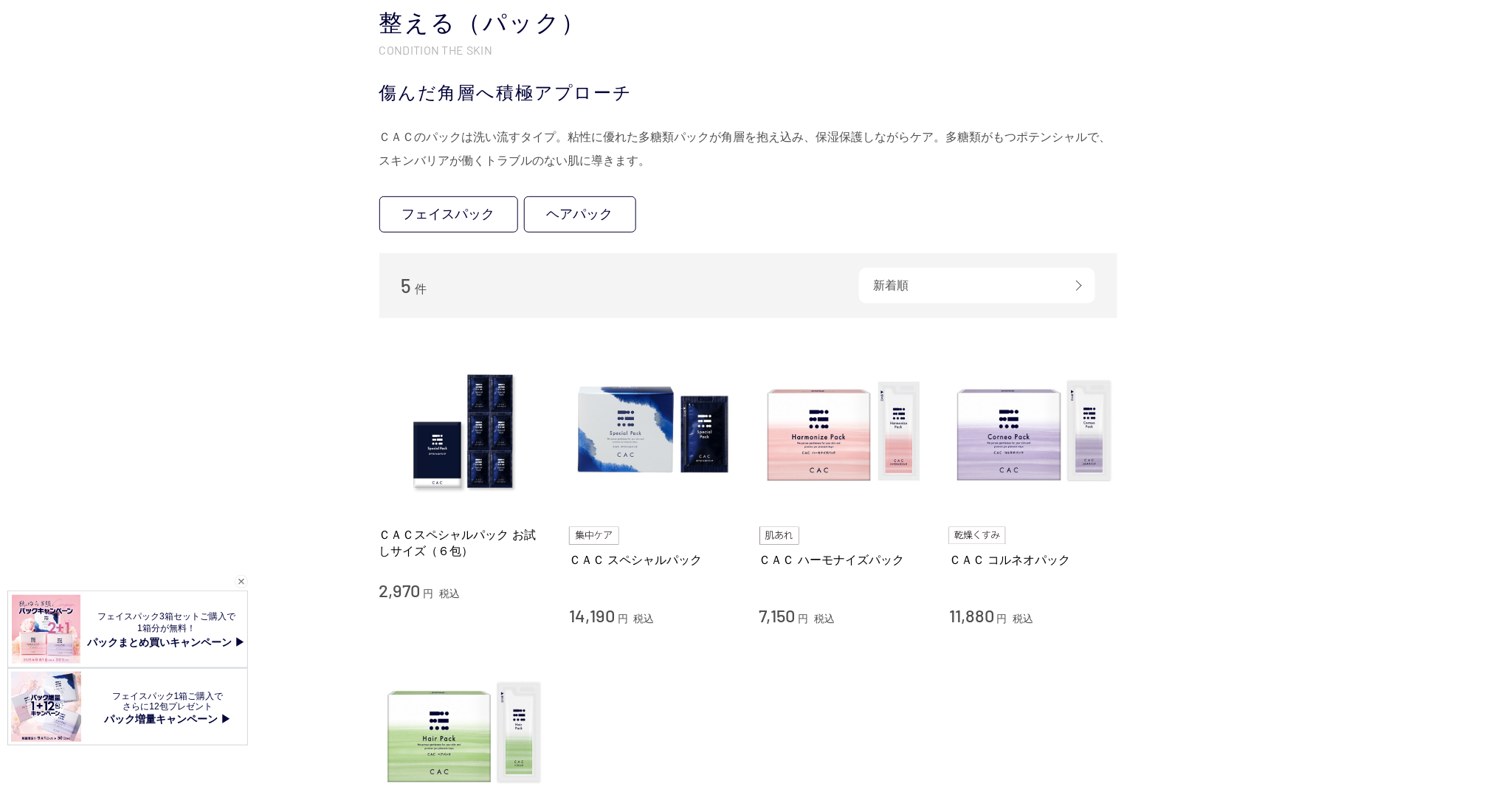
scroll to position [196, 0]
